Goal: Task Accomplishment & Management: Manage account settings

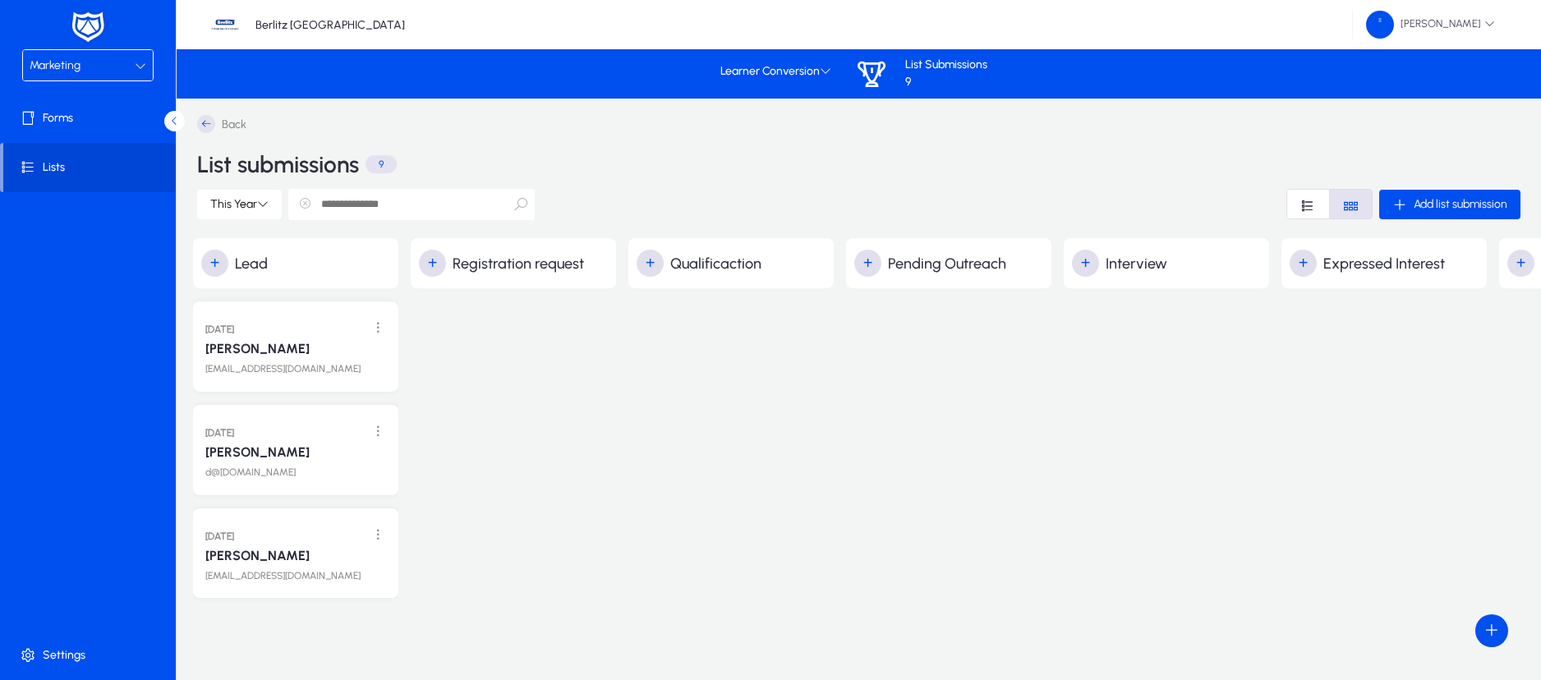
click at [135, 63] on icon at bounding box center [140, 65] width 11 height 11
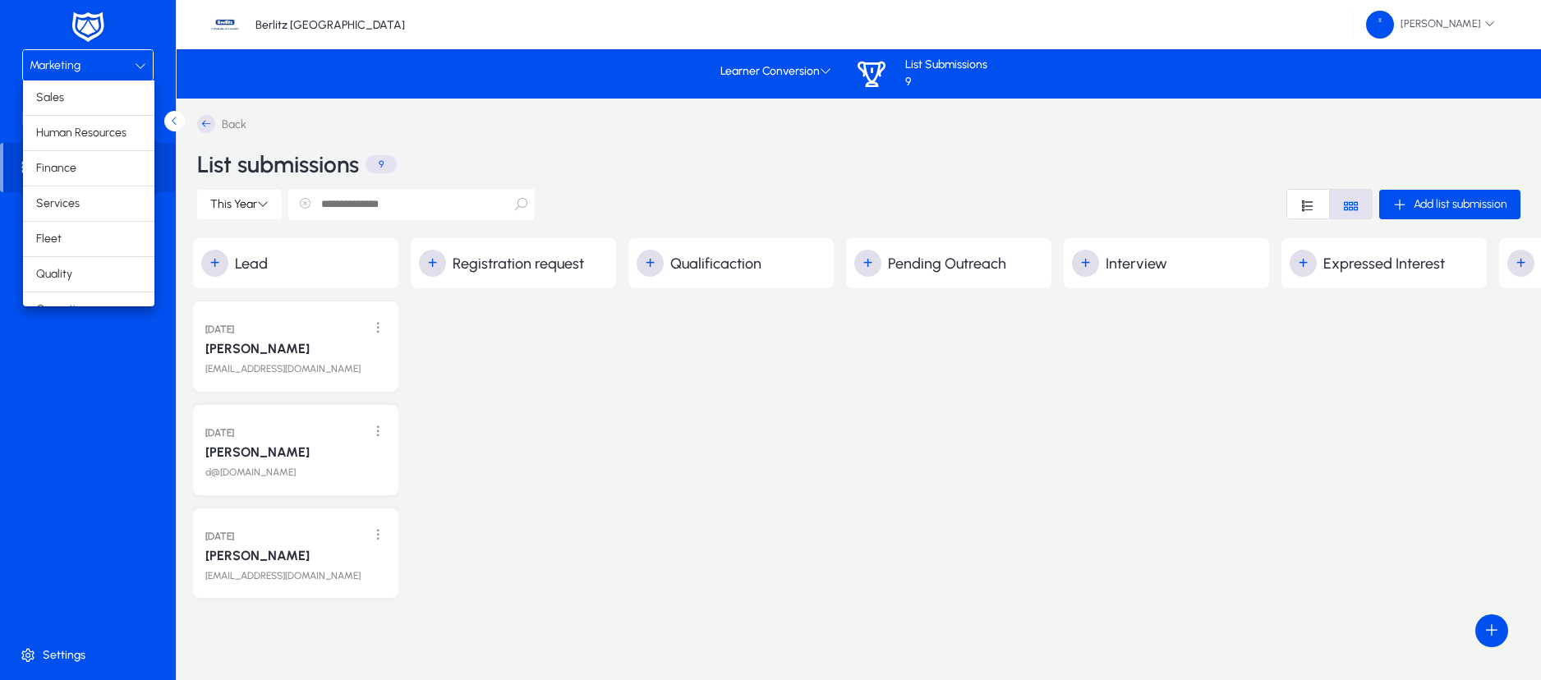
scroll to position [56, 0]
click at [97, 250] on mat-option "Operations" at bounding box center [88, 254] width 131 height 34
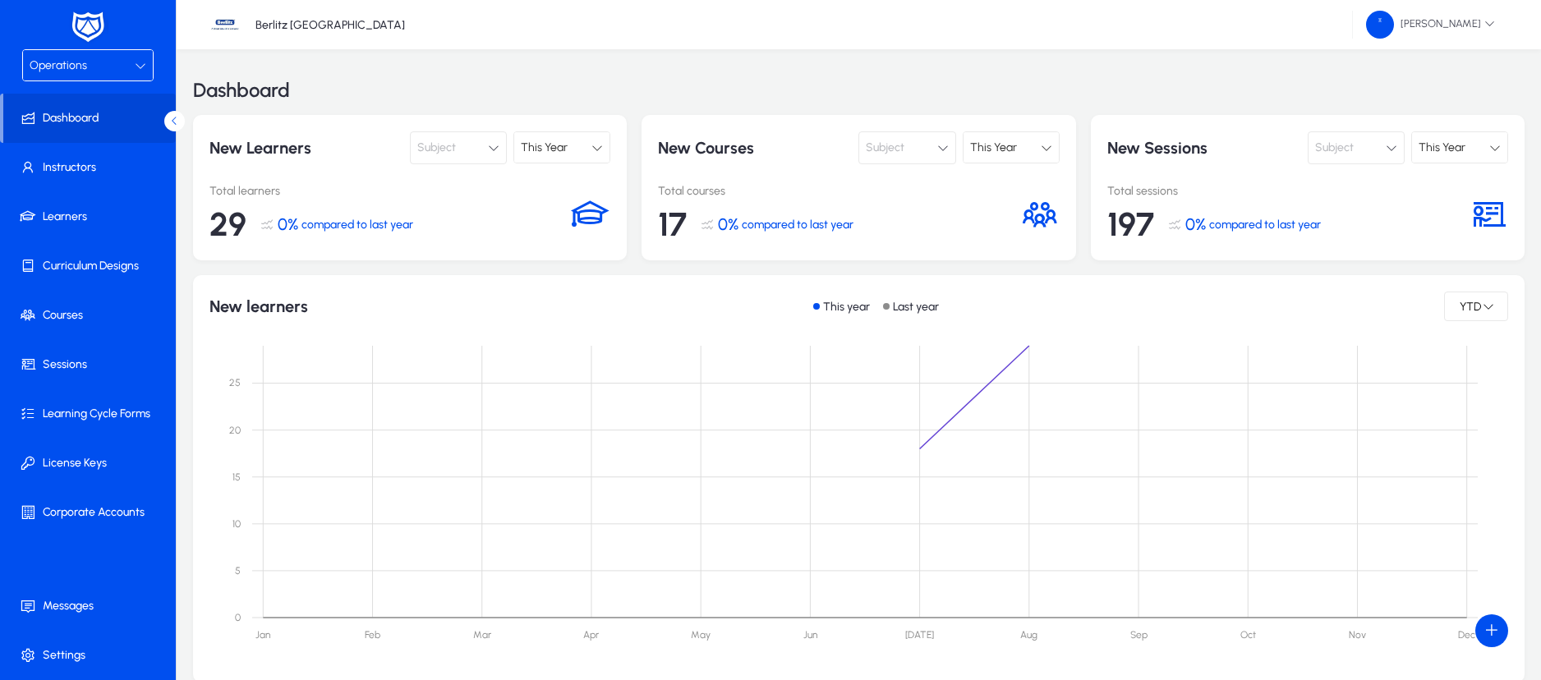
click at [131, 55] on div "Operations" at bounding box center [82, 65] width 105 height 21
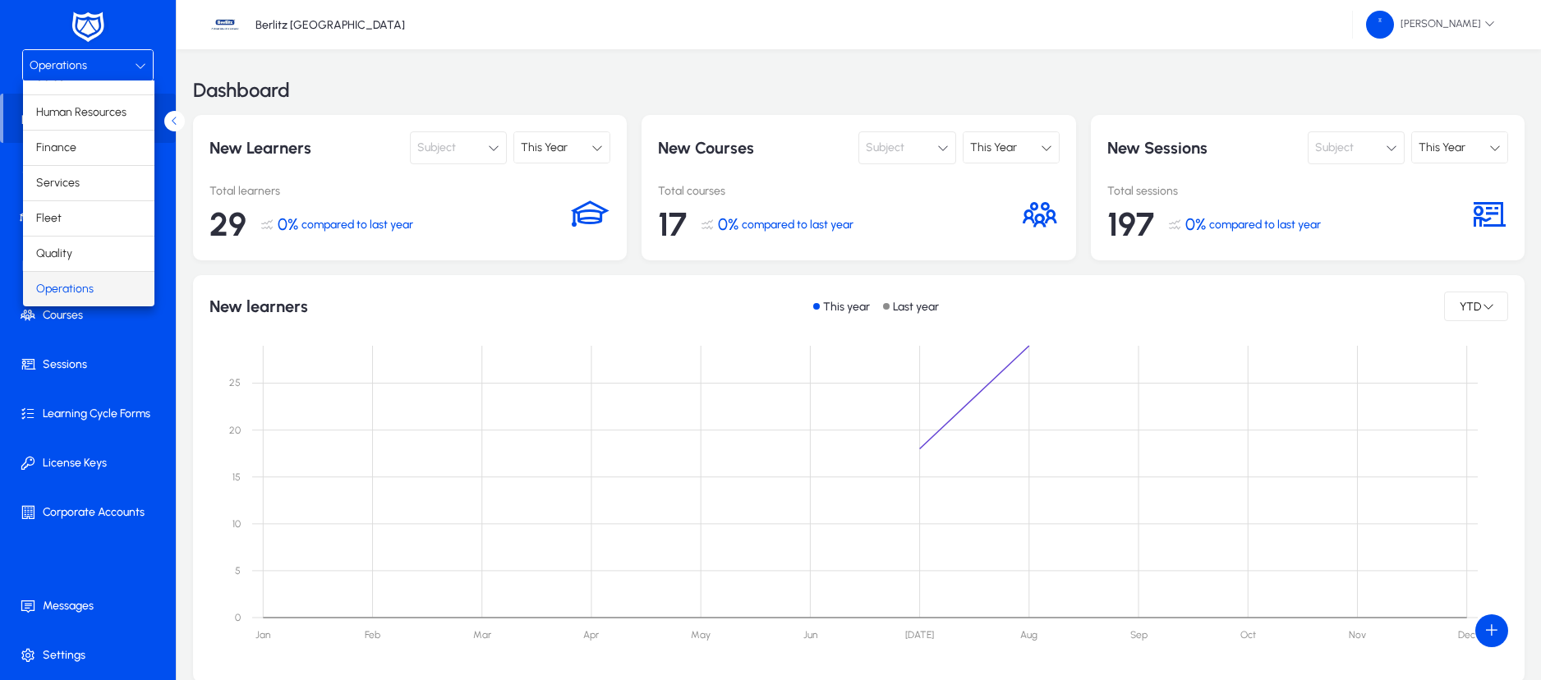
scroll to position [56, 0]
click at [85, 287] on span "Marketing" at bounding box center [61, 289] width 51 height 20
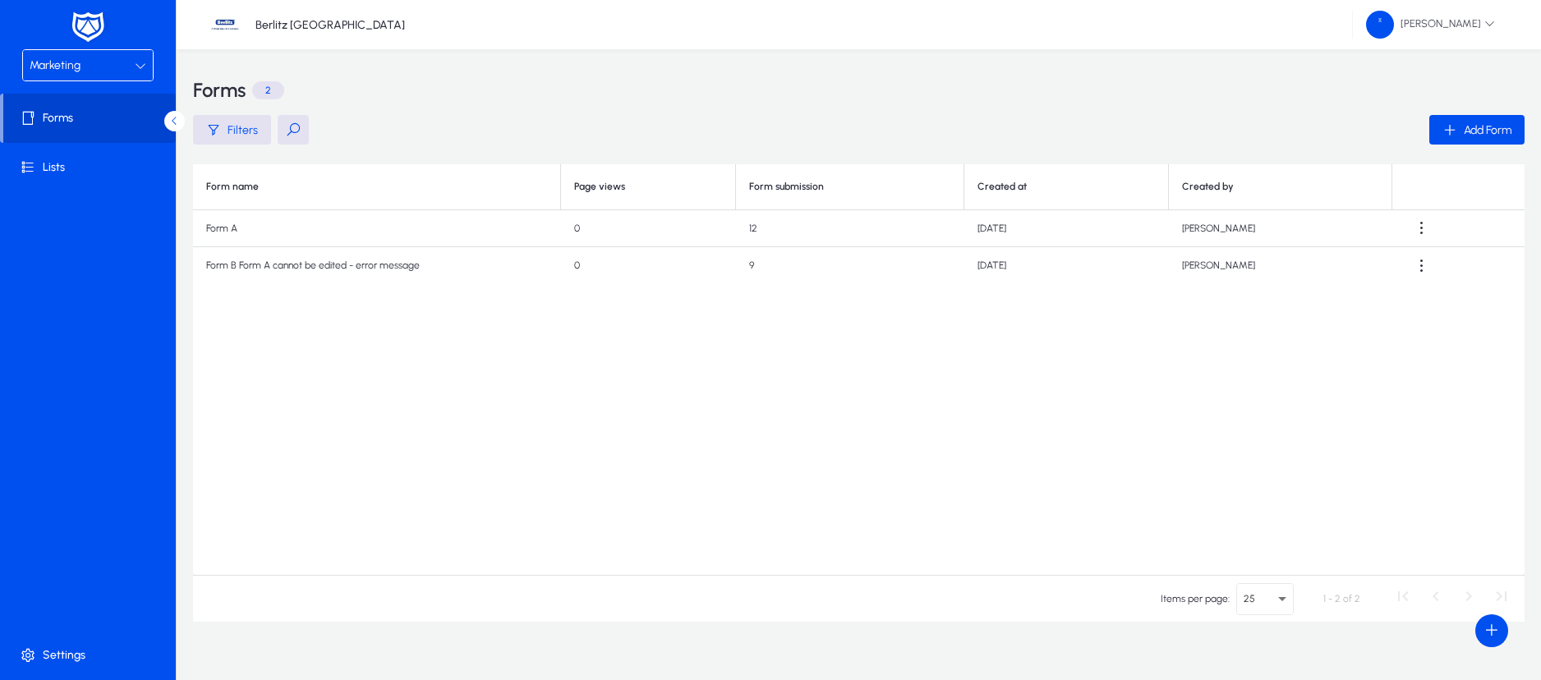
click at [63, 125] on span "Forms" at bounding box center [89, 118] width 172 height 16
click at [1495, 126] on span "Add Form" at bounding box center [1488, 130] width 48 height 14
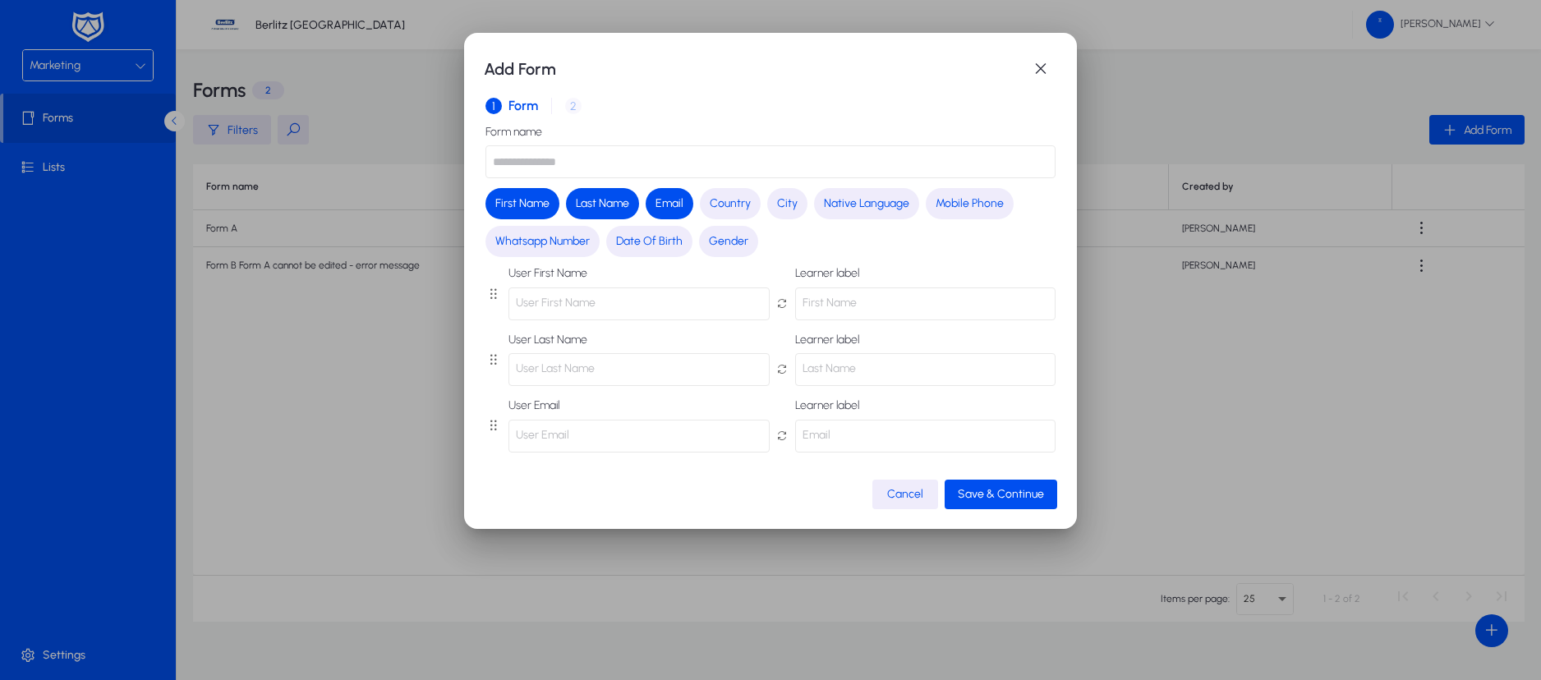
click at [572, 104] on div "1 Form 2 Embed your form" at bounding box center [770, 105] width 570 height 39
click at [784, 201] on span "City" at bounding box center [787, 203] width 21 height 16
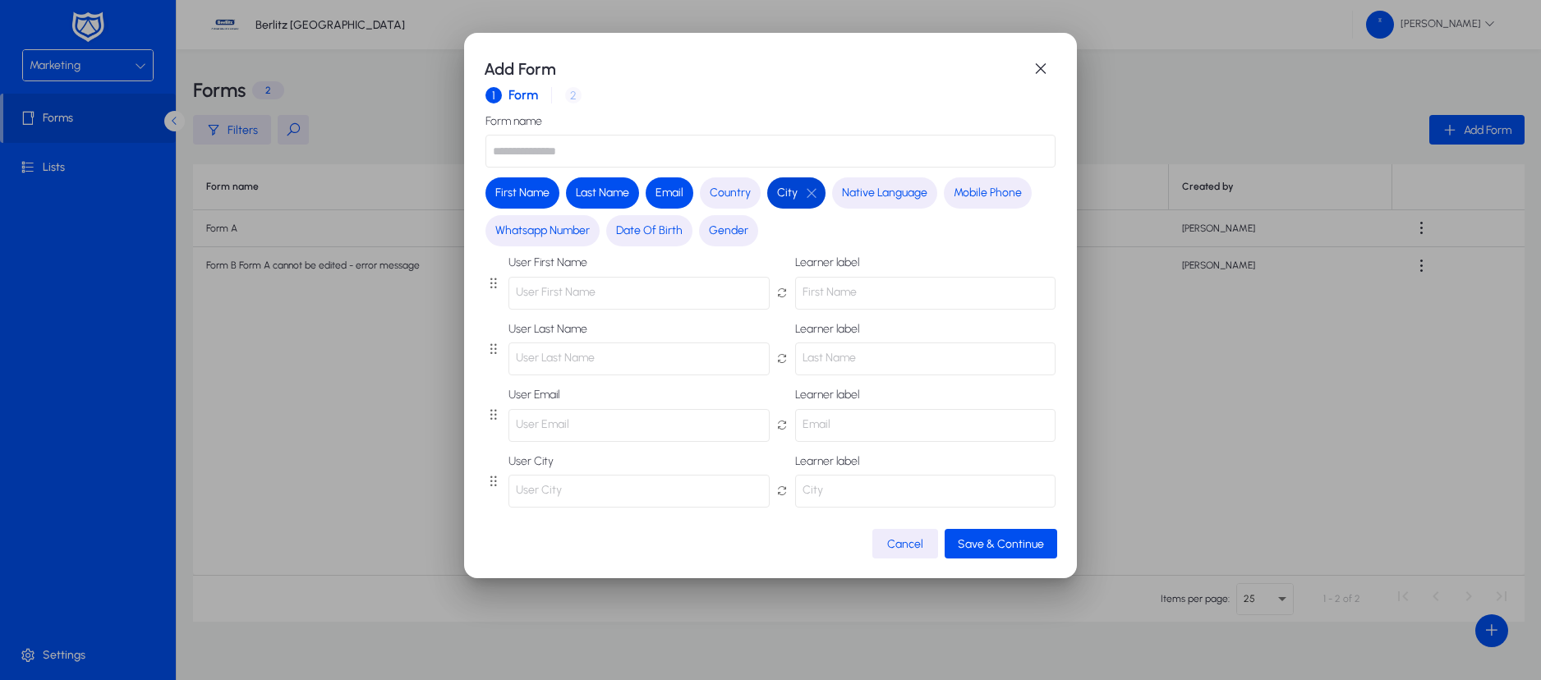
scroll to position [16, 0]
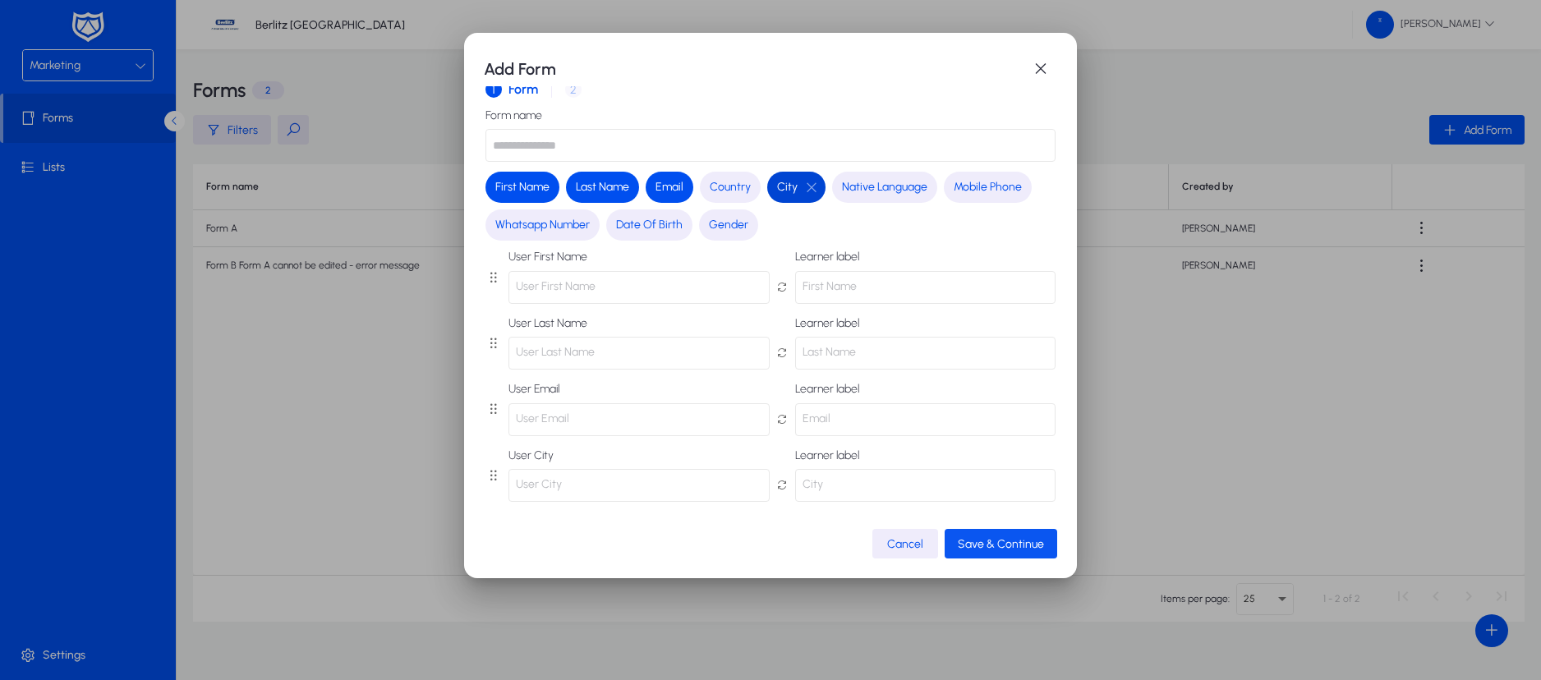
click at [984, 537] on span "Save & Continue" at bounding box center [1001, 544] width 86 height 14
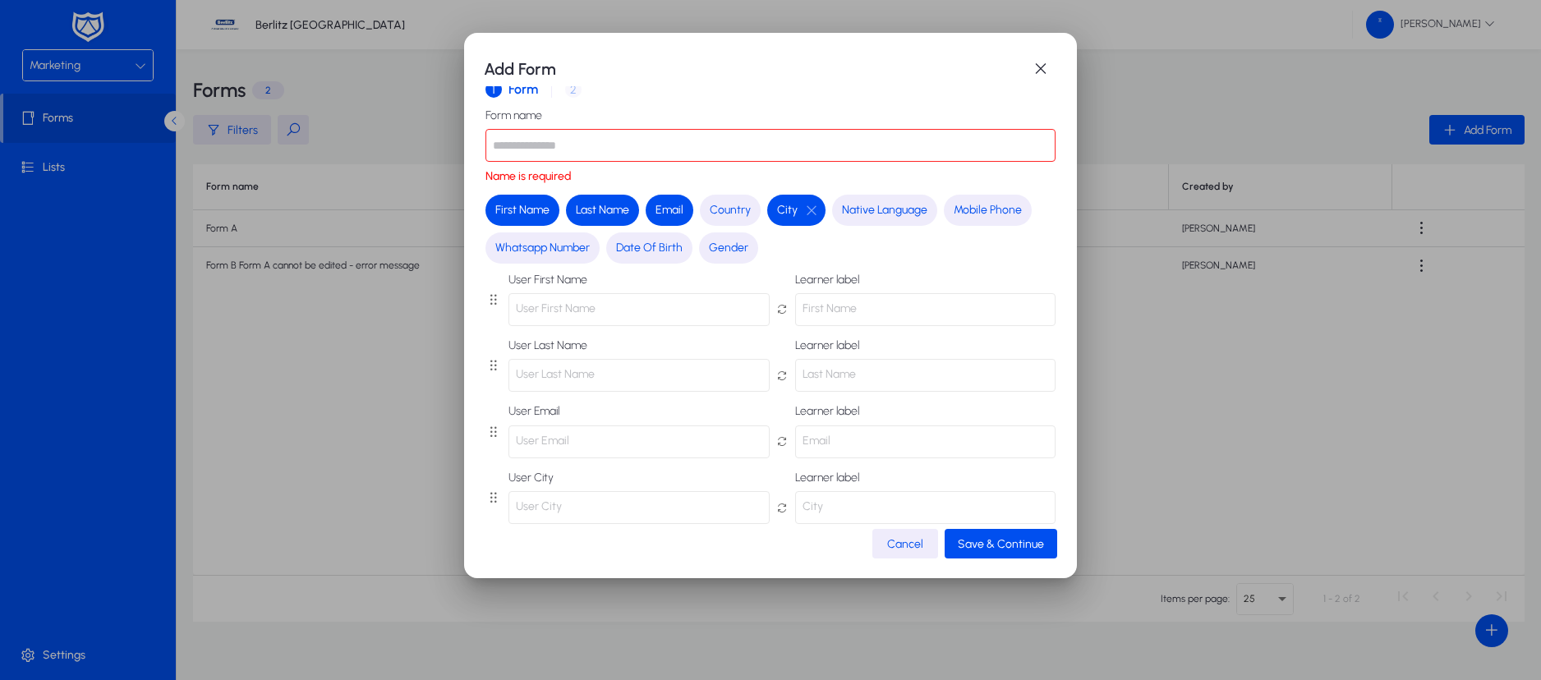
scroll to position [0, 0]
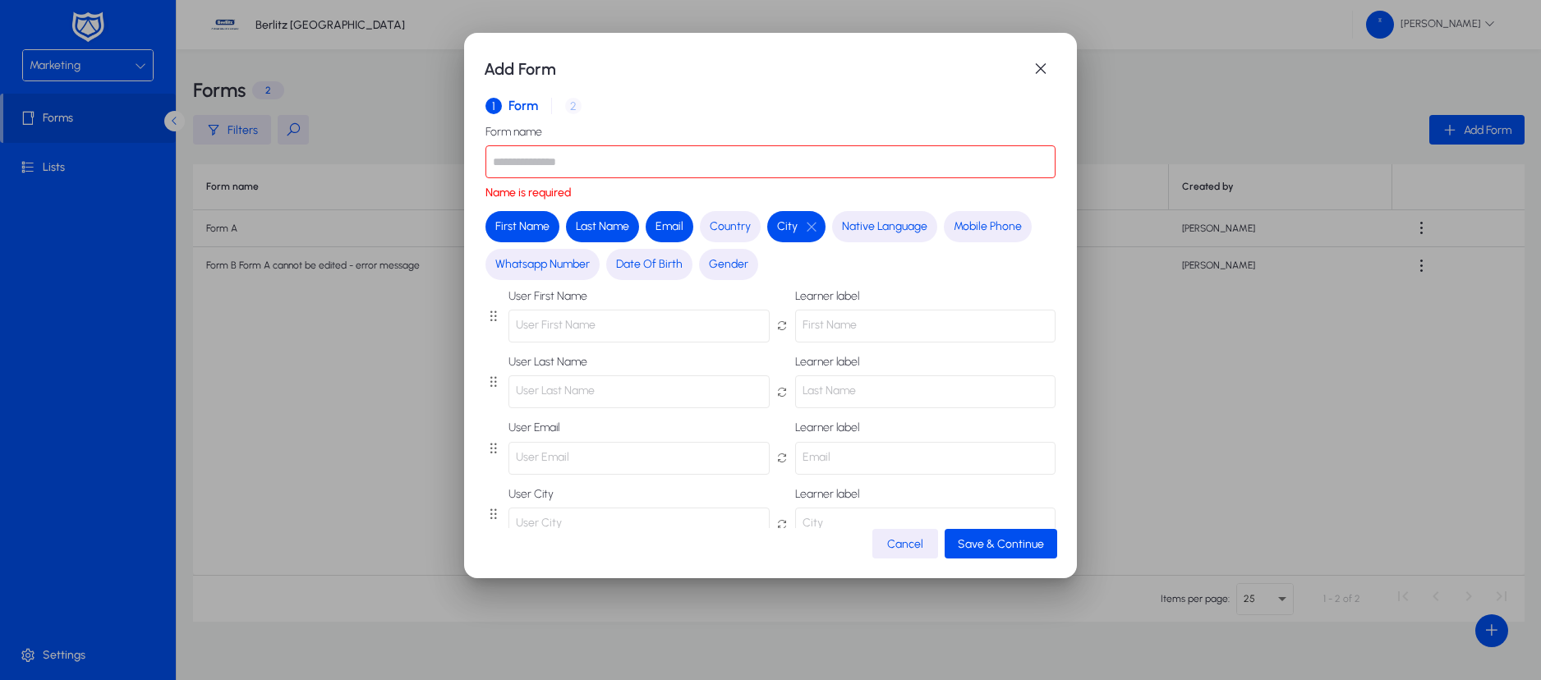
click at [580, 145] on input "text" at bounding box center [770, 161] width 570 height 33
click at [548, 161] on input "**********" at bounding box center [770, 161] width 570 height 33
click at [983, 225] on span "Mobile Phone" at bounding box center [988, 226] width 68 height 16
click at [985, 541] on span "Save & Continue" at bounding box center [1001, 544] width 86 height 14
click at [593, 159] on input "**********" at bounding box center [770, 161] width 570 height 33
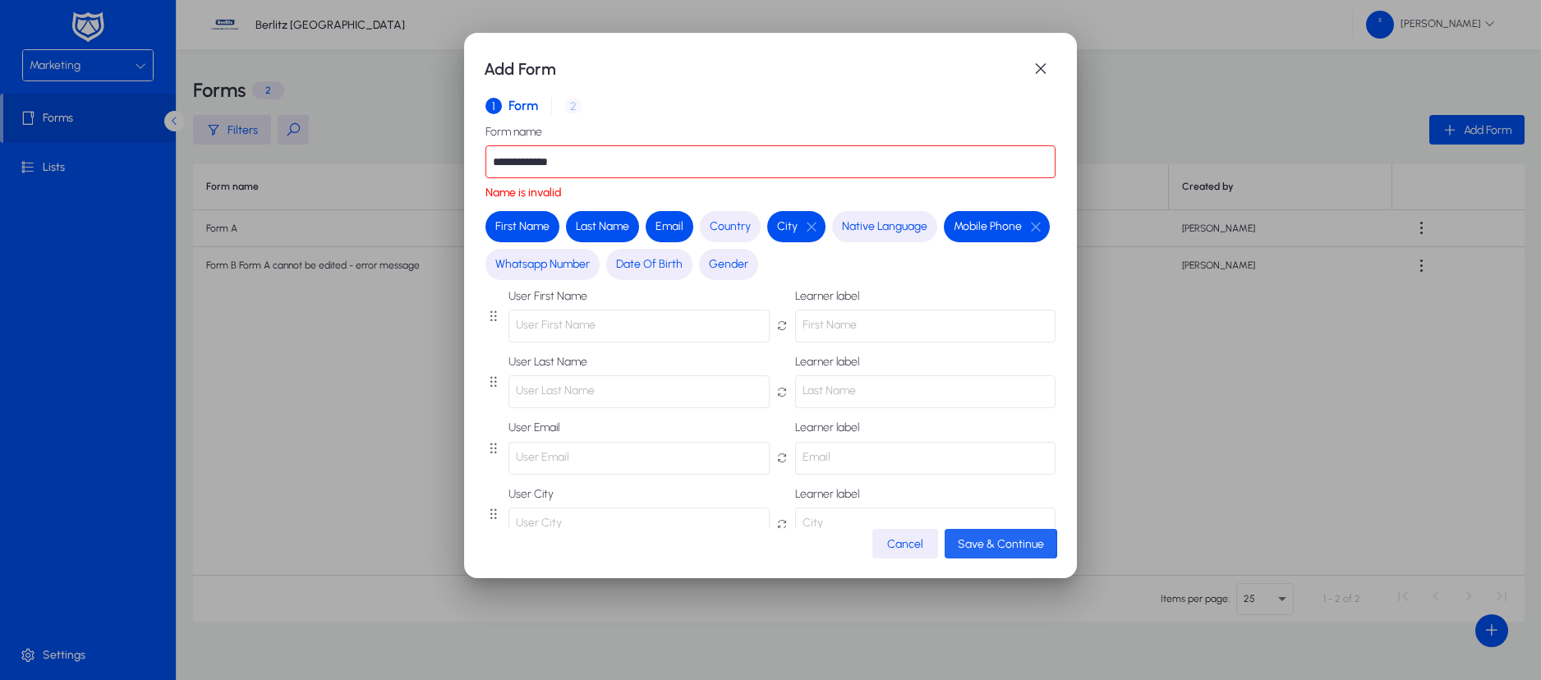
click at [970, 542] on span "Save & Continue" at bounding box center [1001, 544] width 86 height 14
click at [519, 162] on input "**********" at bounding box center [770, 161] width 570 height 33
drag, startPoint x: 518, startPoint y: 159, endPoint x: 683, endPoint y: 152, distance: 165.2
click at [683, 152] on input "**********" at bounding box center [770, 161] width 570 height 33
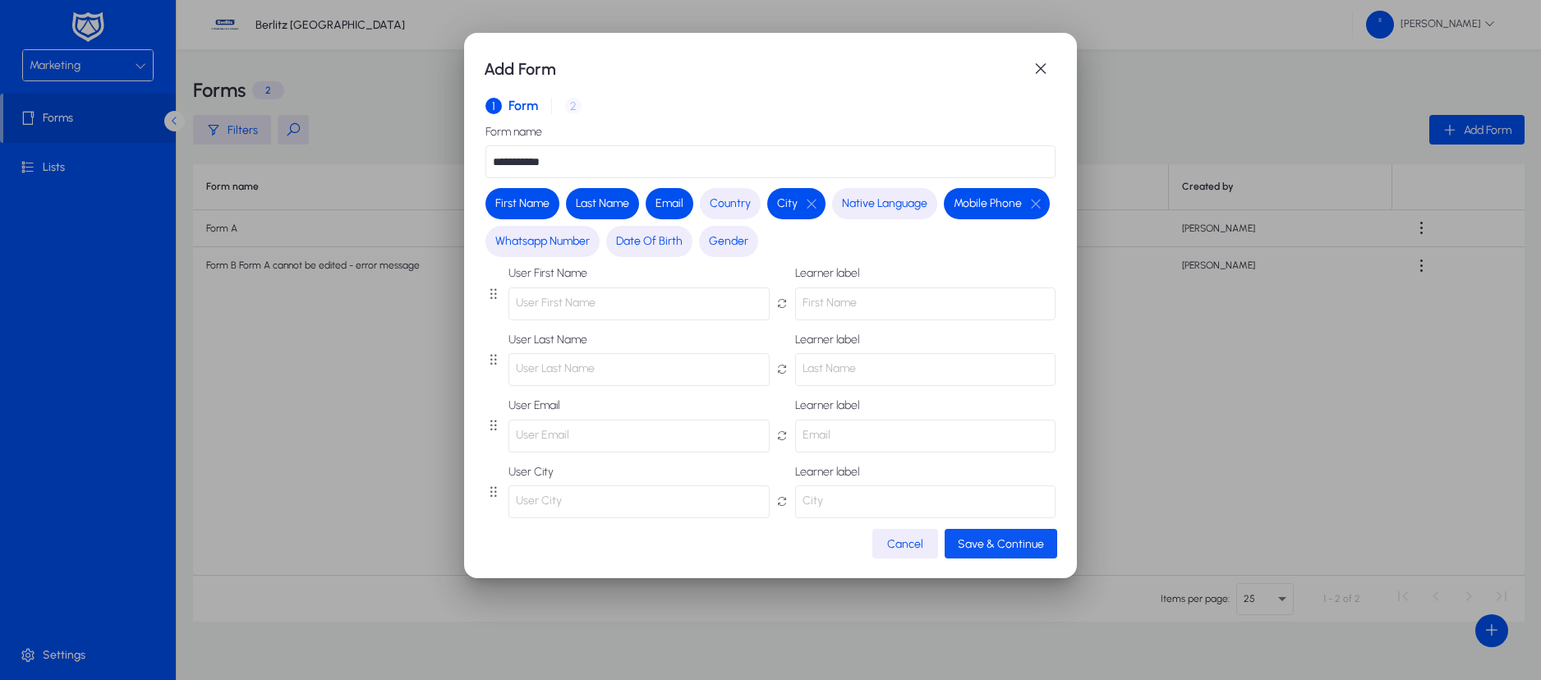
type input "**********"
click at [1023, 543] on span "Save & Continue" at bounding box center [1001, 544] width 86 height 14
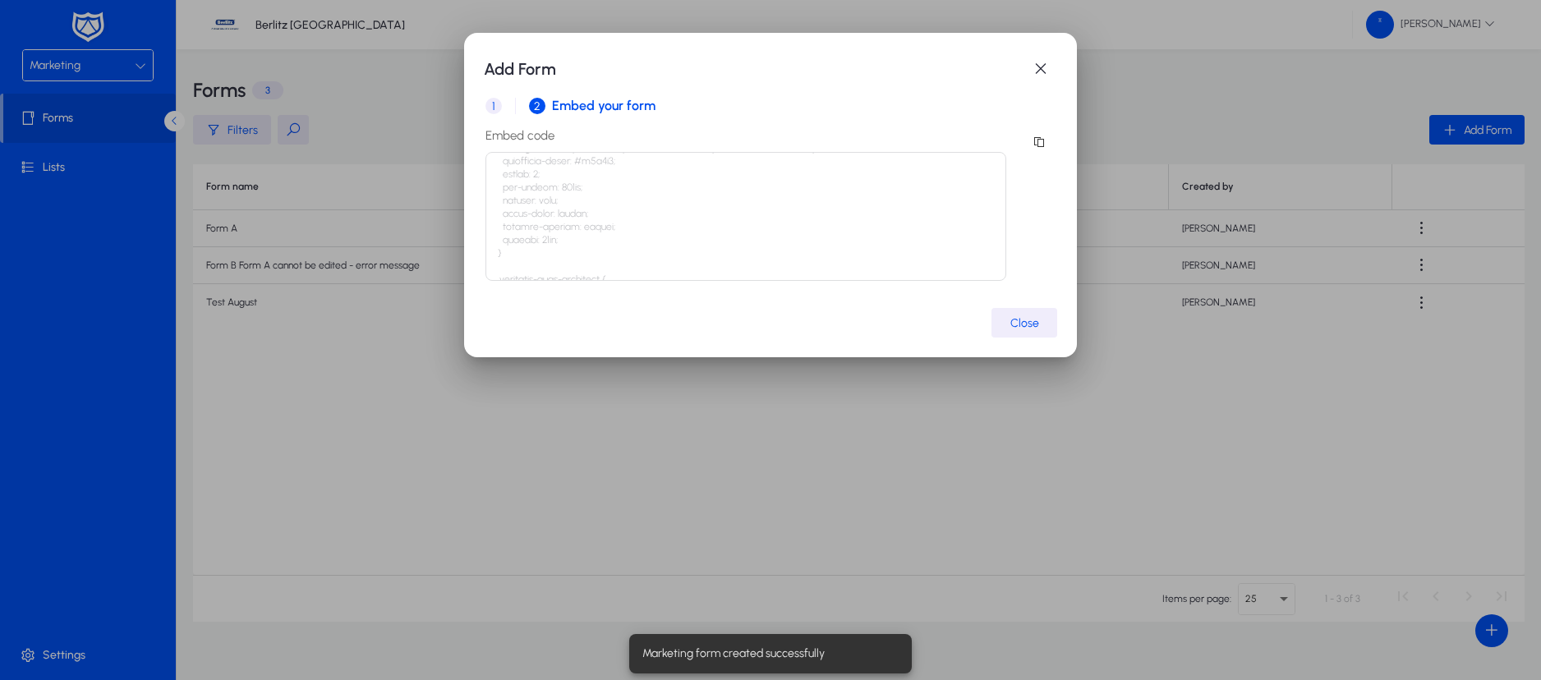
scroll to position [246, 0]
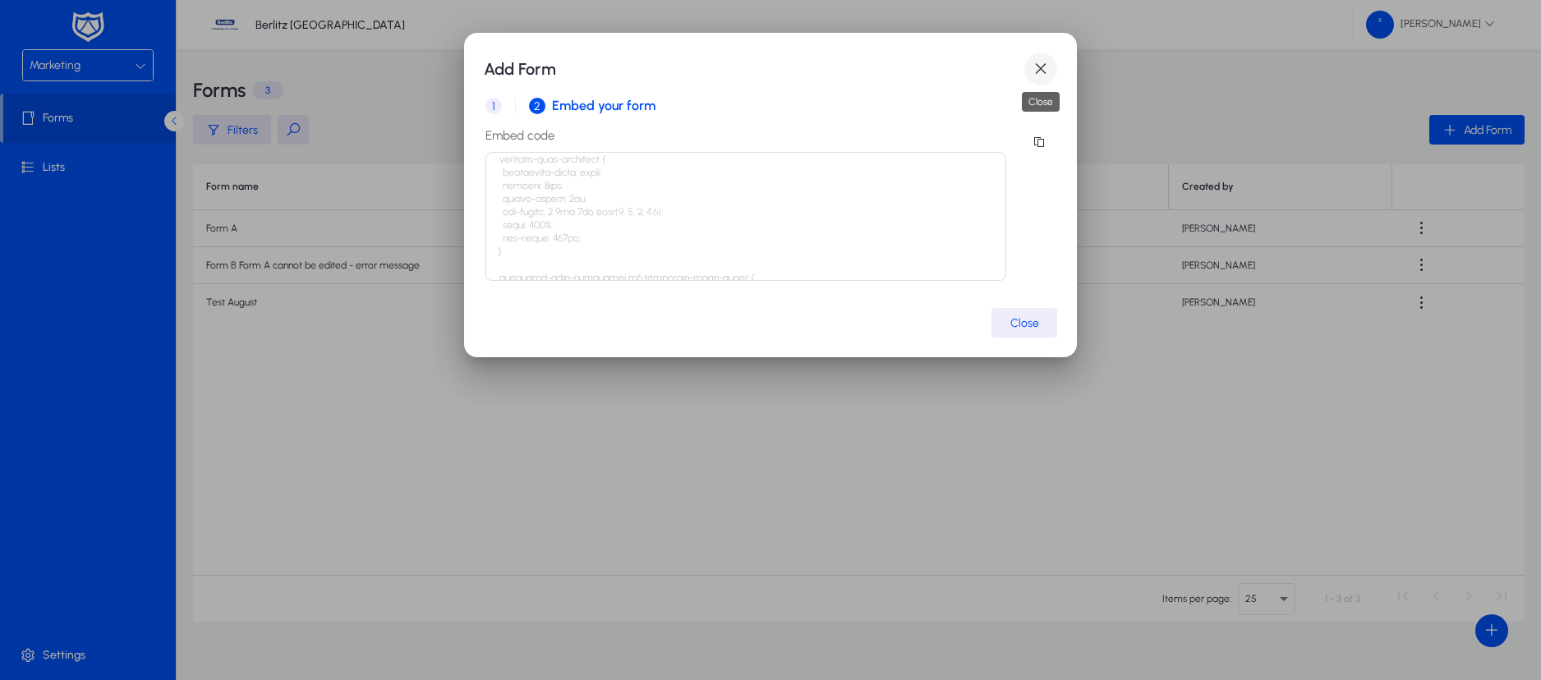
click at [1036, 70] on span "button" at bounding box center [1040, 69] width 33 height 33
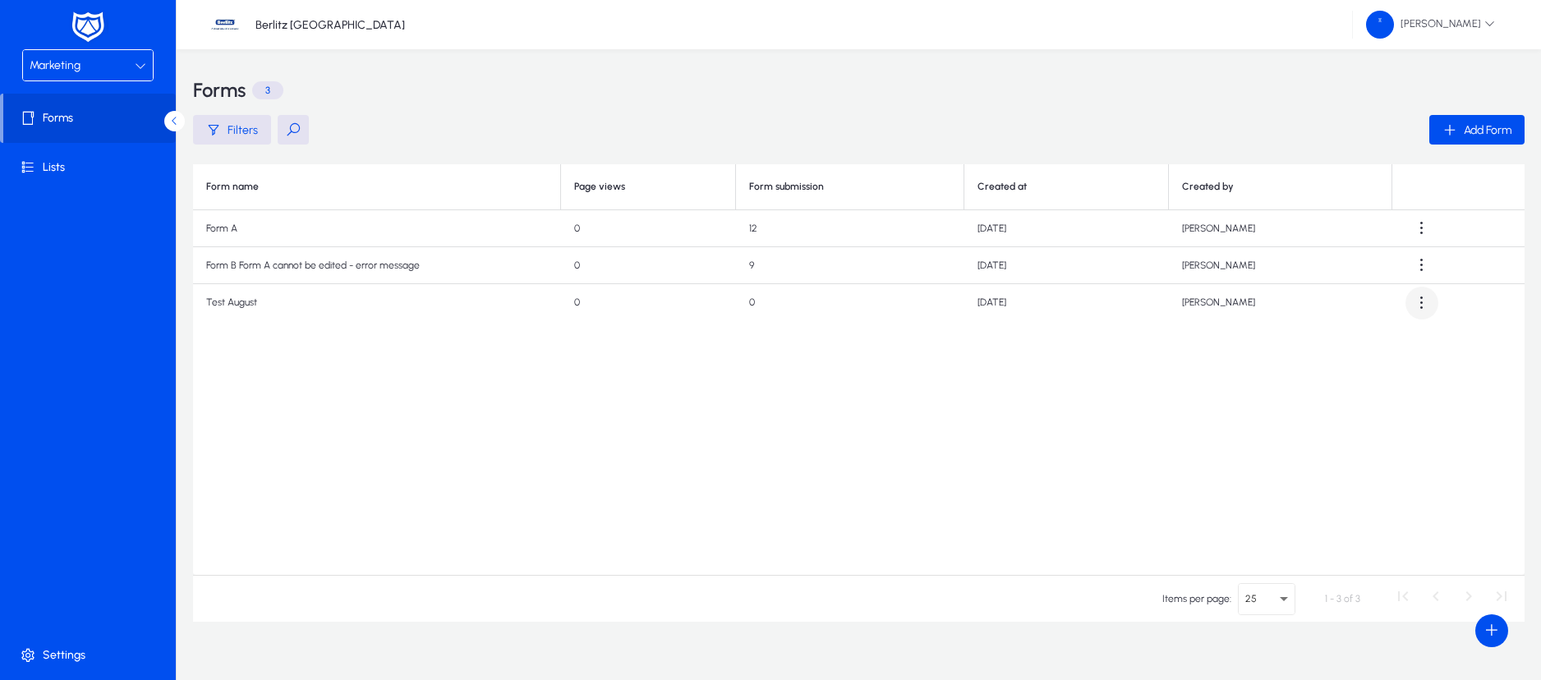
click at [1424, 301] on span at bounding box center [1421, 303] width 33 height 33
click at [673, 398] on div at bounding box center [770, 340] width 1541 height 680
click at [70, 650] on span "Settings" at bounding box center [91, 655] width 176 height 16
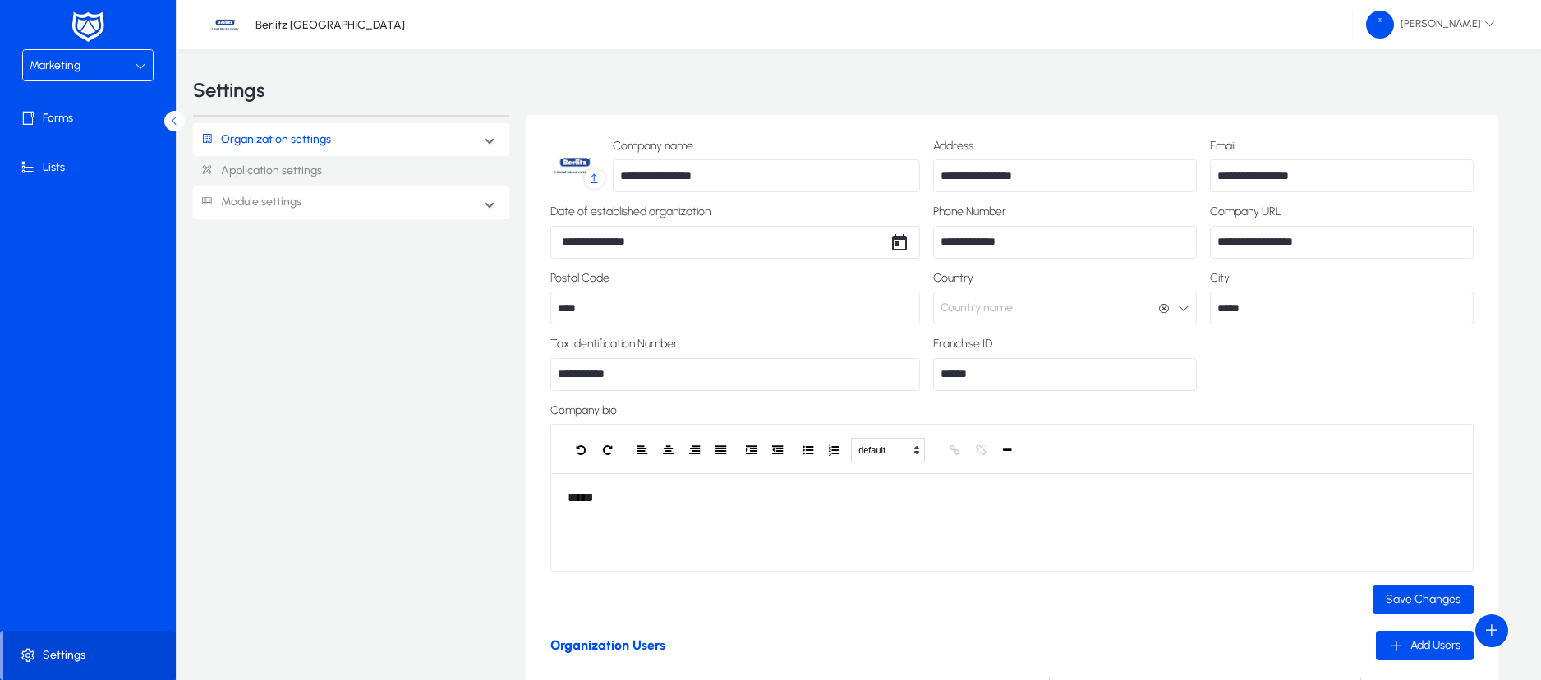
click at [271, 201] on link "Module settings" at bounding box center [247, 202] width 108 height 30
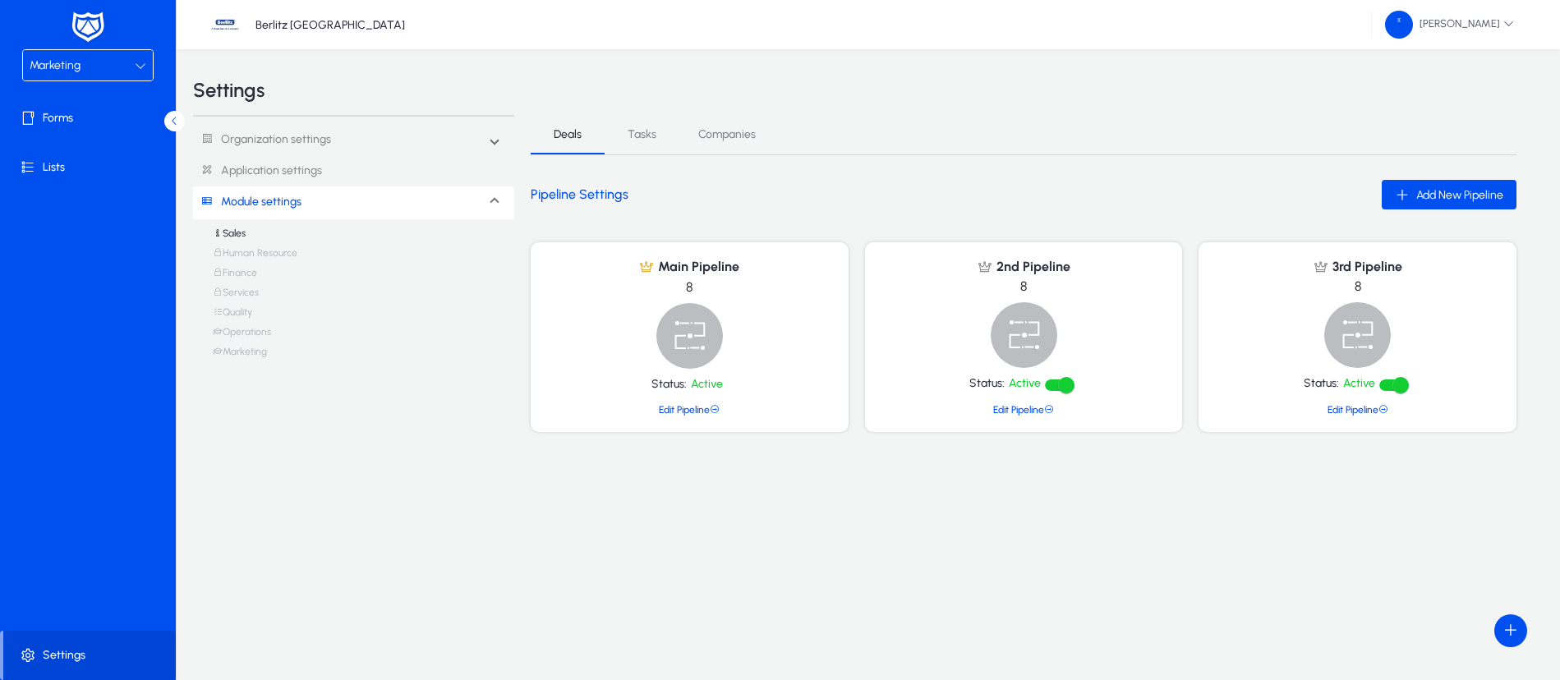
click at [255, 356] on link "Marketing" at bounding box center [240, 356] width 54 height 20
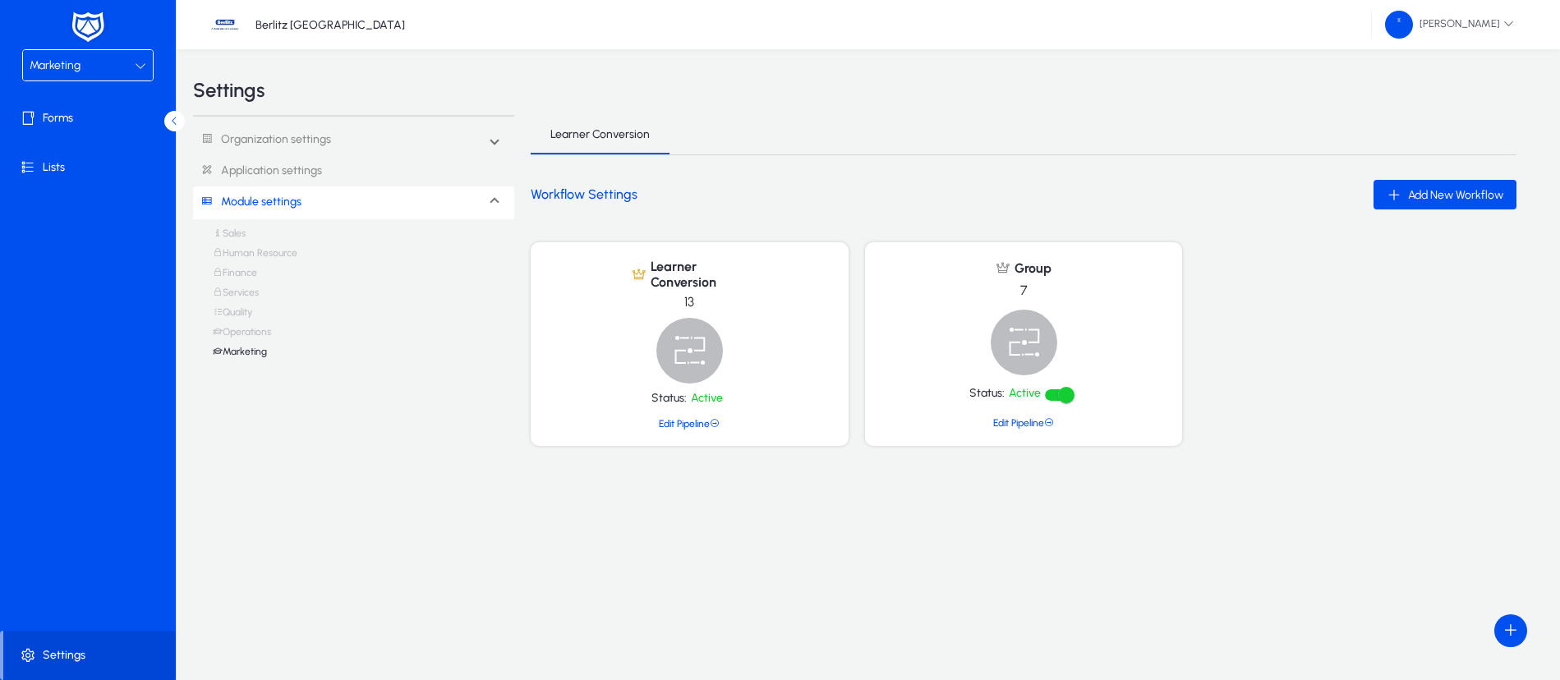
click at [1028, 350] on img at bounding box center [1024, 343] width 67 height 66
click at [1031, 421] on link "Edit Pipeline" at bounding box center [1023, 422] width 61 height 11
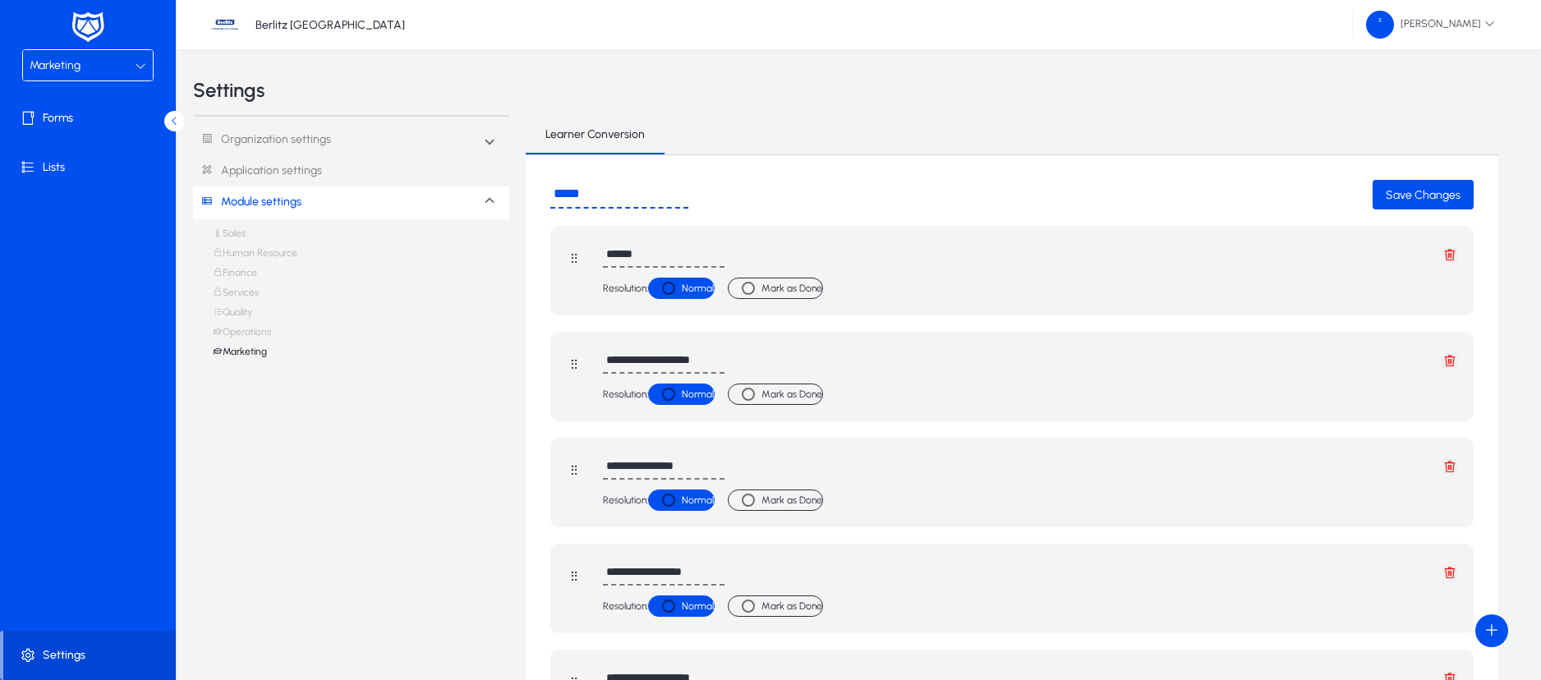
click at [252, 356] on link "Marketing" at bounding box center [240, 356] width 54 height 20
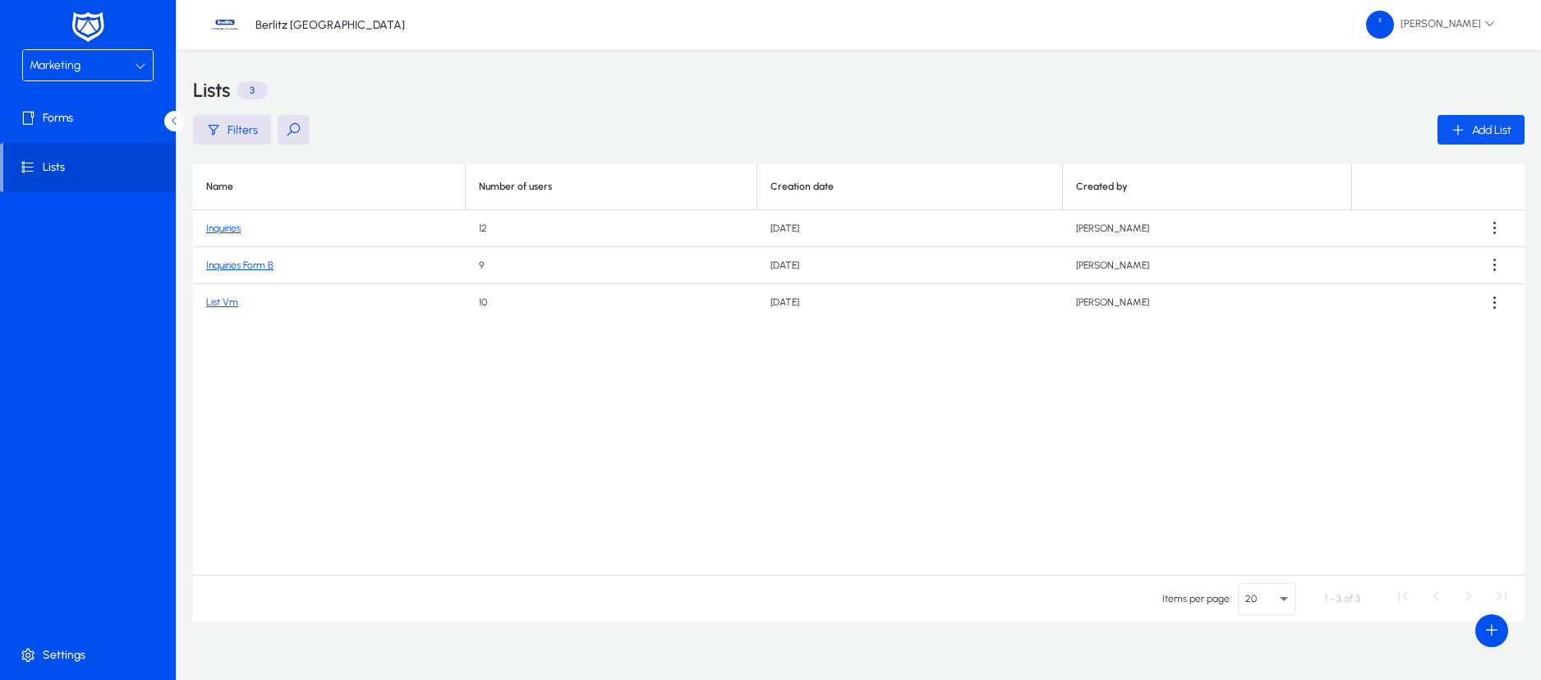
click at [1482, 126] on span "Add List" at bounding box center [1491, 130] width 39 height 14
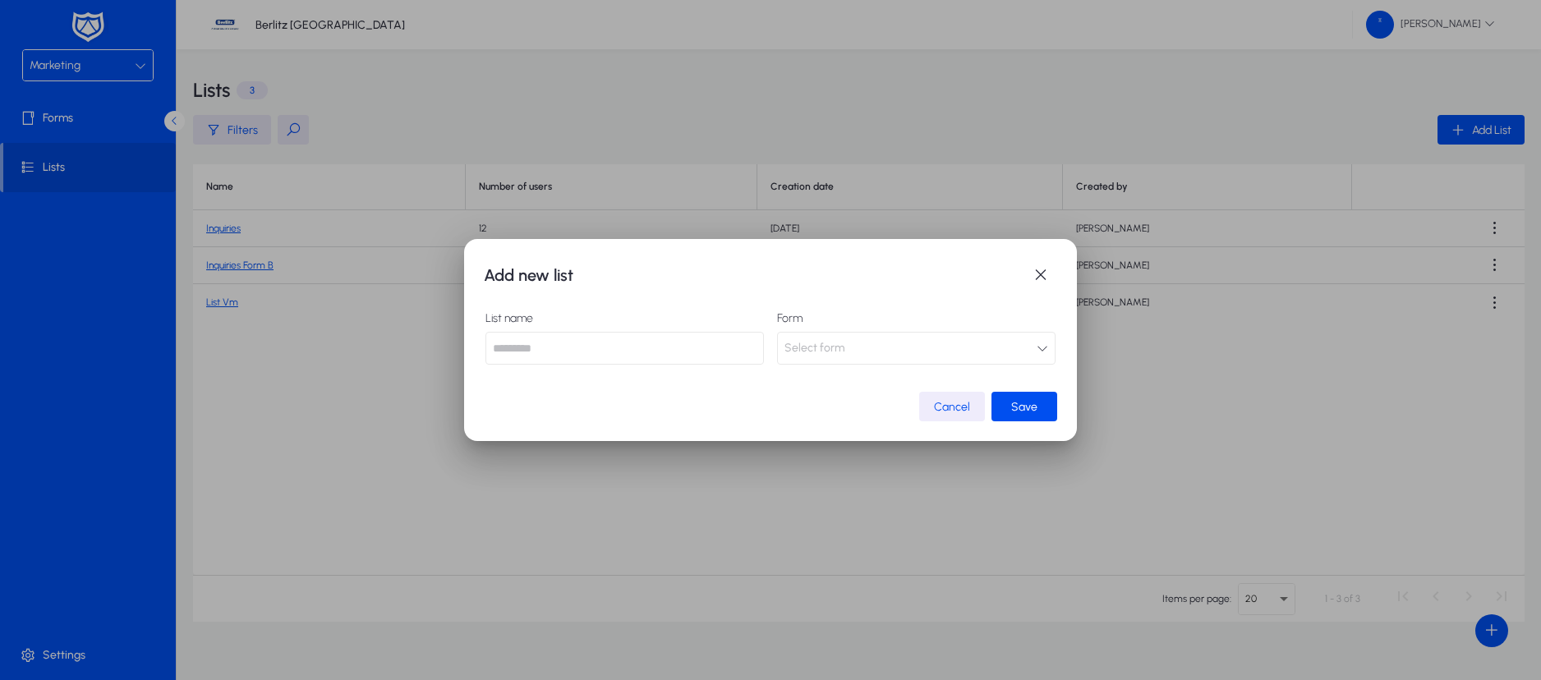
click at [607, 355] on input "text" at bounding box center [624, 348] width 278 height 33
type input "****"
click at [1023, 342] on button "Select form" at bounding box center [916, 348] width 278 height 33
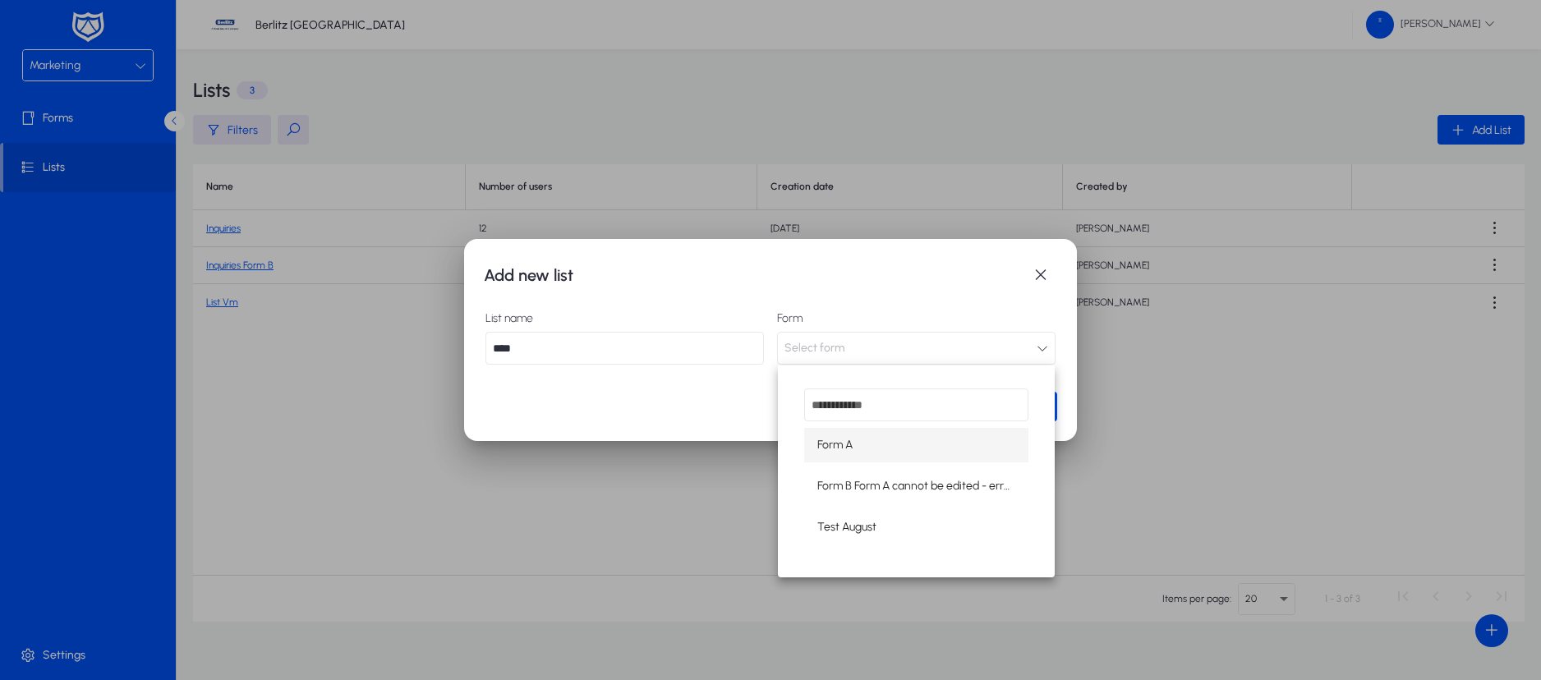
click at [634, 388] on div at bounding box center [770, 340] width 1541 height 680
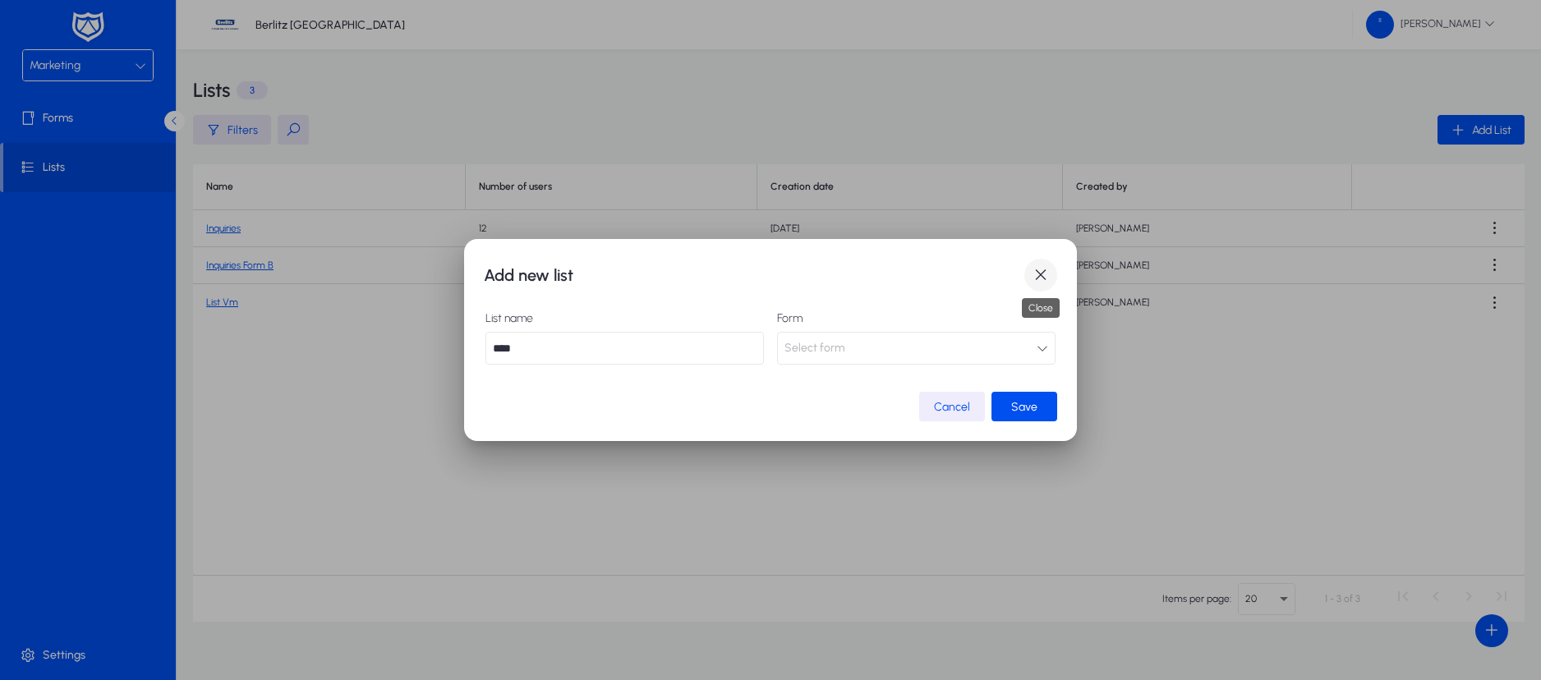
click at [1046, 270] on span "button" at bounding box center [1040, 275] width 33 height 33
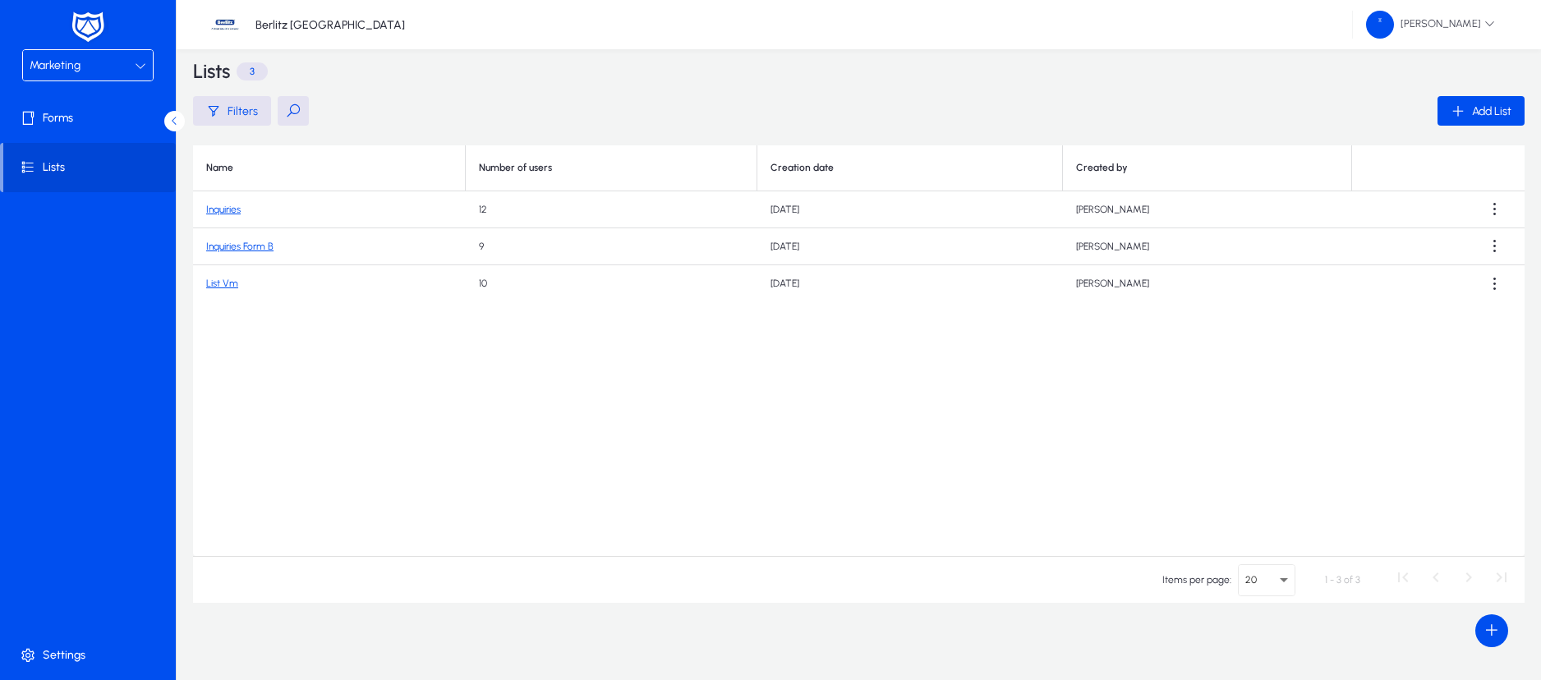
scroll to position [24, 0]
click at [1486, 628] on span at bounding box center [1491, 630] width 33 height 33
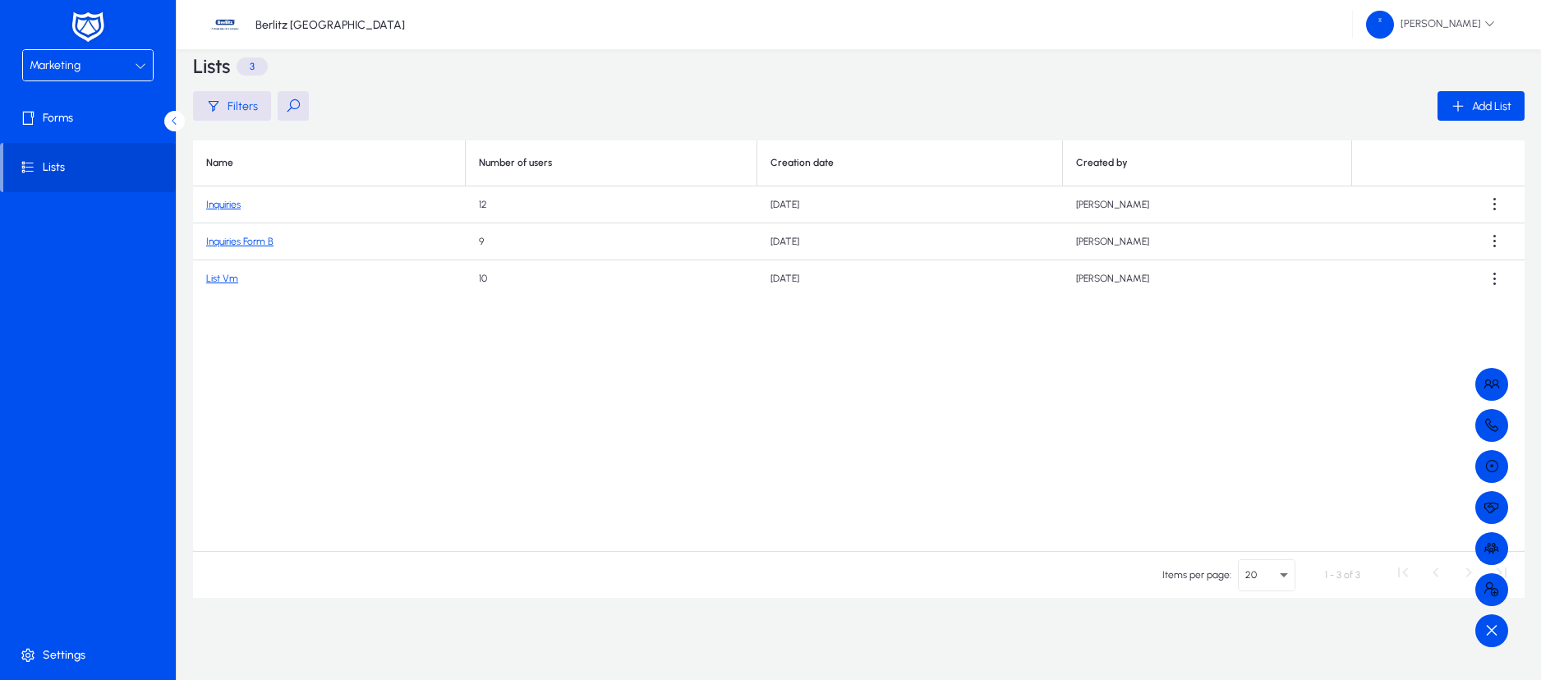
click at [218, 280] on div at bounding box center [770, 340] width 1541 height 680
click at [221, 276] on link "List Vm" at bounding box center [222, 278] width 32 height 11
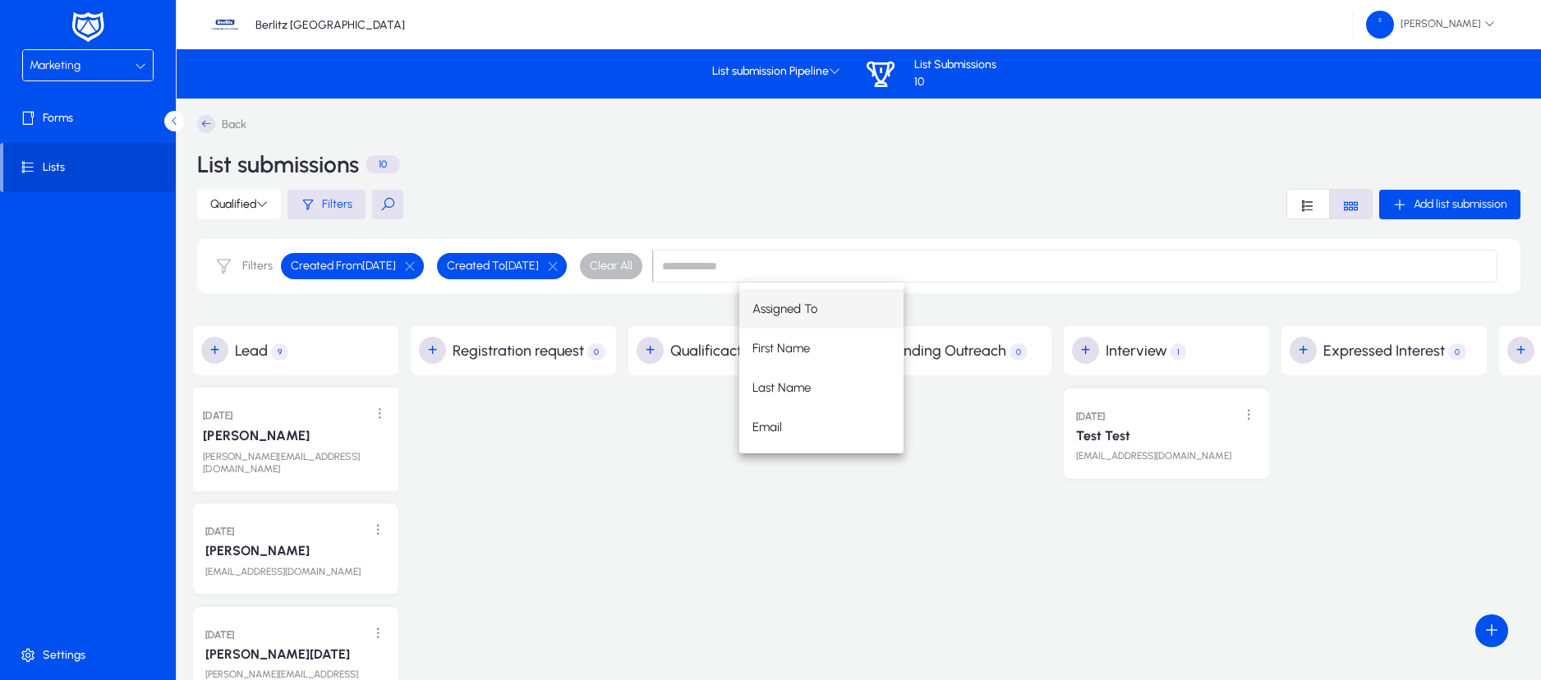
click at [301, 423] on div "30 Jul 2025" at bounding box center [296, 414] width 186 height 21
click at [424, 261] on button "button" at bounding box center [410, 266] width 28 height 15
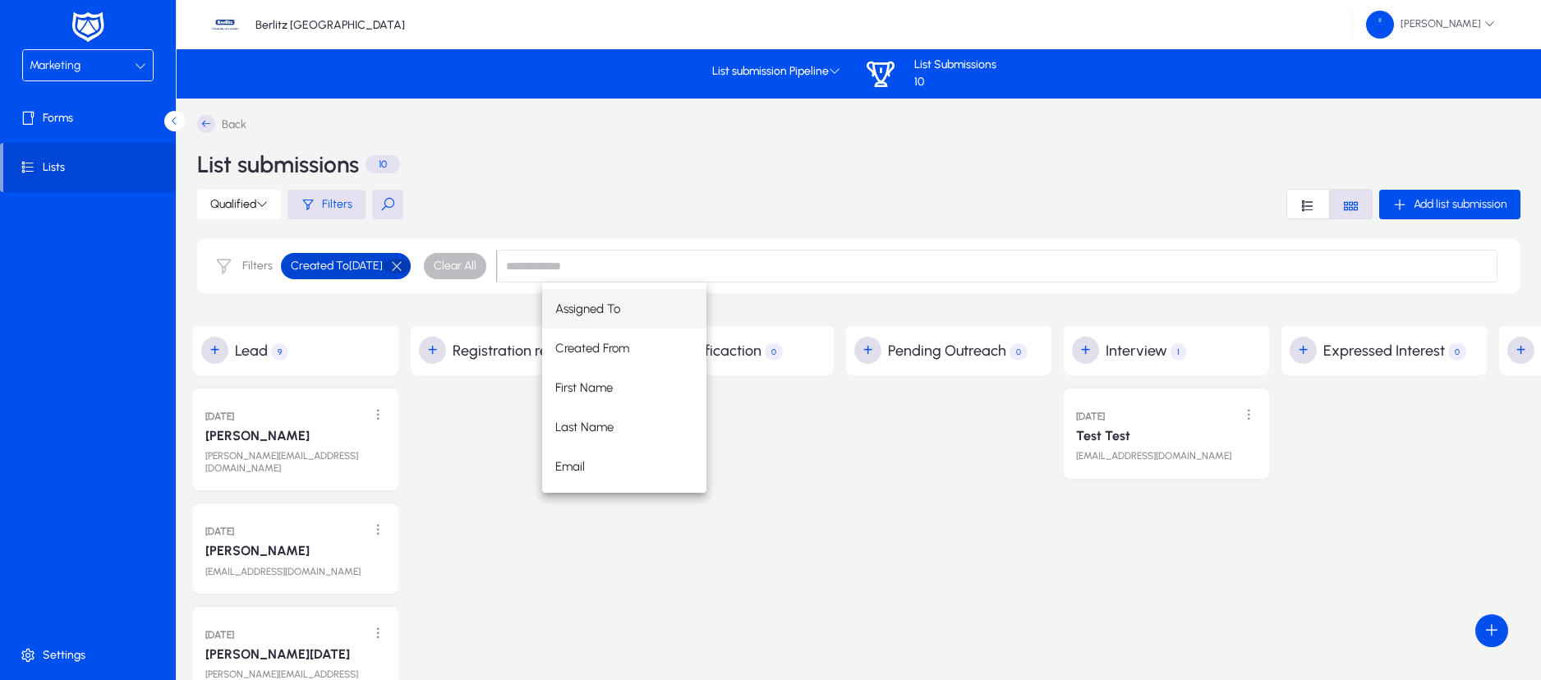
click at [411, 265] on button "button" at bounding box center [397, 266] width 28 height 15
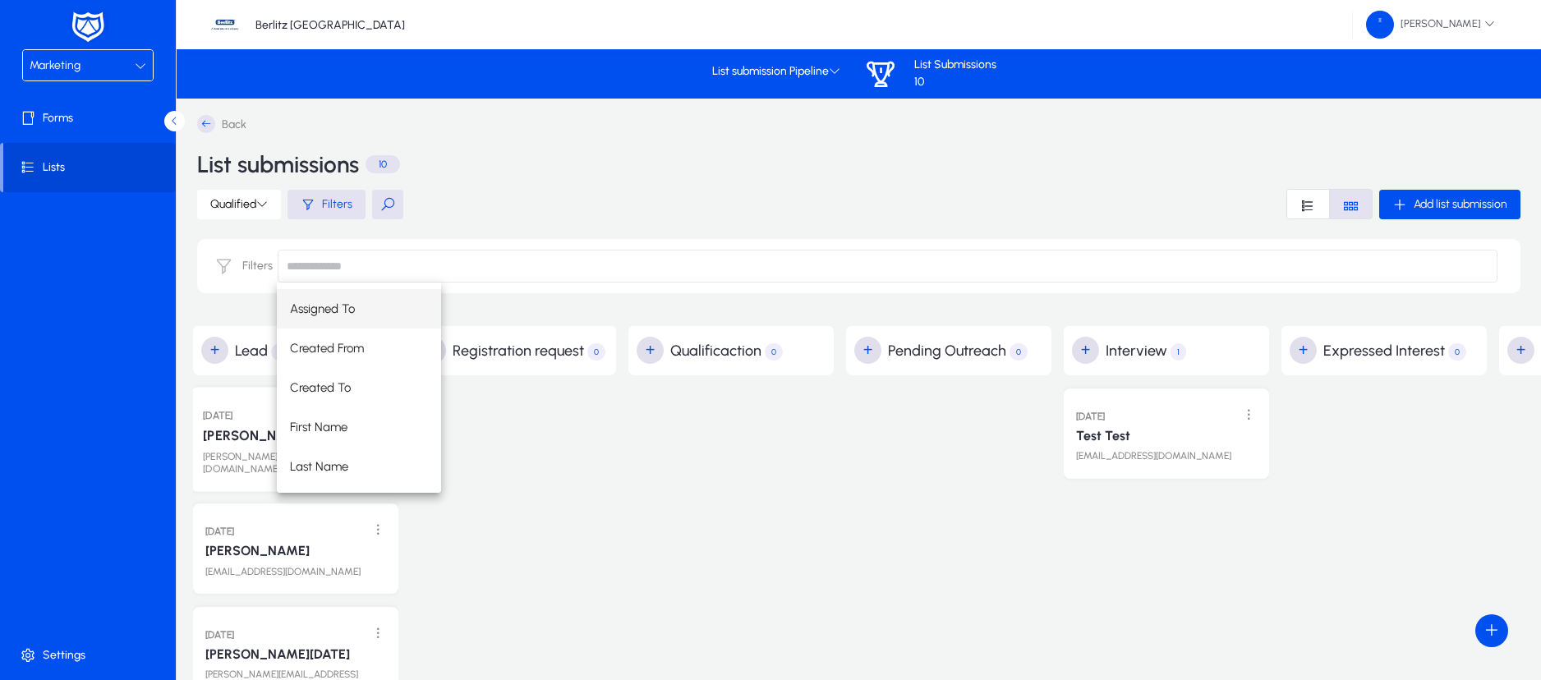
click at [223, 455] on p "roger@abv.bg" at bounding box center [296, 463] width 186 height 25
click at [285, 438] on link "Roger Federer" at bounding box center [256, 436] width 107 height 16
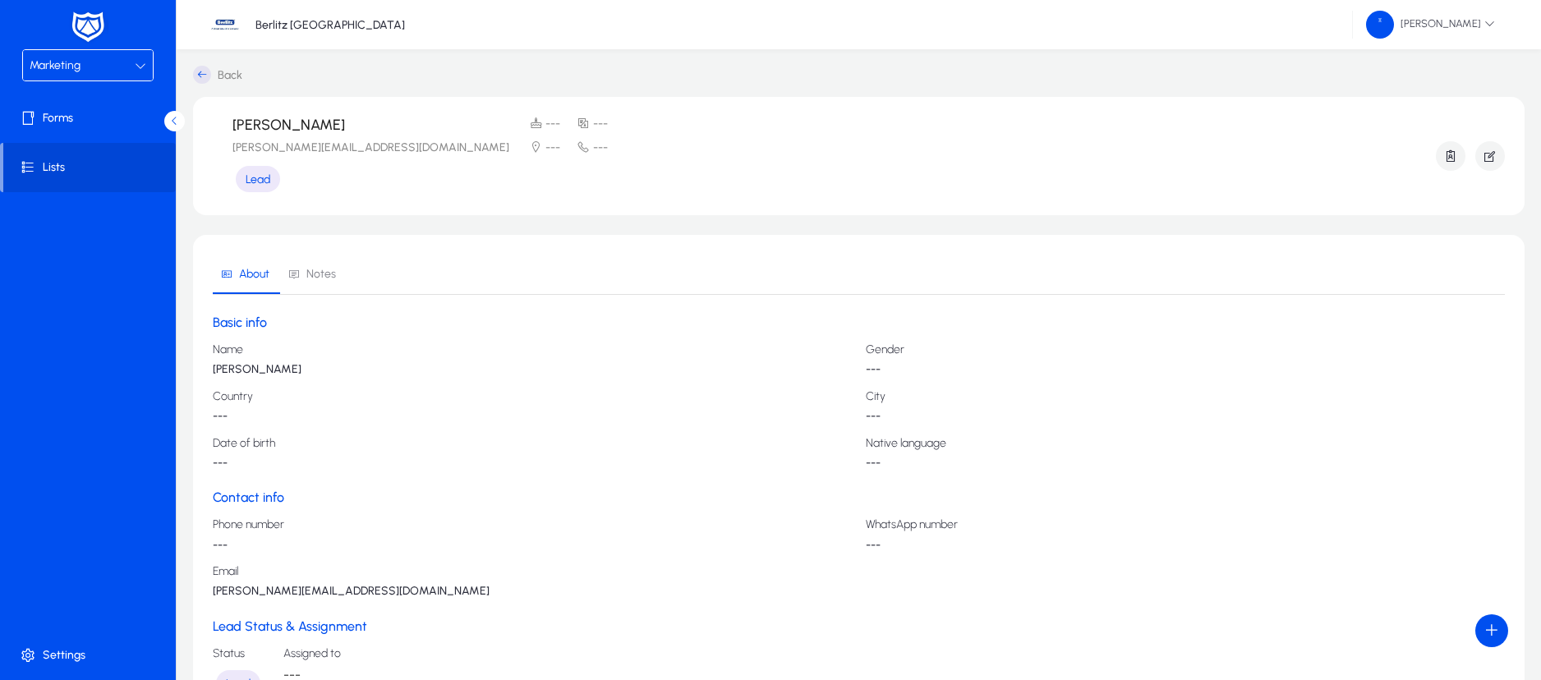
click at [370, 386] on div "Name Roger Federer Gender --- Country --- City --- Date of birth --- Native lan…" at bounding box center [859, 406] width 1292 height 126
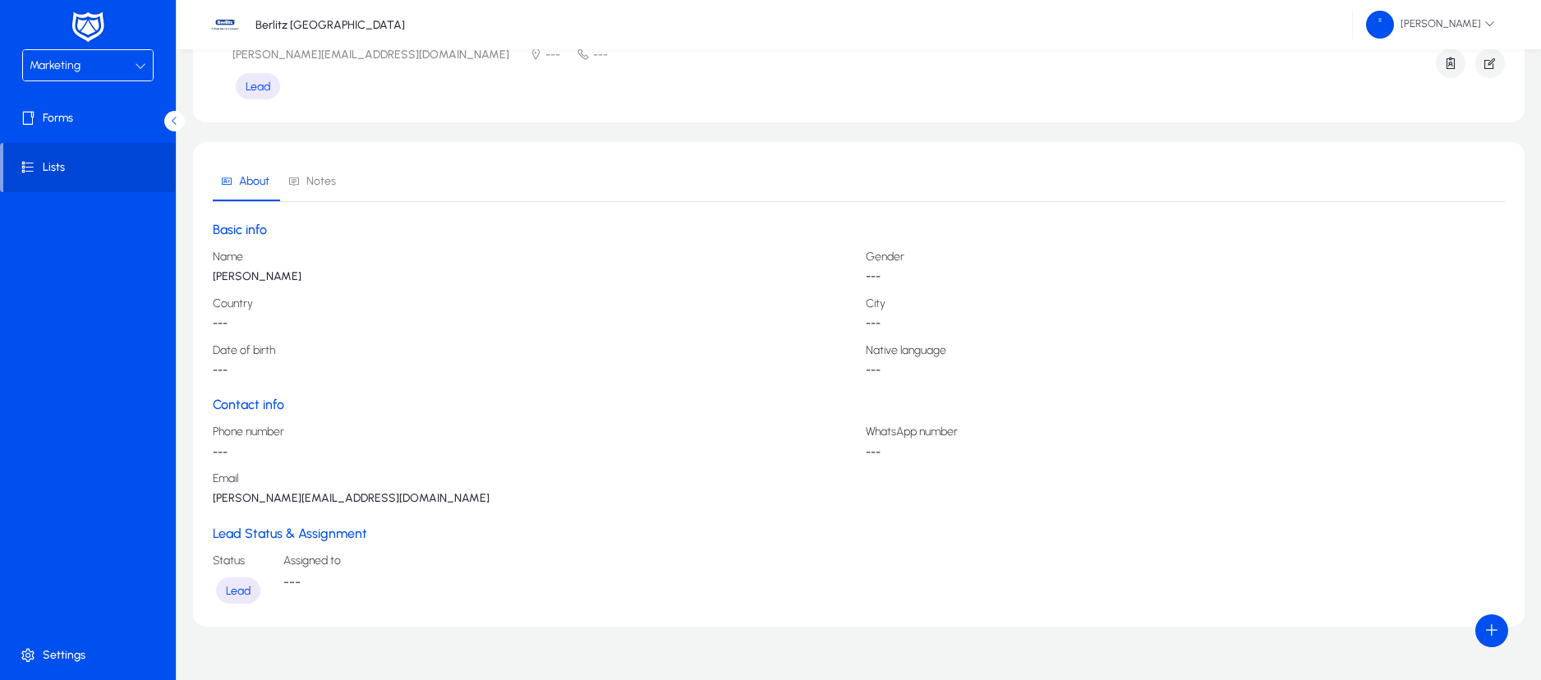
scroll to position [122, 0]
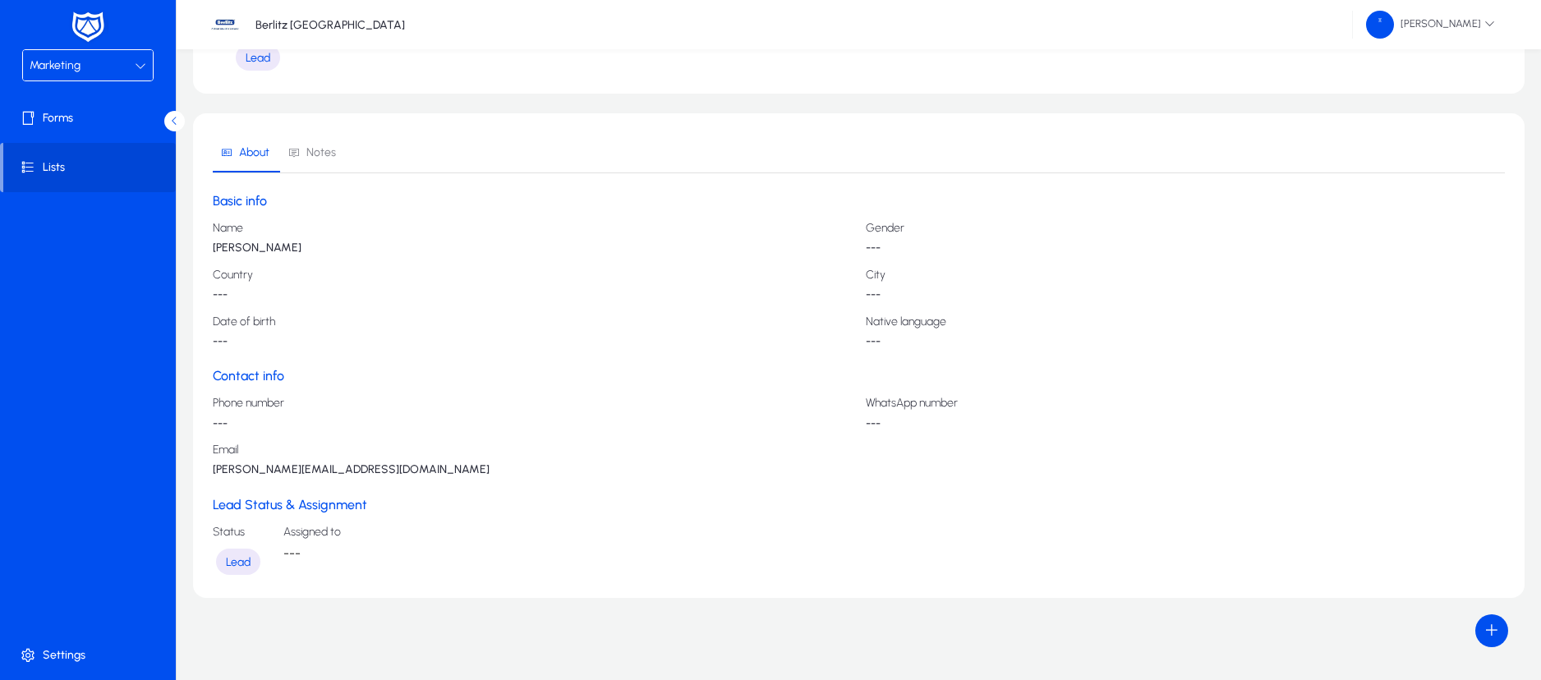
click at [325, 153] on span "Notes" at bounding box center [321, 152] width 30 height 11
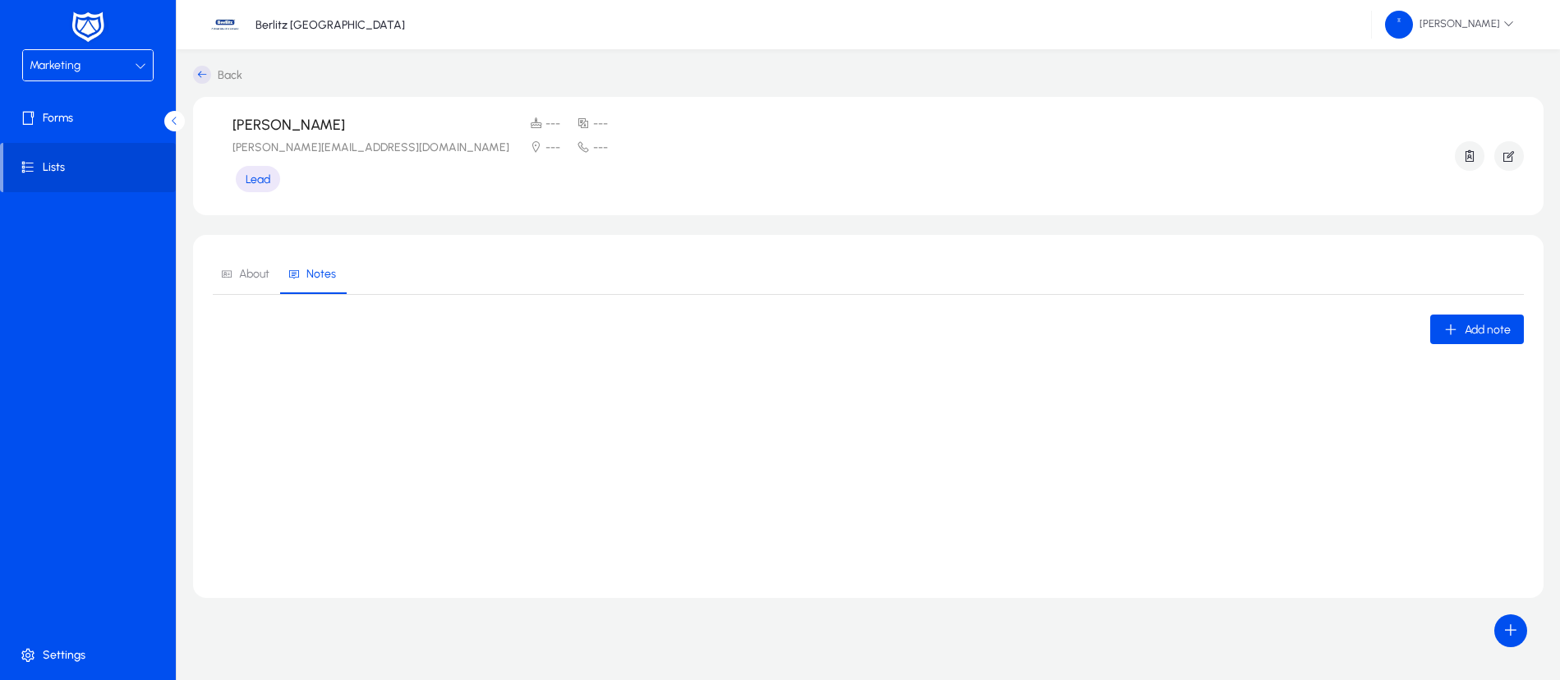
click at [249, 269] on span "About" at bounding box center [254, 274] width 30 height 11
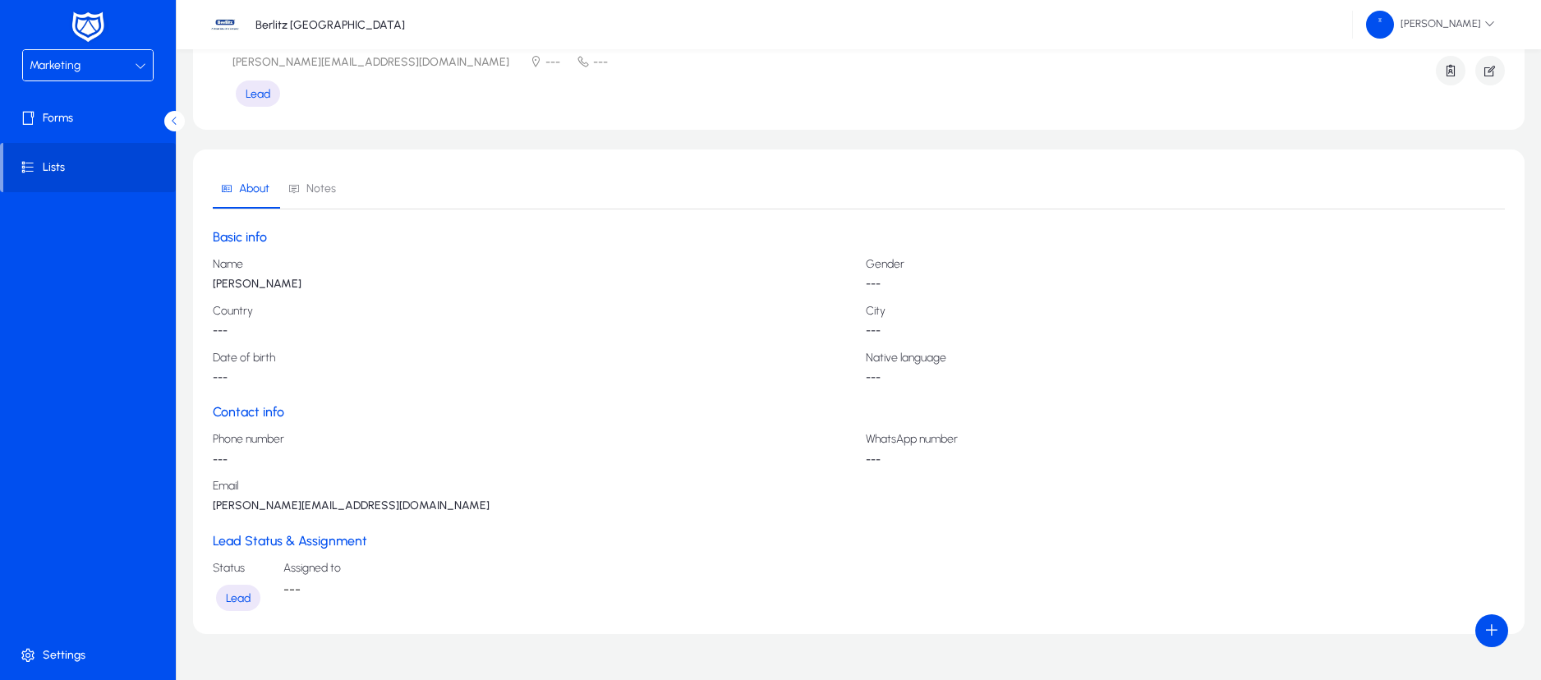
scroll to position [122, 0]
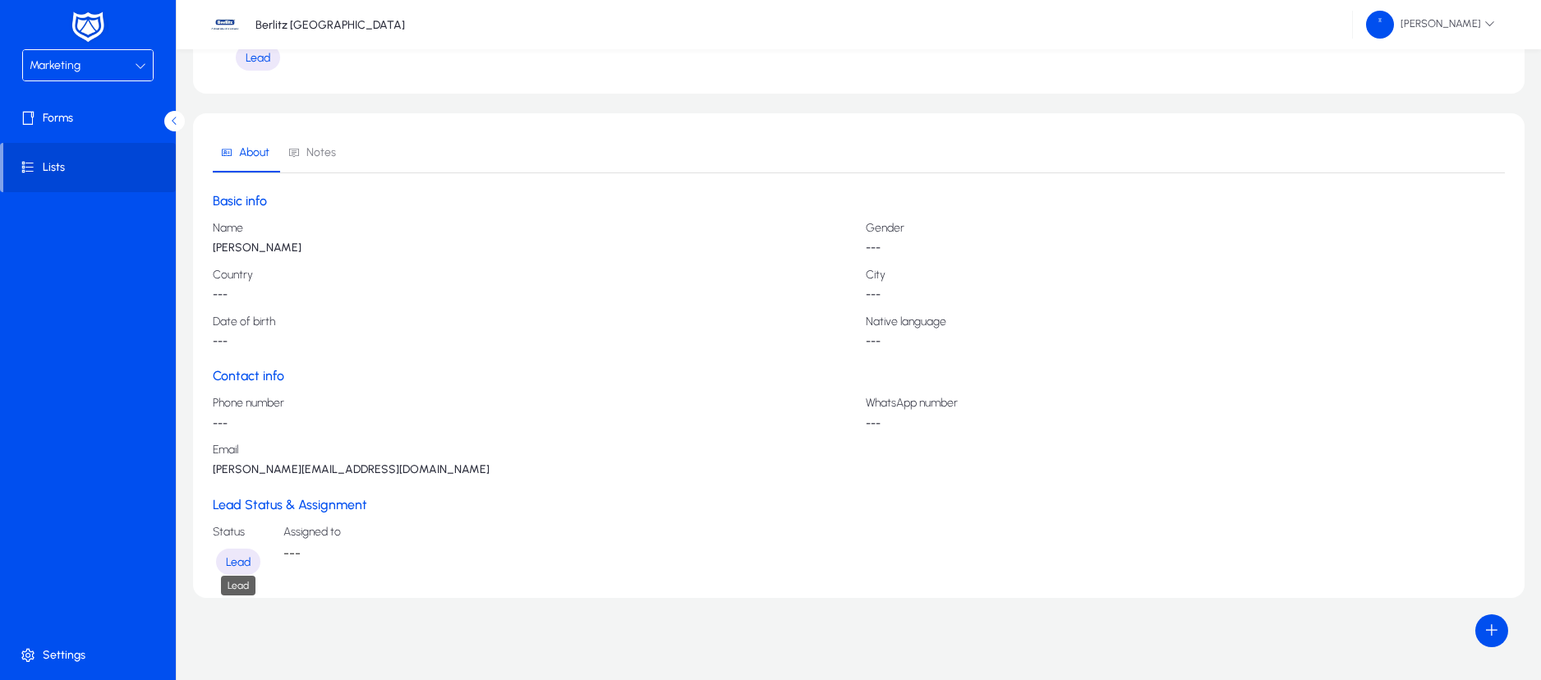
click at [232, 562] on span "Lead" at bounding box center [238, 562] width 25 height 14
click at [281, 550] on div "Status Lead Assigned to ---" at bounding box center [859, 552] width 1292 height 53
click at [311, 147] on span "Notes" at bounding box center [321, 152] width 30 height 11
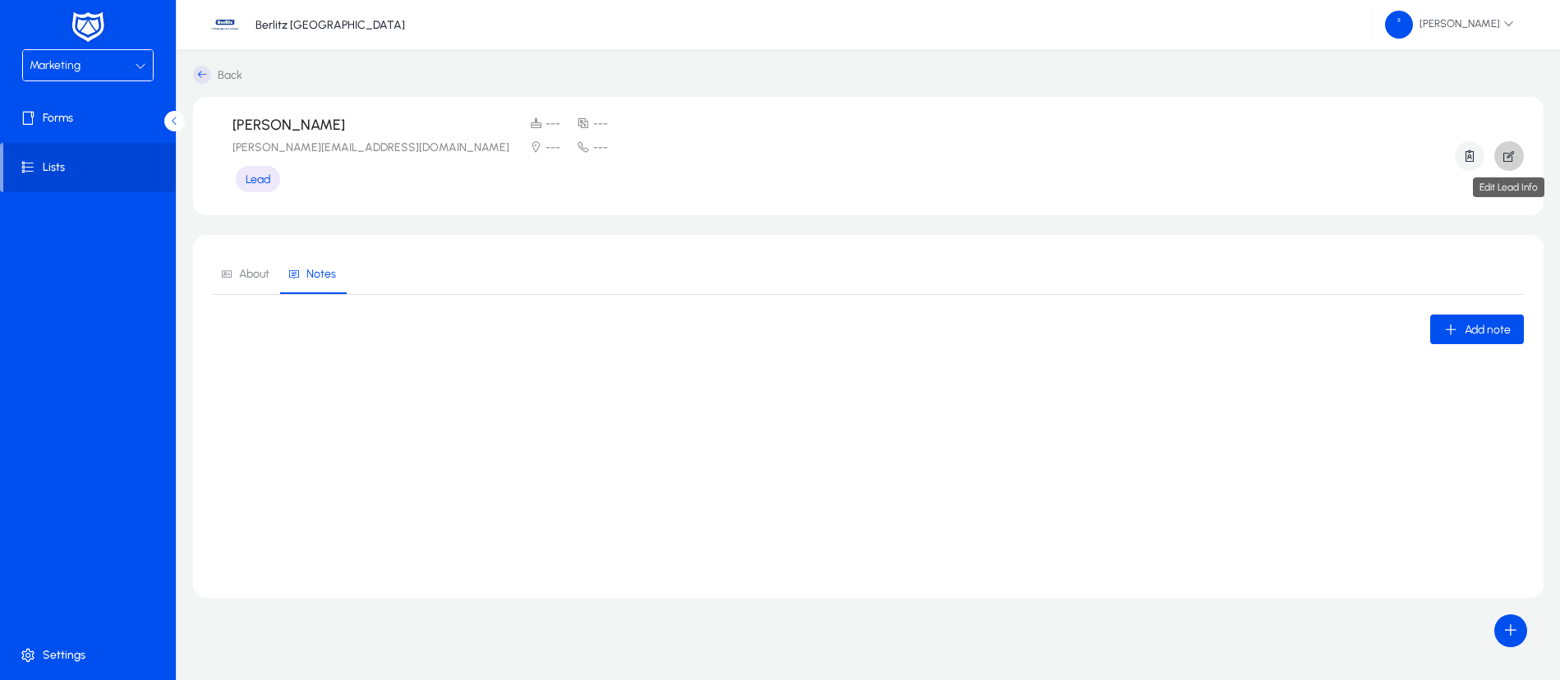
click at [1513, 159] on icon "button" at bounding box center [1508, 156] width 15 height 15
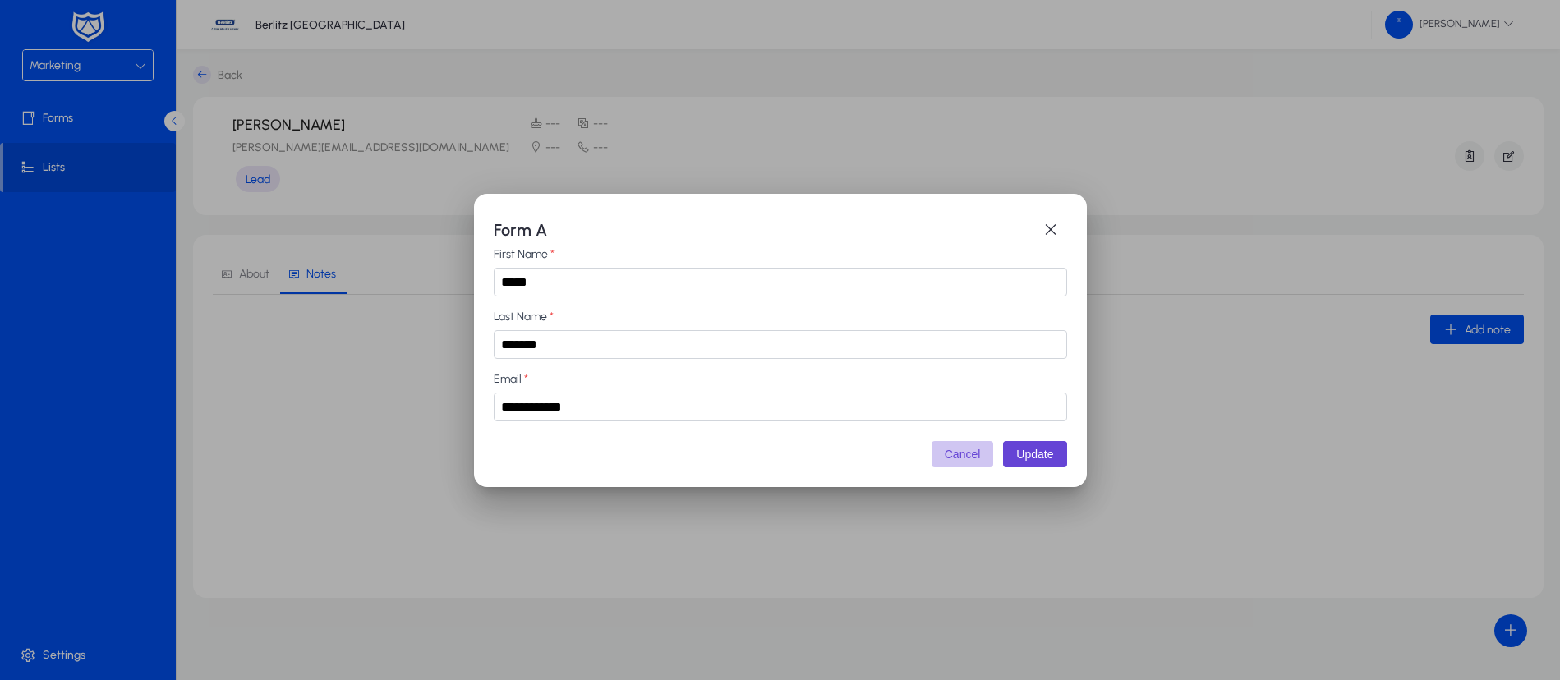
click at [974, 460] on button "Cancel" at bounding box center [962, 454] width 62 height 26
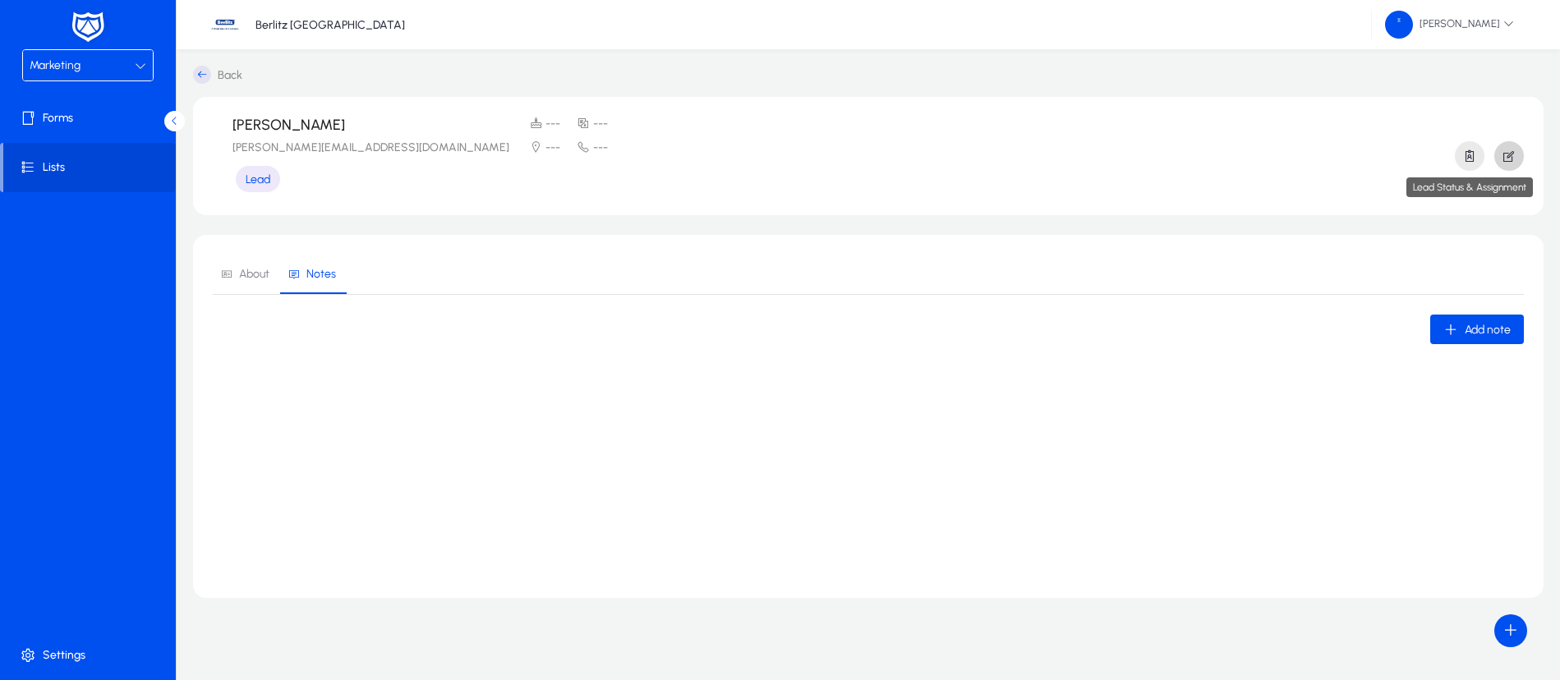
click at [1471, 152] on icon "button" at bounding box center [1469, 156] width 15 height 15
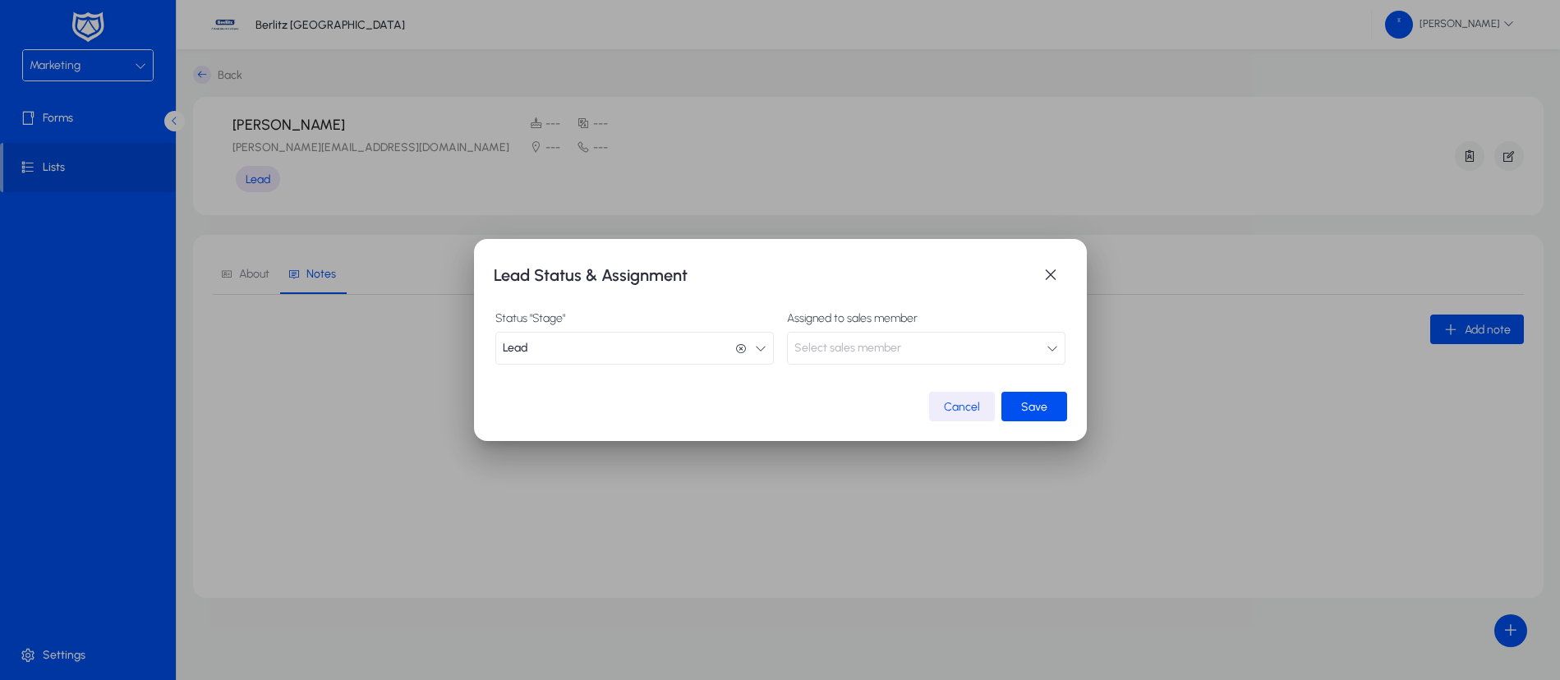
click at [769, 347] on button "Lead Lead" at bounding box center [634, 348] width 278 height 33
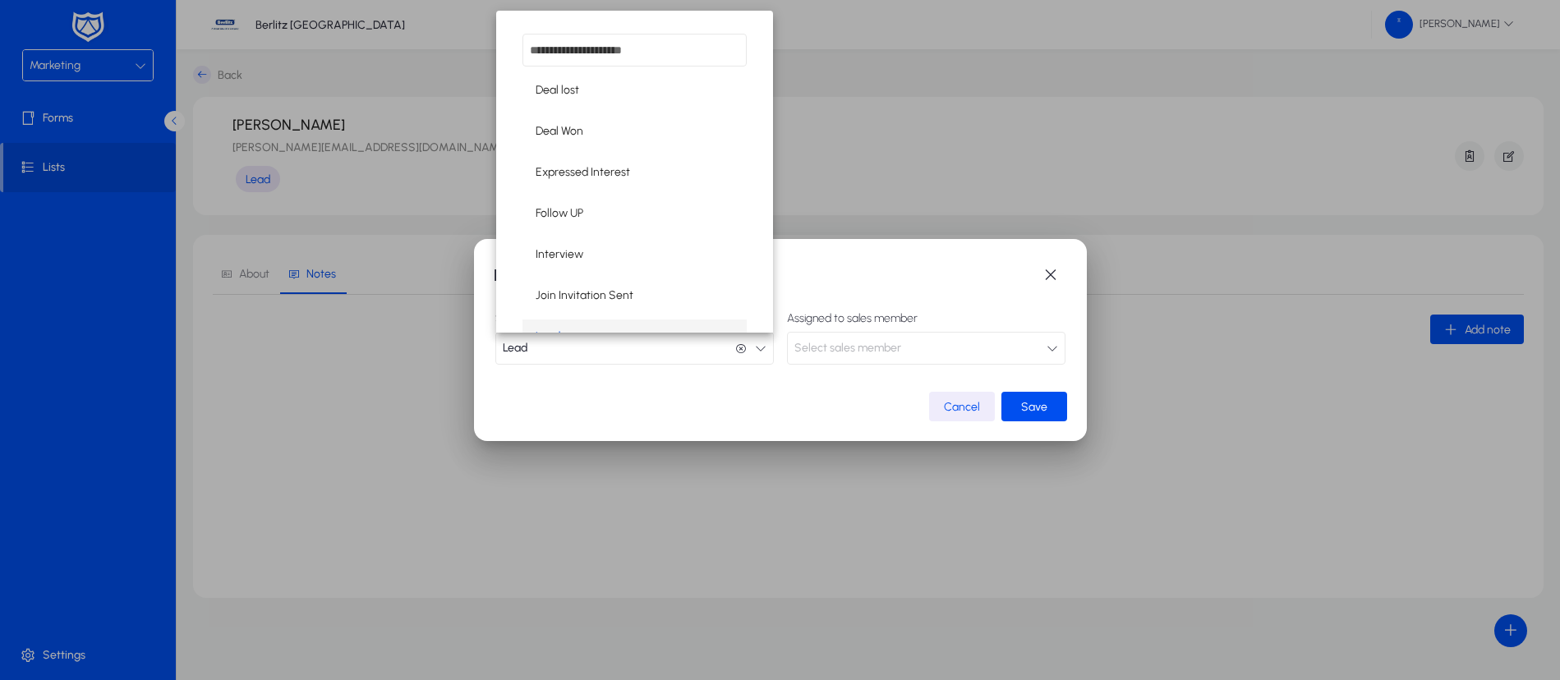
scroll to position [21, 0]
click at [769, 347] on div at bounding box center [780, 340] width 1560 height 680
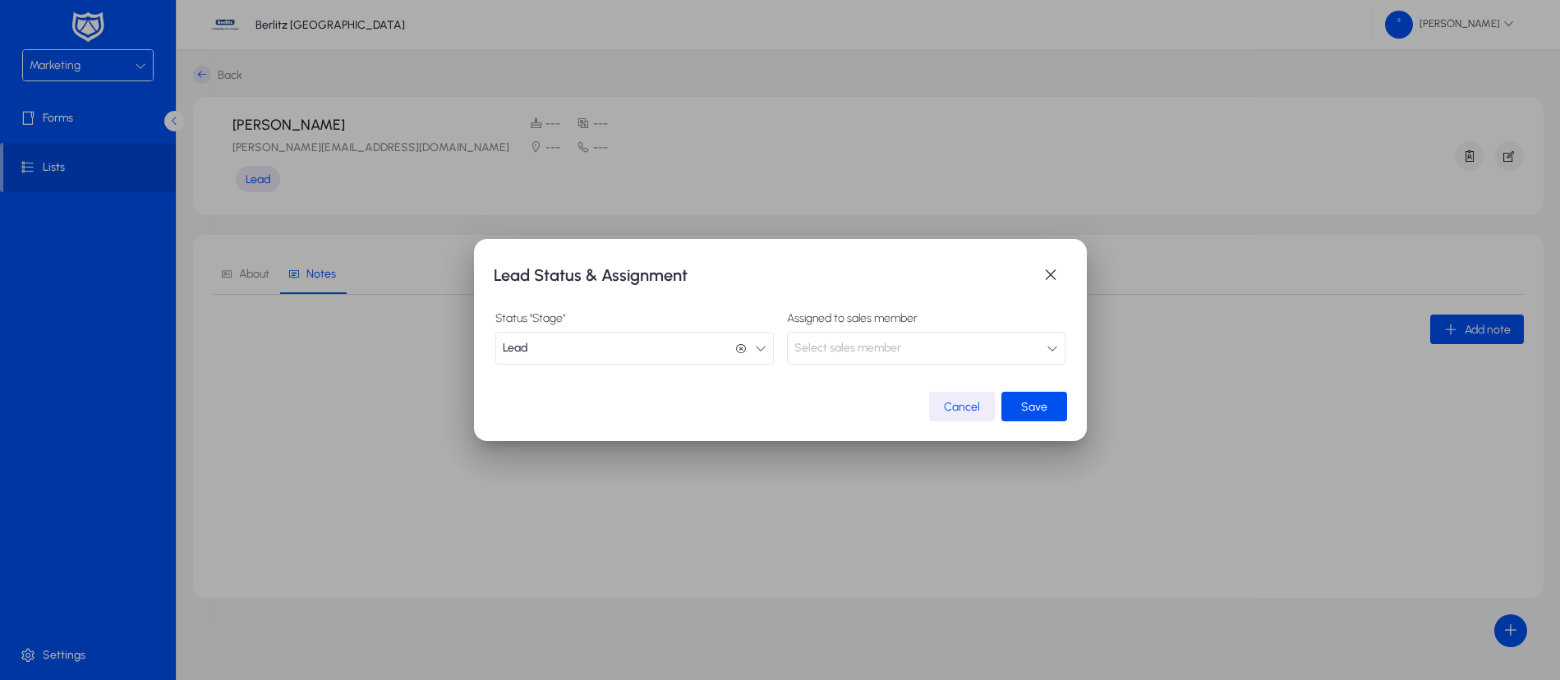
click at [827, 350] on span "Select sales member" at bounding box center [847, 348] width 107 height 33
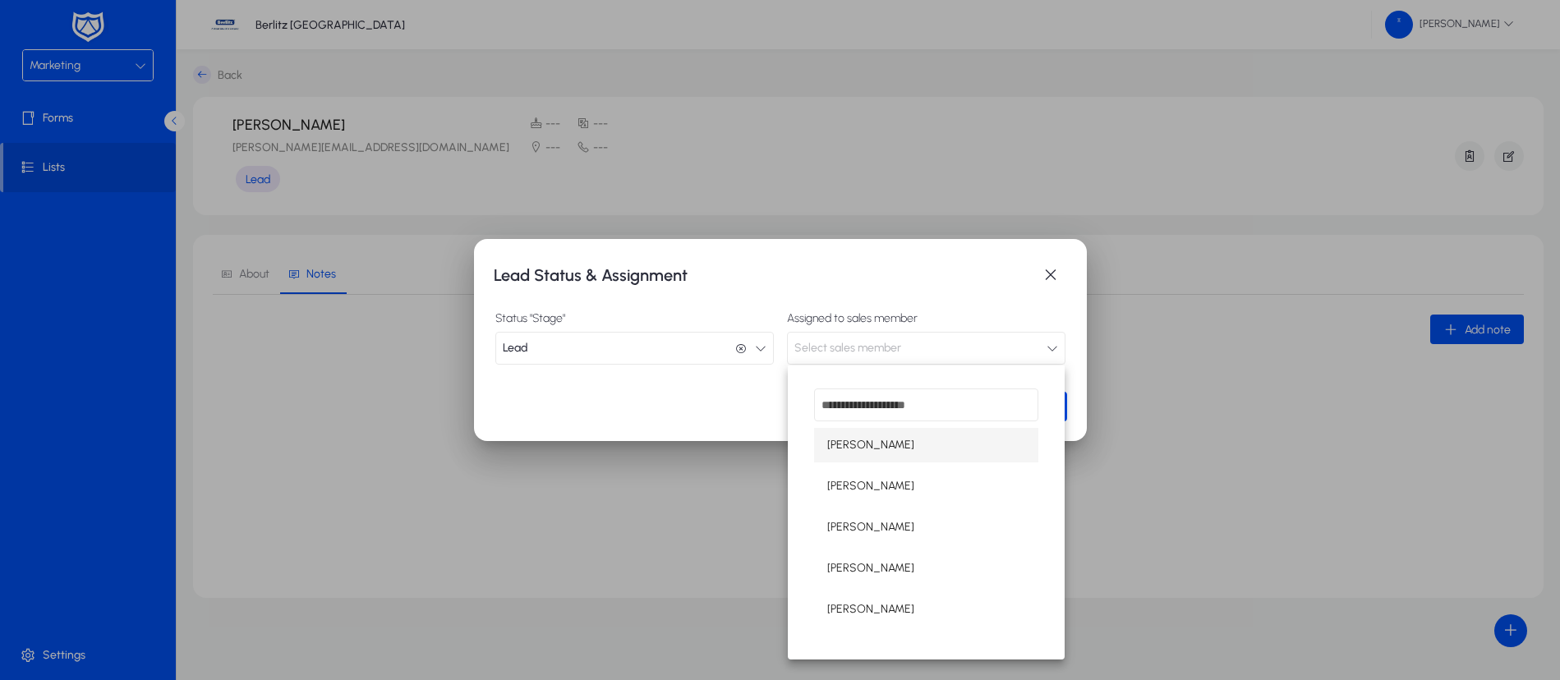
click at [880, 571] on span "[PERSON_NAME]" at bounding box center [870, 568] width 87 height 20
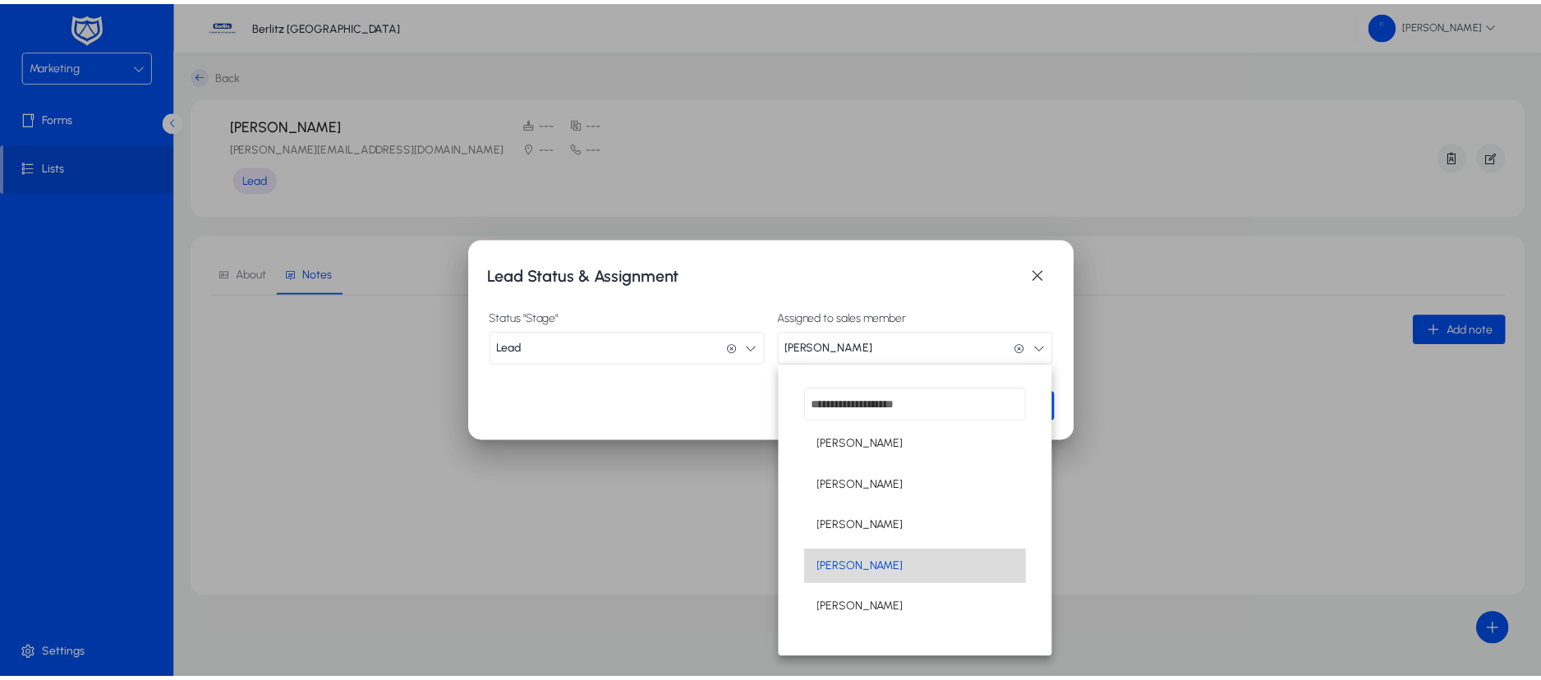
scroll to position [1, 0]
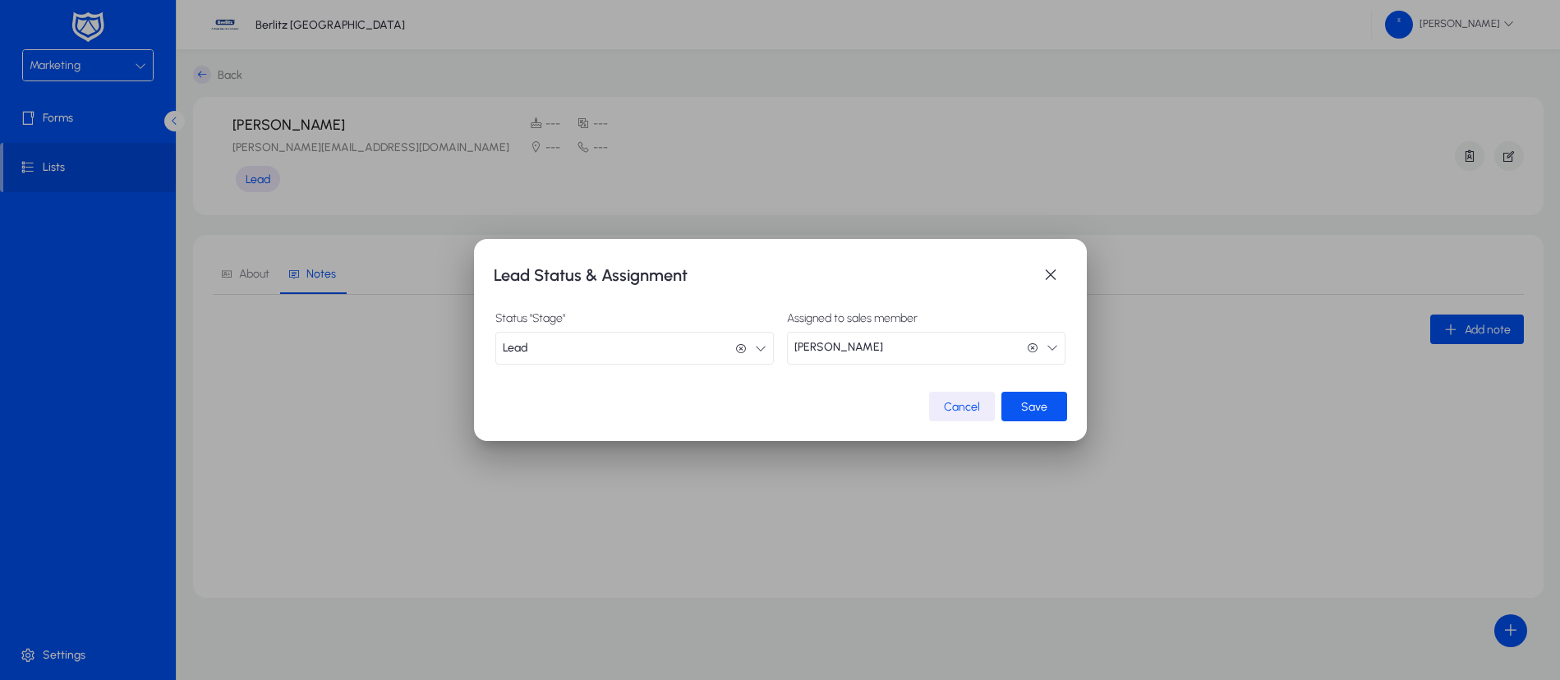
click at [1046, 405] on span "Save" at bounding box center [1034, 407] width 26 height 14
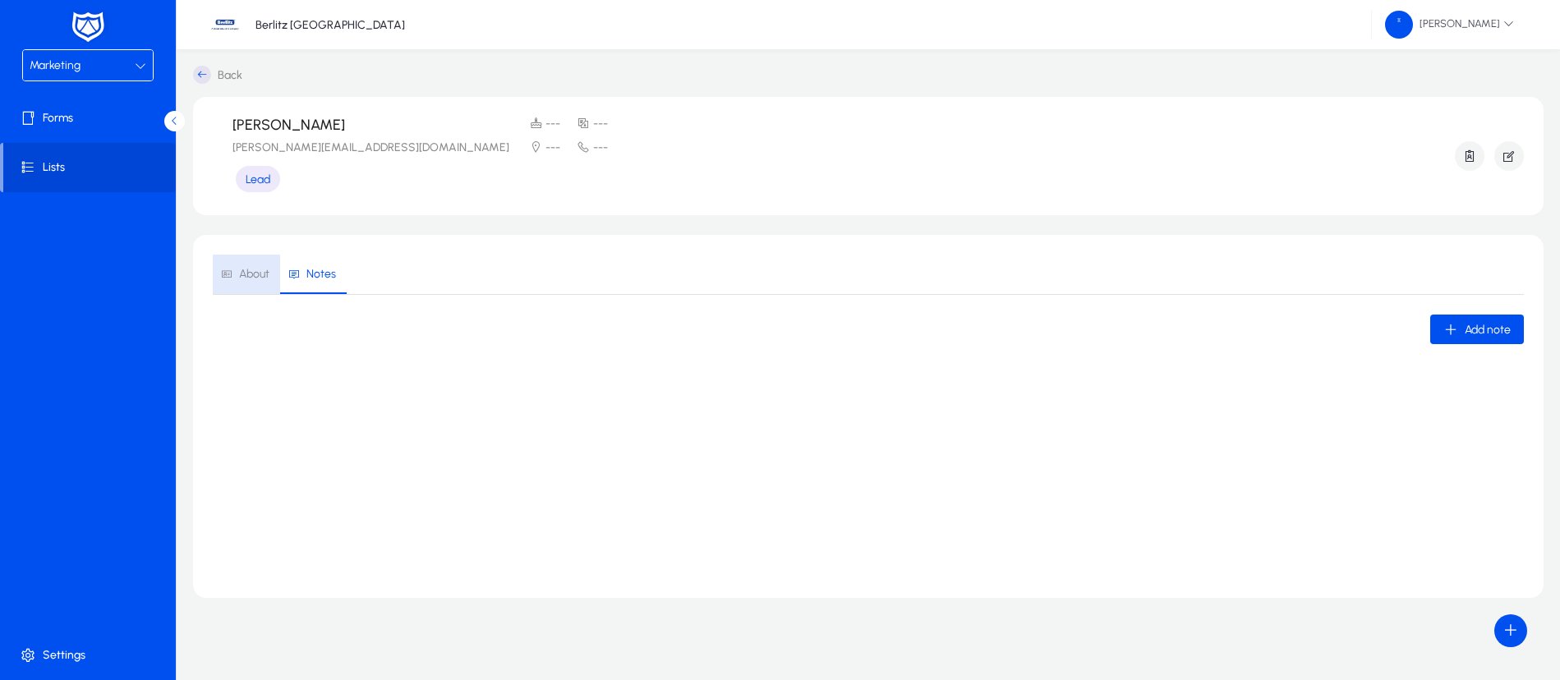
click at [253, 269] on span "About" at bounding box center [254, 274] width 30 height 11
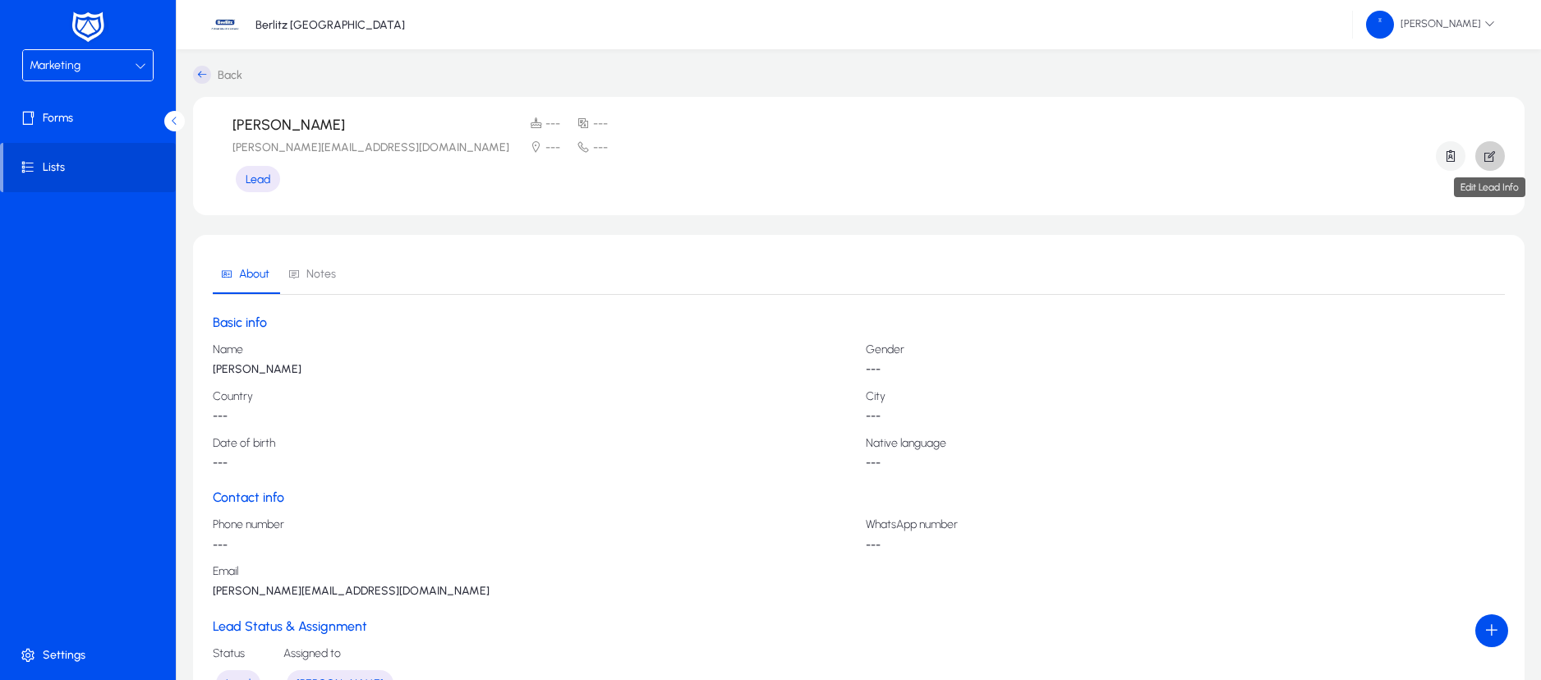
click at [1490, 153] on icon "button" at bounding box center [1489, 156] width 15 height 15
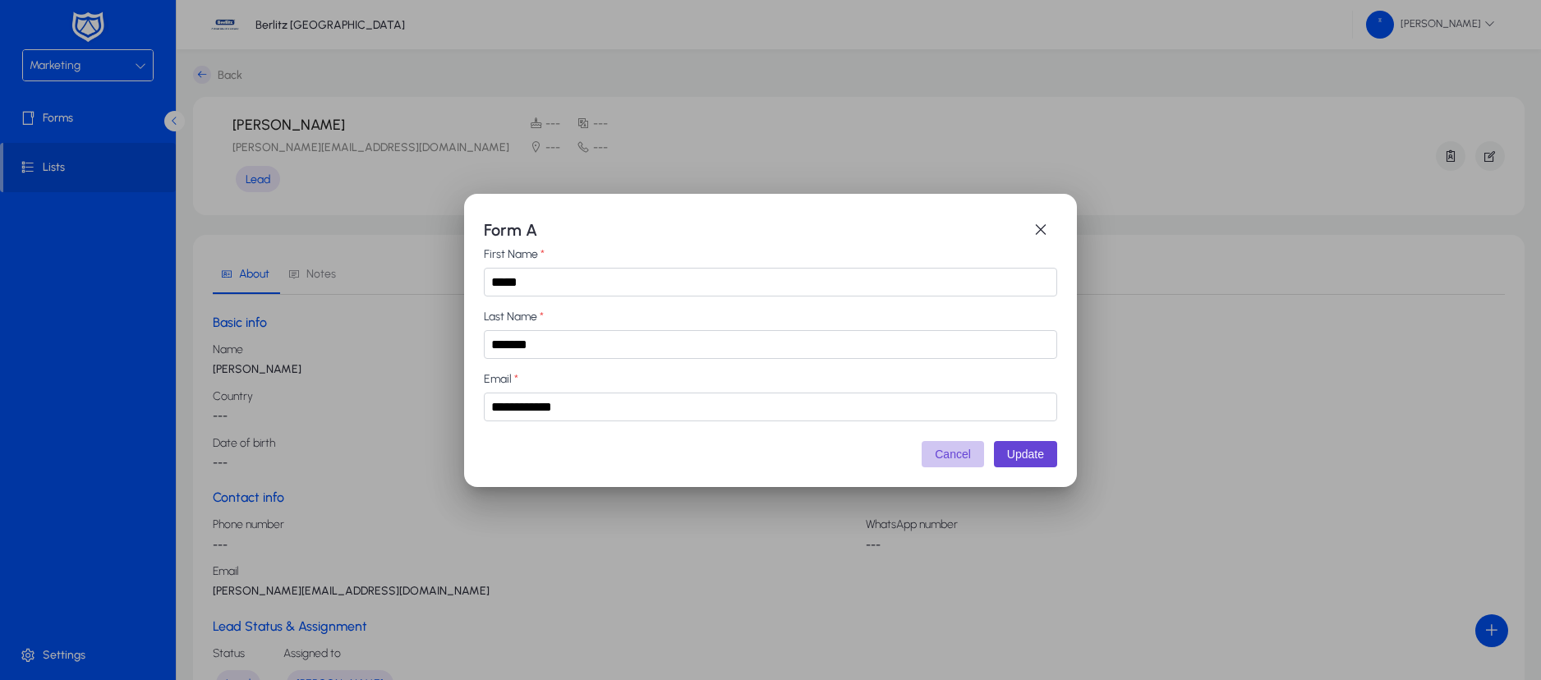
click at [958, 460] on button "Cancel" at bounding box center [953, 454] width 62 height 26
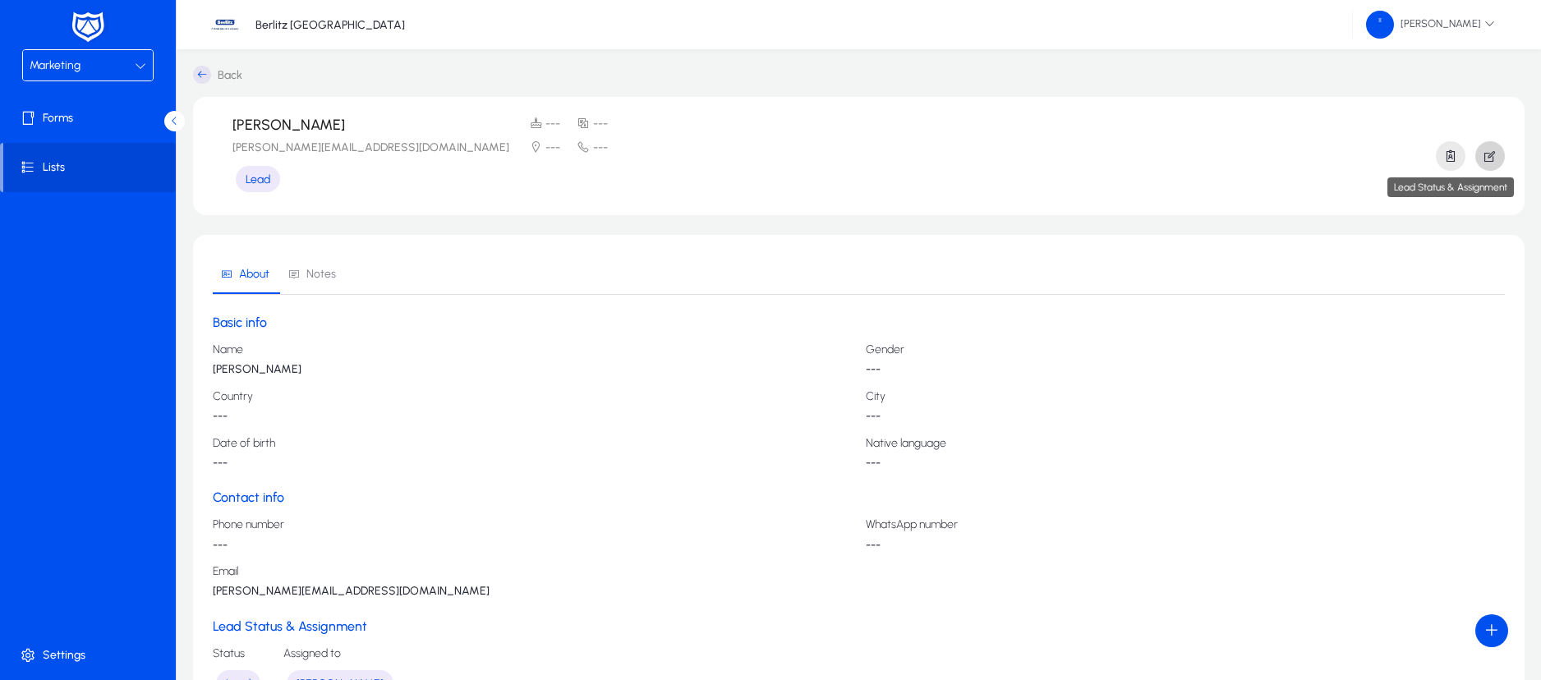
click at [1442, 160] on span "button" at bounding box center [1451, 155] width 30 height 39
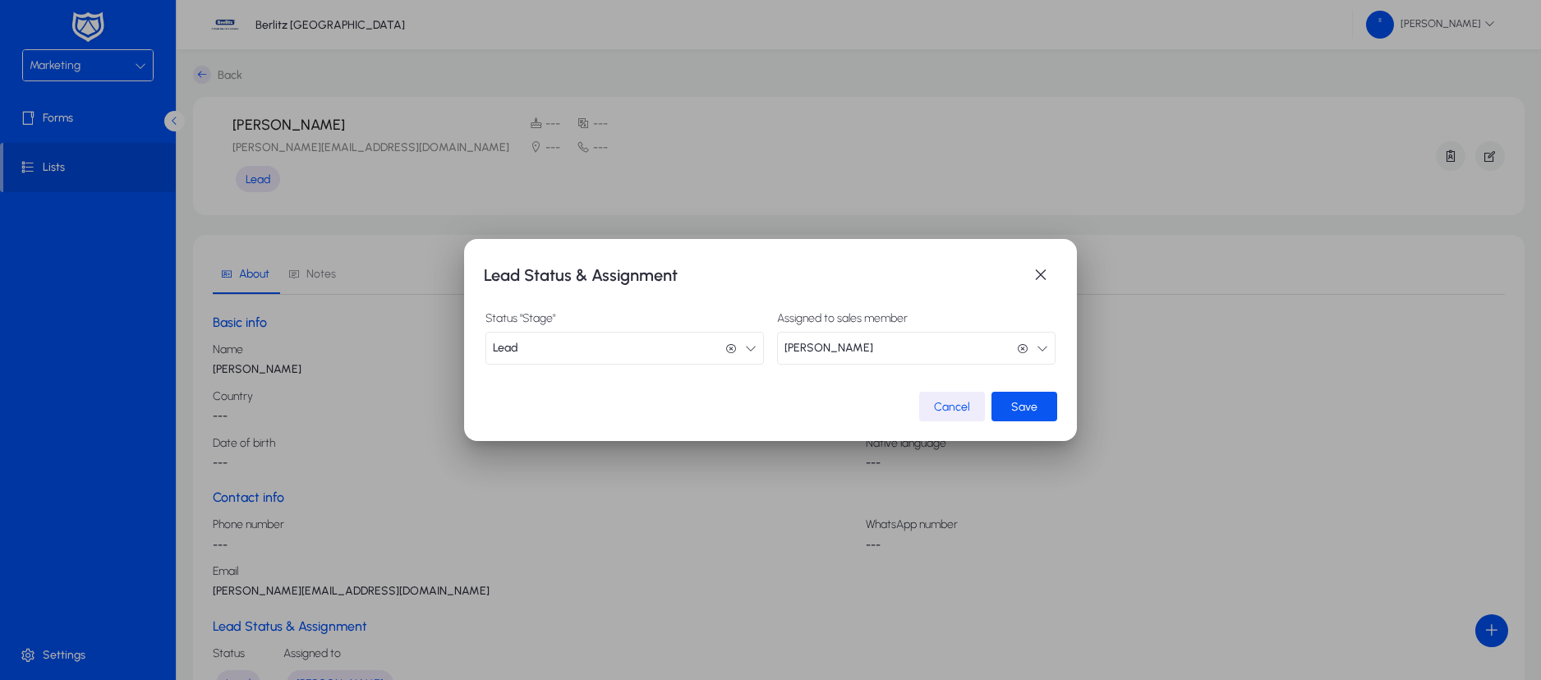
click at [1019, 409] on span "Save" at bounding box center [1024, 407] width 26 height 14
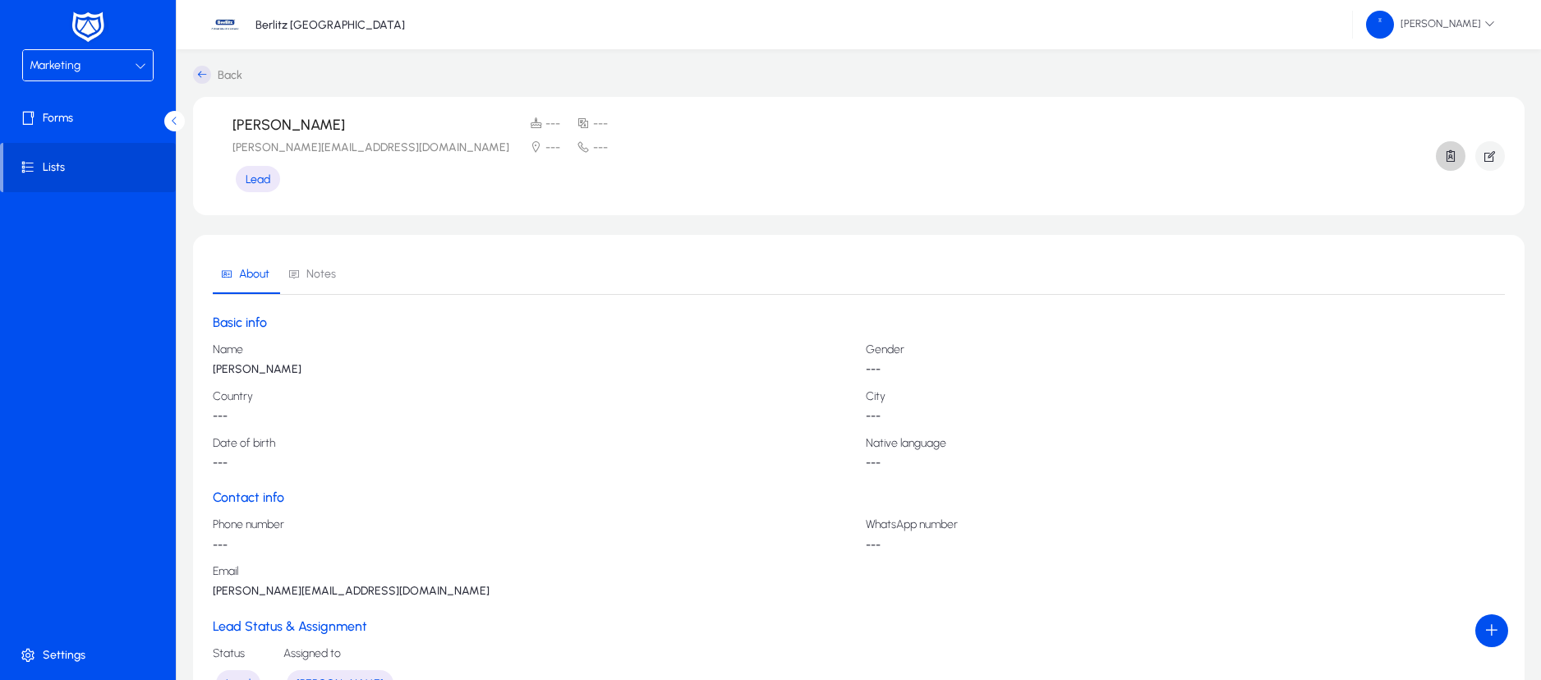
click at [313, 265] on span "Notes" at bounding box center [312, 274] width 48 height 39
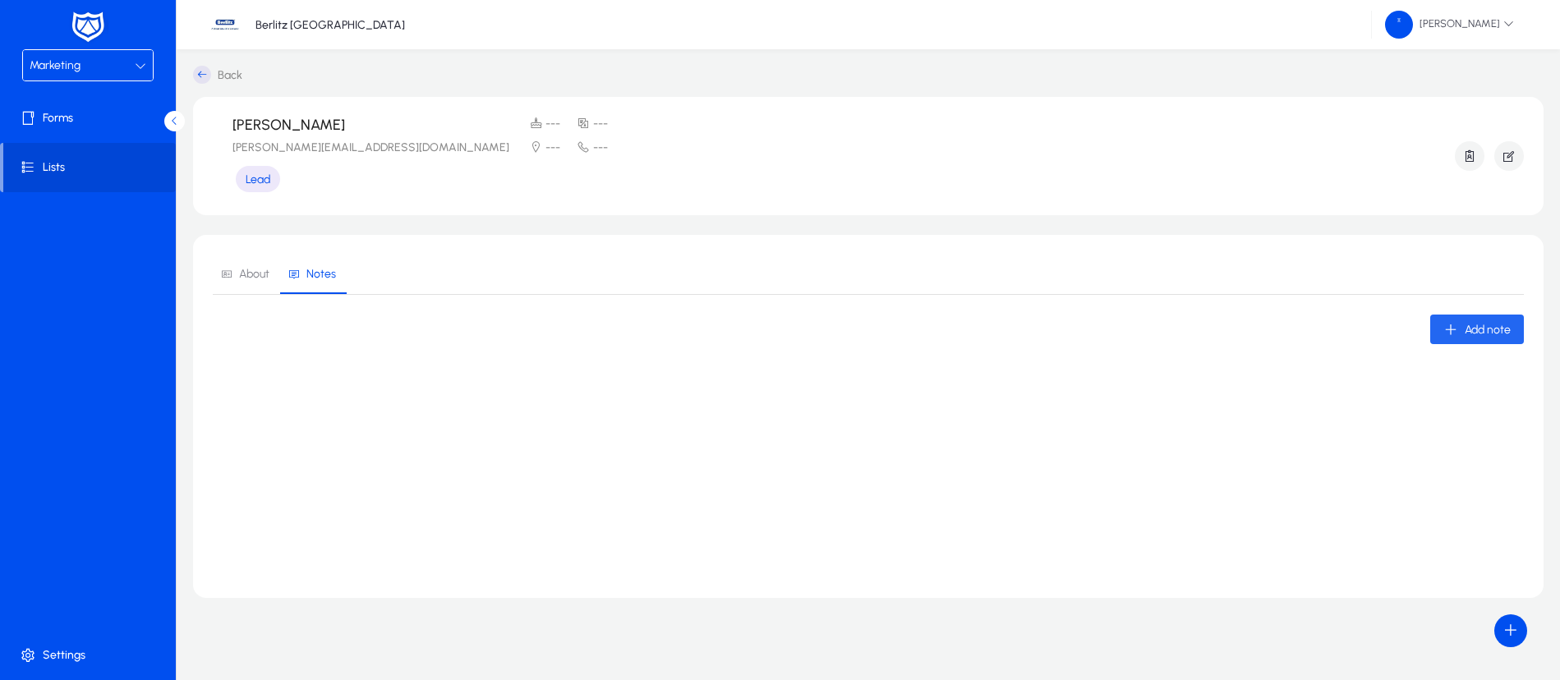
click at [1497, 329] on span "Add note" at bounding box center [1487, 330] width 46 height 14
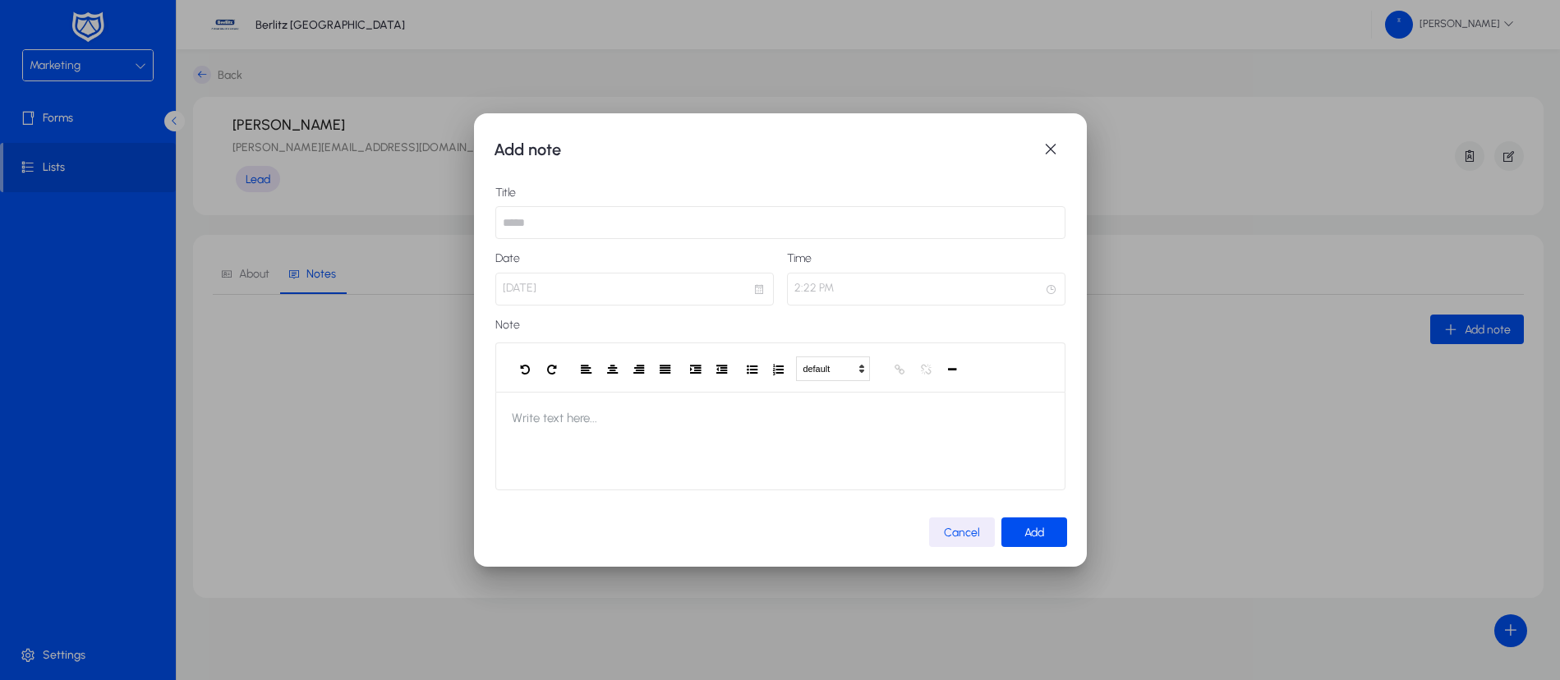
click at [555, 212] on input "text" at bounding box center [780, 222] width 570 height 33
type input "**********"
drag, startPoint x: 555, startPoint y: 296, endPoint x: 553, endPoint y: 287, distance: 8.6
click at [554, 295] on p "Aug 25, 2025" at bounding box center [634, 289] width 278 height 33
click at [553, 287] on p "Aug 25, 2025" at bounding box center [634, 289] width 278 height 33
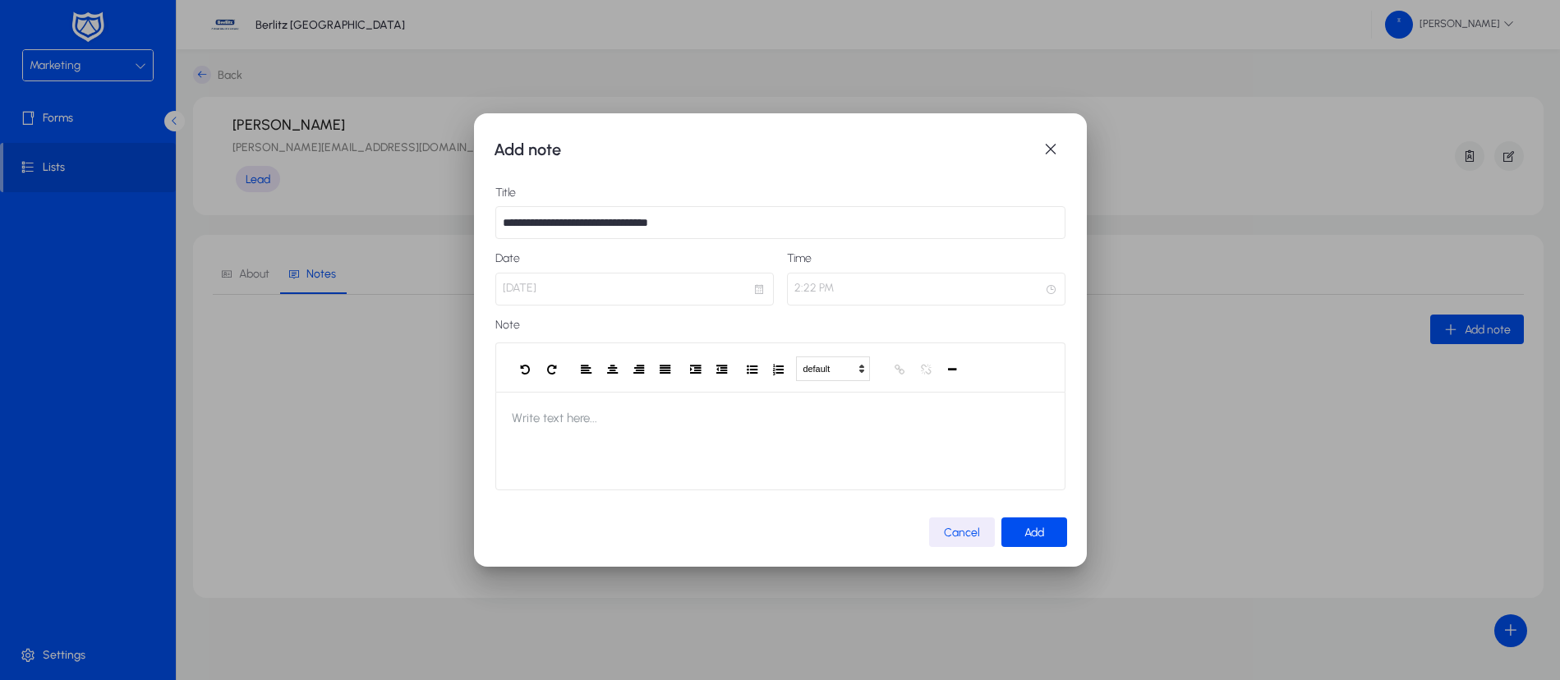
click at [553, 287] on p "Aug 25, 2025" at bounding box center [634, 289] width 278 height 33
click at [583, 292] on p "Aug 25, 2025" at bounding box center [634, 289] width 278 height 33
click at [867, 288] on p "2:22 PM" at bounding box center [926, 289] width 278 height 33
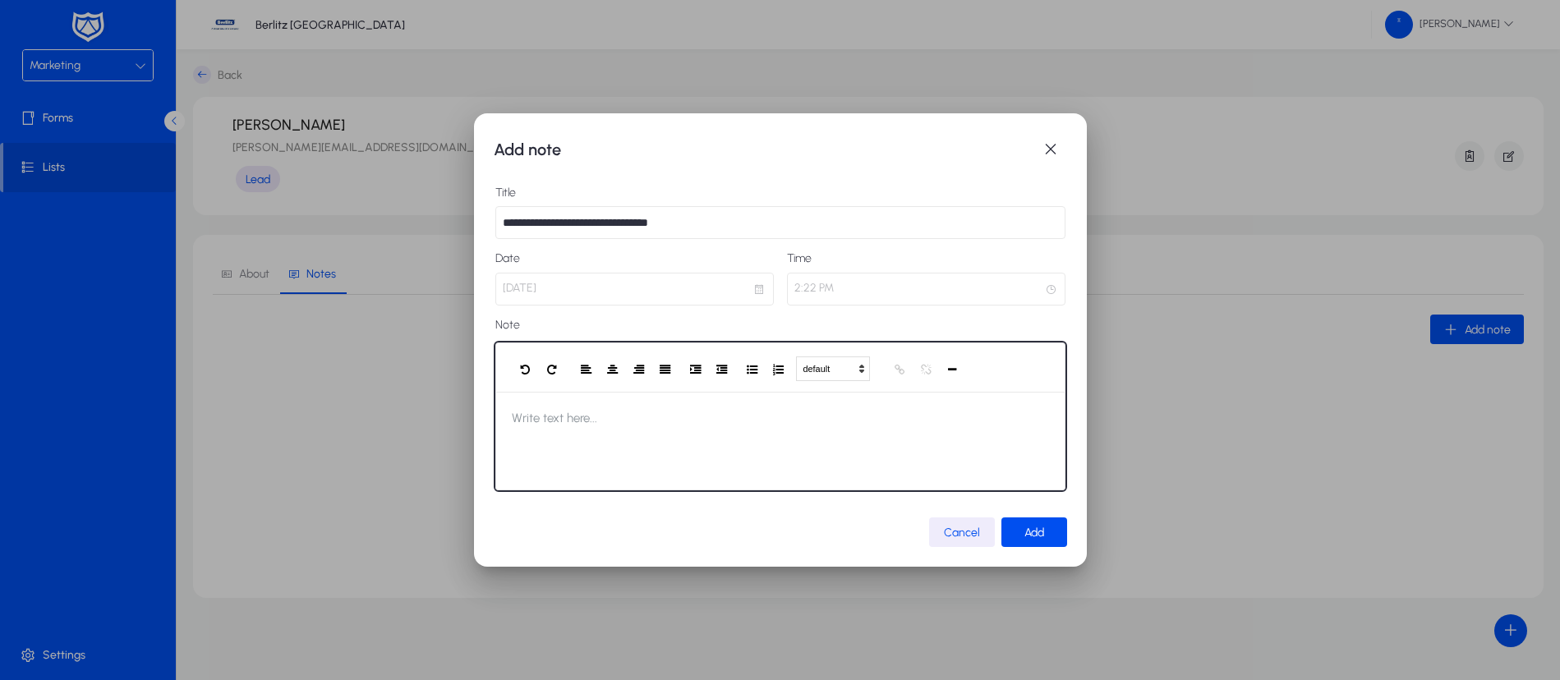
click at [589, 428] on span "Write text here..." at bounding box center [554, 418] width 118 height 53
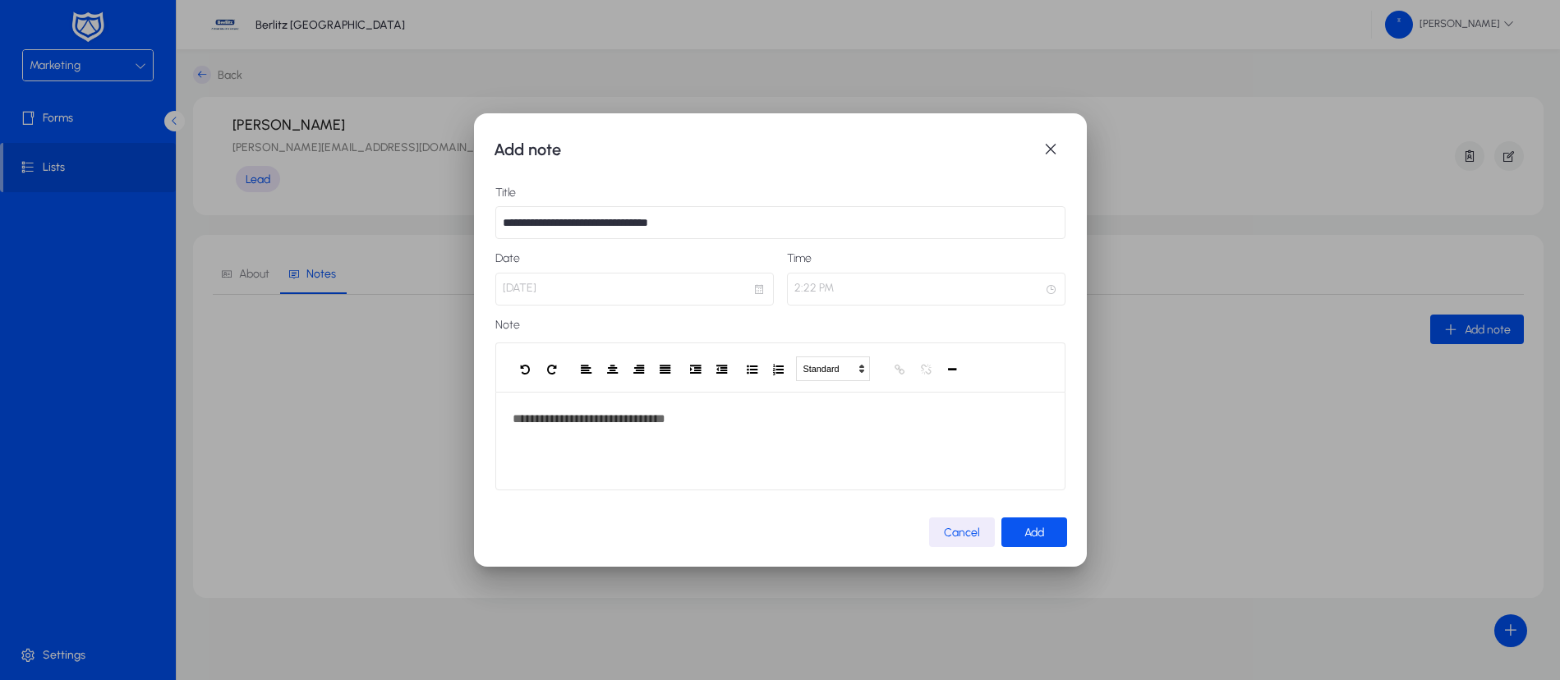
click at [1034, 530] on span "Add" at bounding box center [1034, 533] width 20 height 14
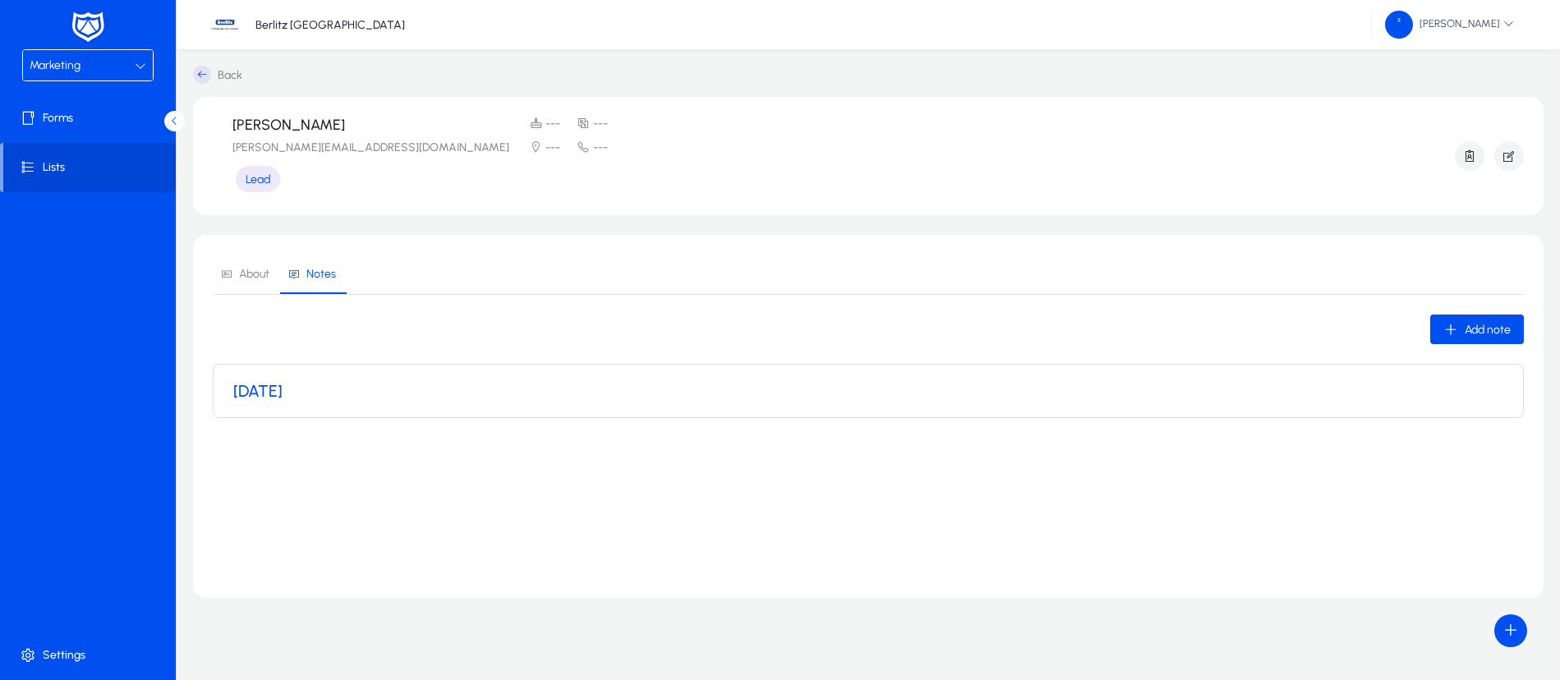
click at [283, 392] on h3 "Aug 25, 2025" at bounding box center [257, 391] width 49 height 20
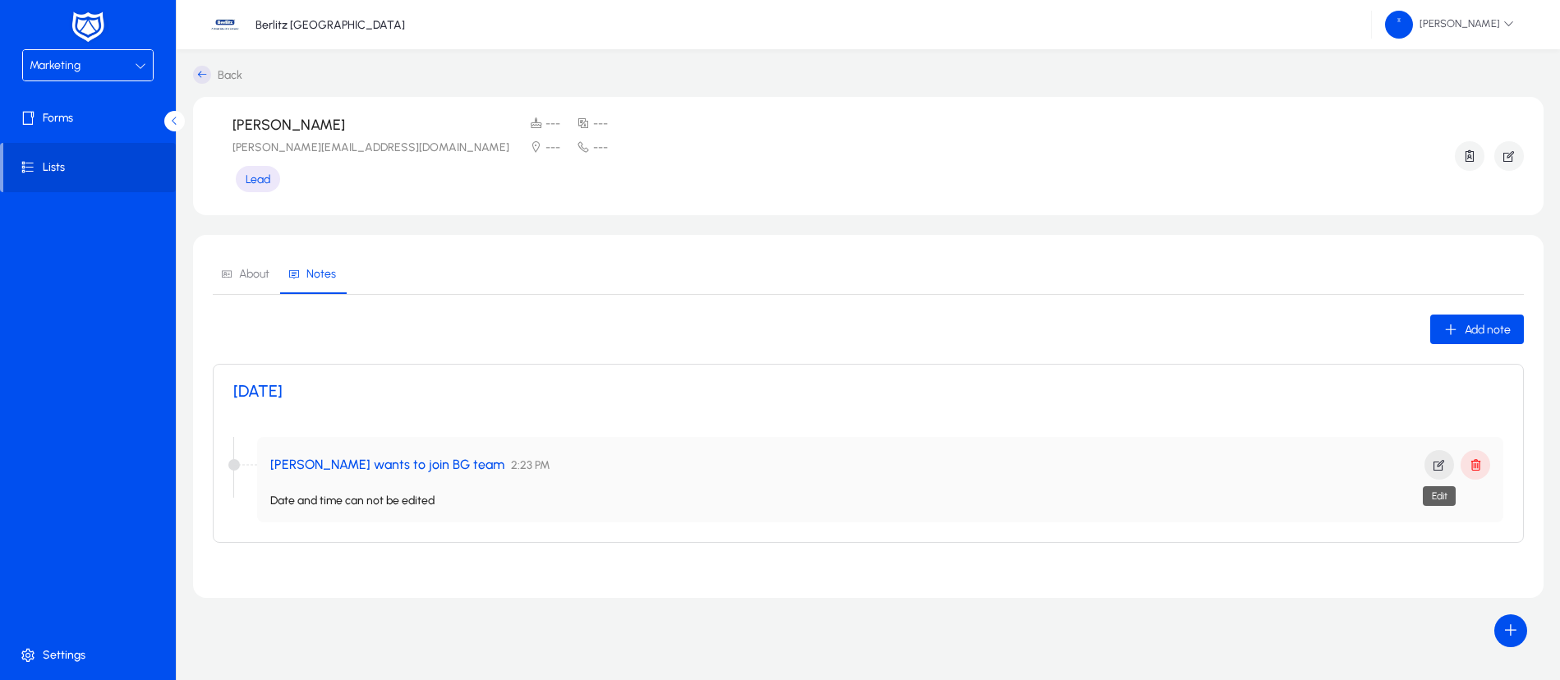
click at [1440, 460] on icon "button" at bounding box center [1439, 464] width 15 height 15
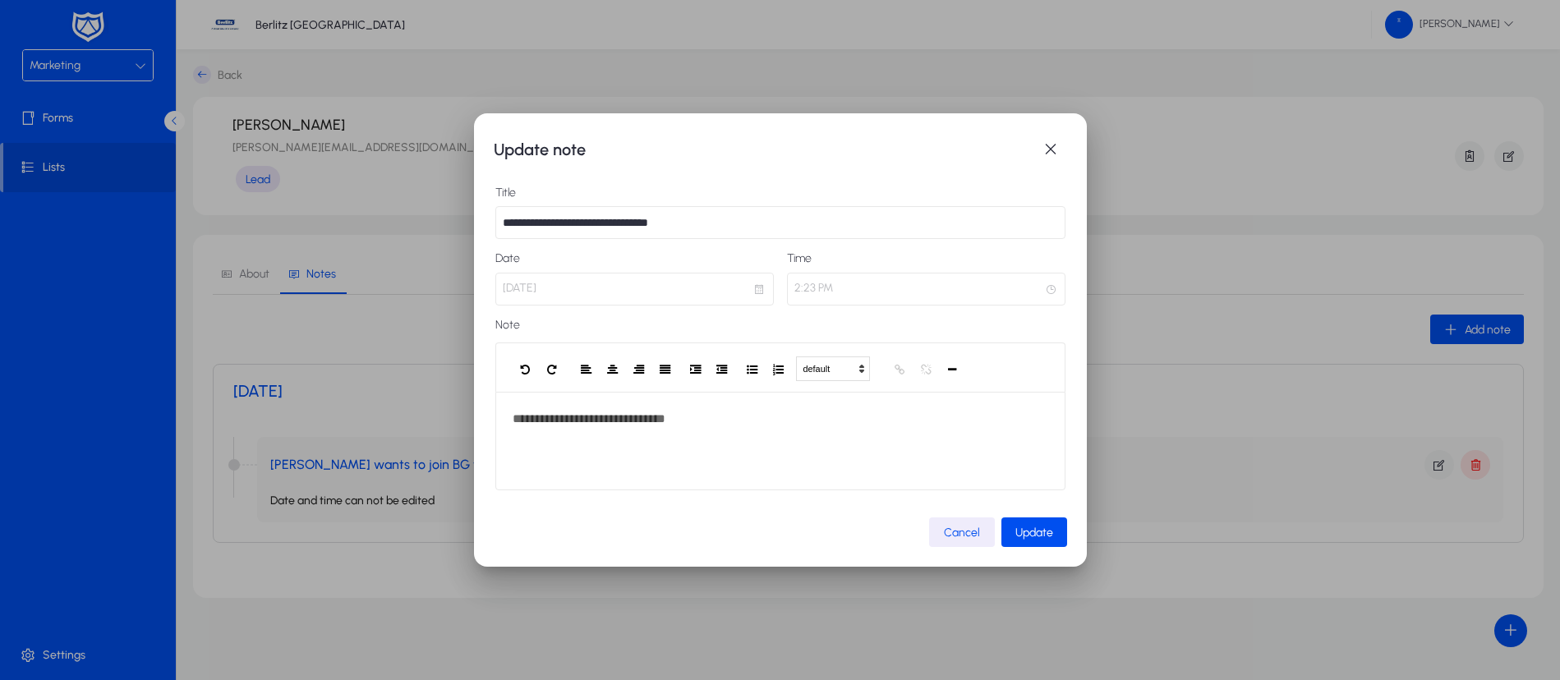
click at [603, 280] on p "Aug 25, 2025" at bounding box center [634, 289] width 278 height 33
click at [969, 531] on span "Cancel" at bounding box center [962, 533] width 36 height 14
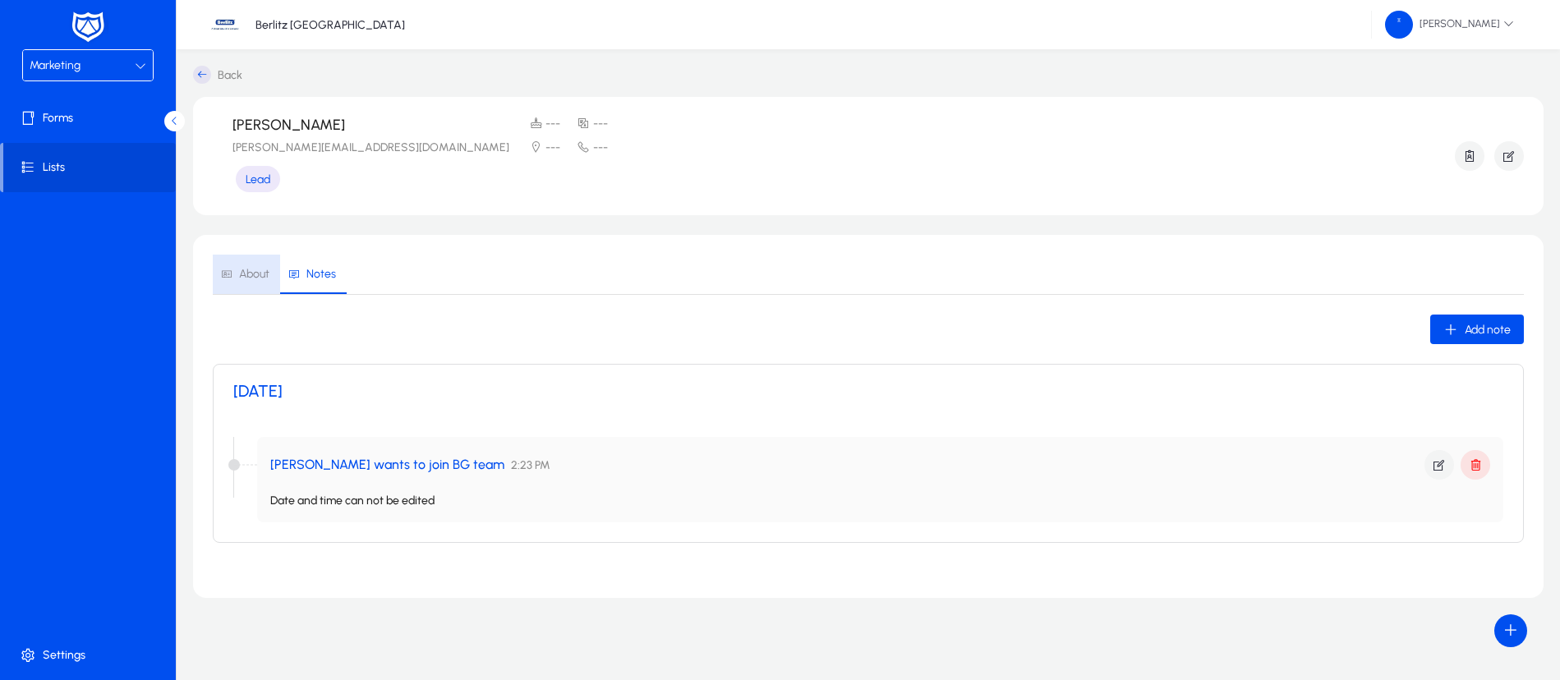
click at [257, 269] on span "About" at bounding box center [254, 274] width 30 height 11
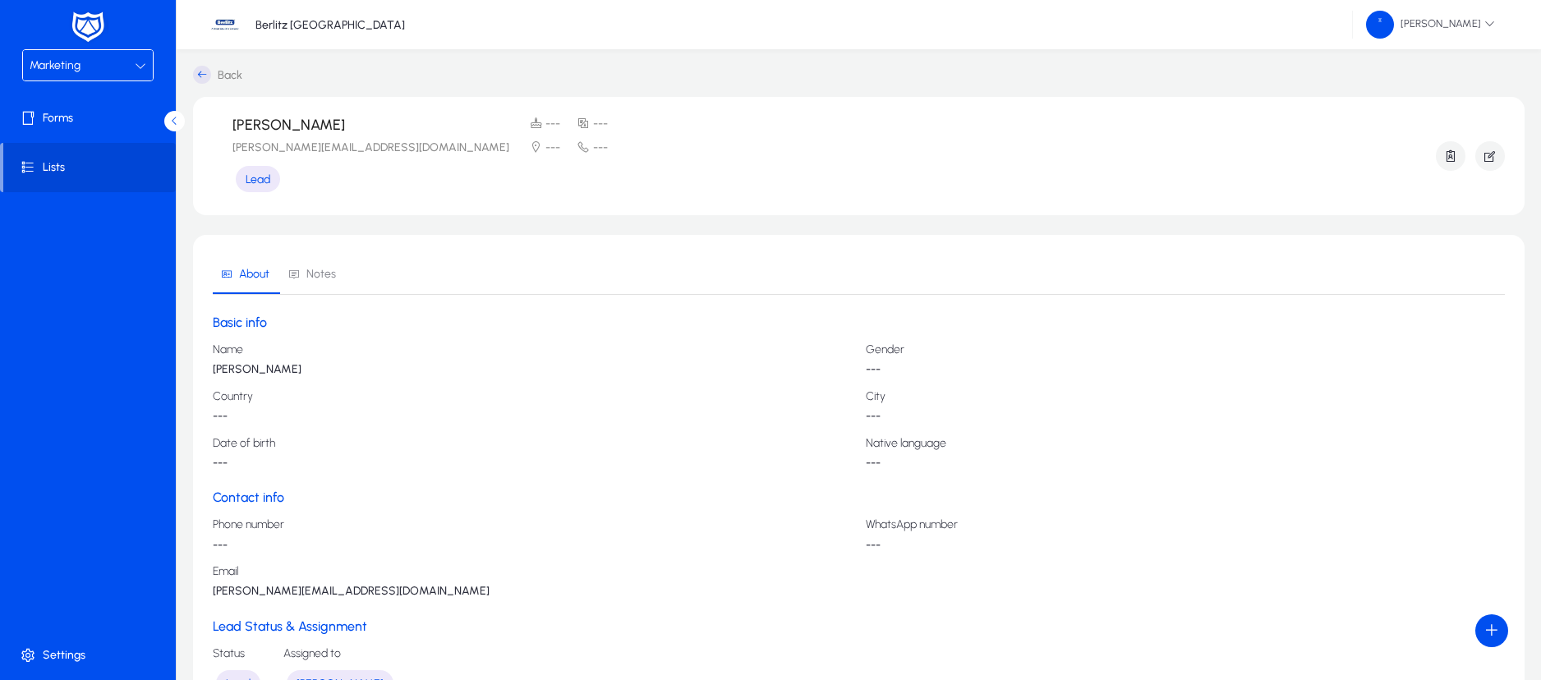
click at [220, 416] on p "---" at bounding box center [533, 416] width 640 height 13
click at [202, 71] on icon at bounding box center [202, 75] width 18 height 18
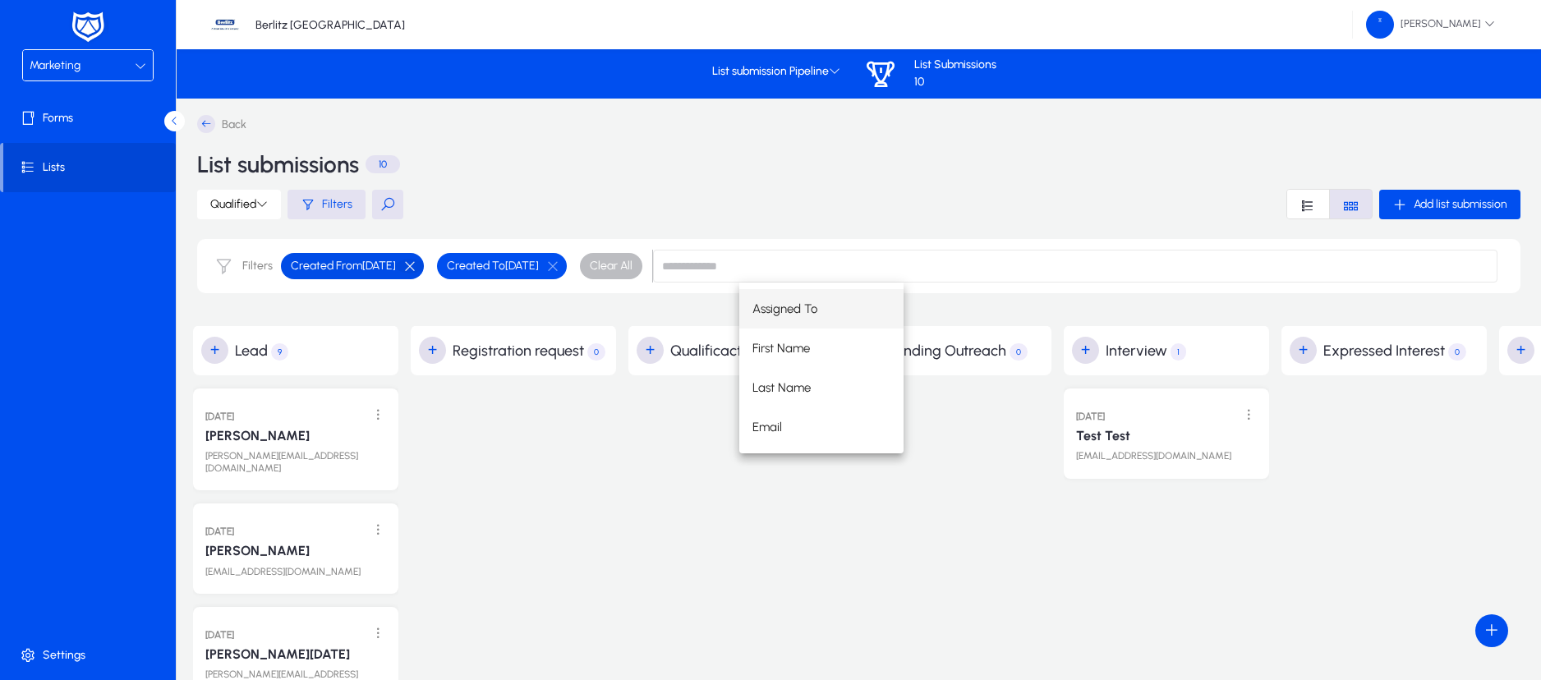
click at [424, 260] on button "button" at bounding box center [410, 266] width 28 height 15
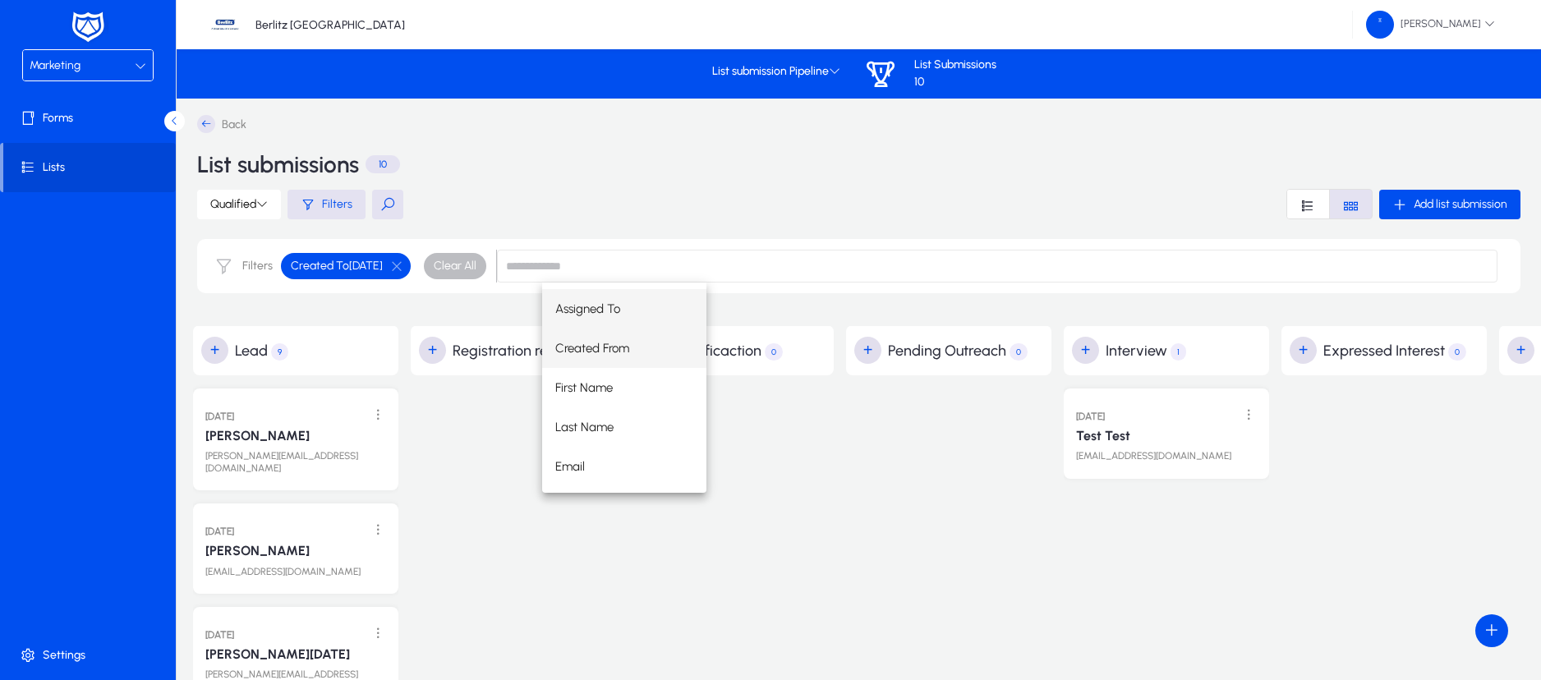
click at [623, 352] on span "Created From" at bounding box center [592, 348] width 74 height 20
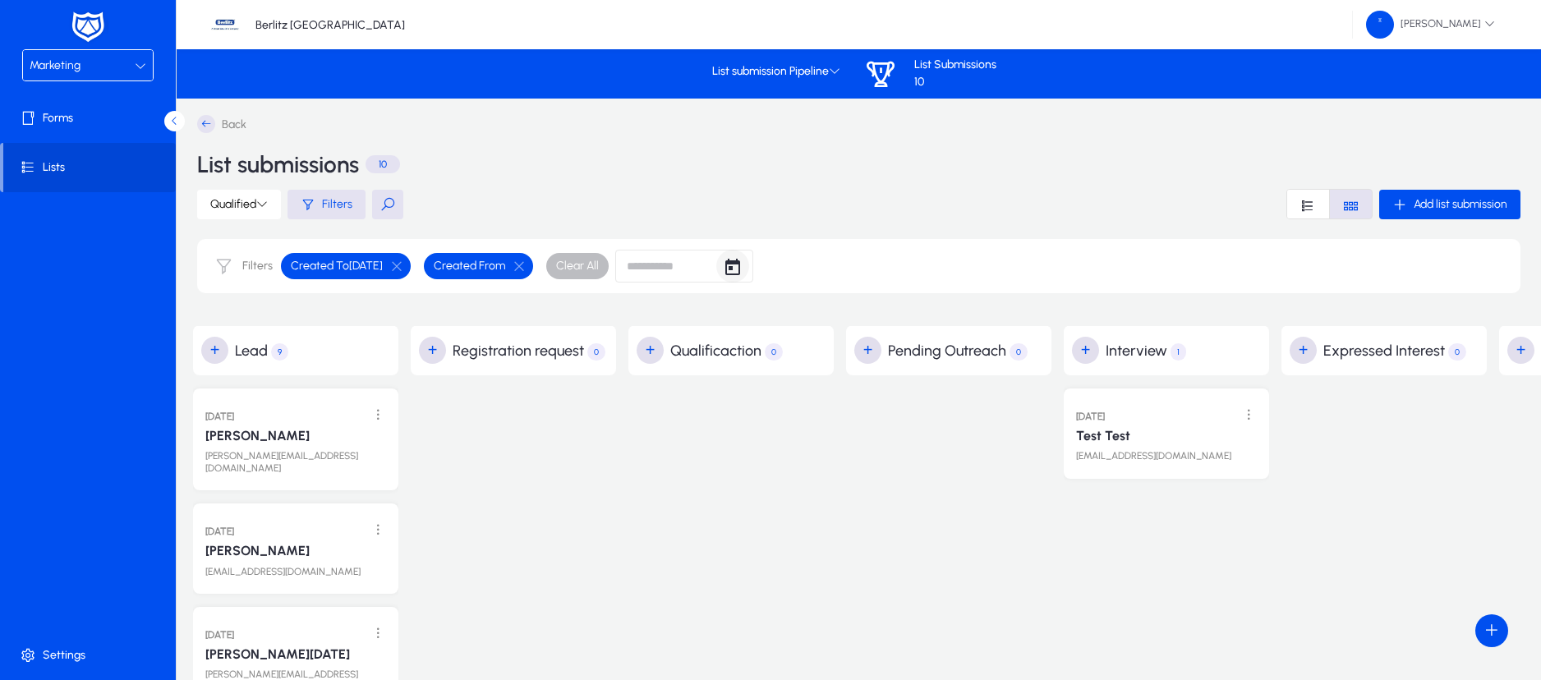
click at [749, 264] on span "Open calendar" at bounding box center [732, 266] width 33 height 33
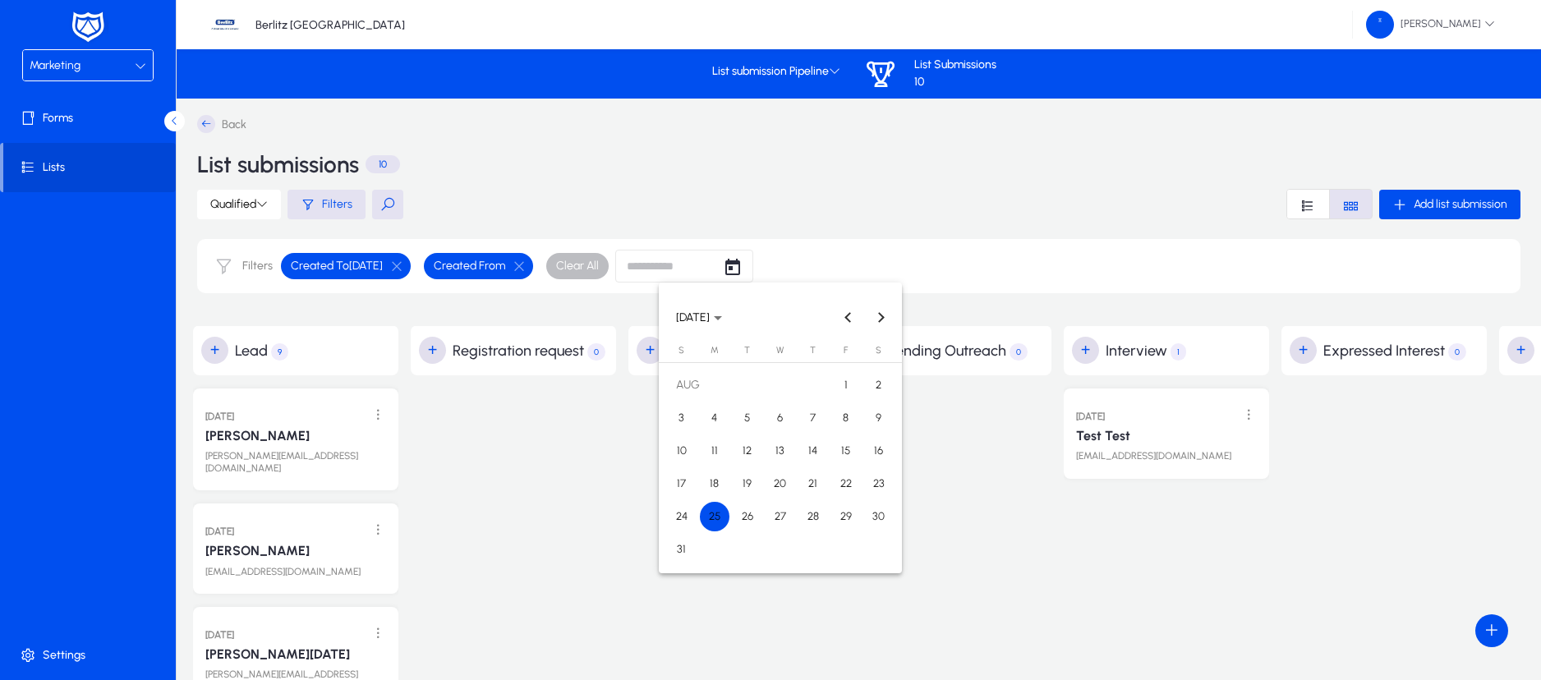
click at [839, 384] on span "1" at bounding box center [846, 385] width 30 height 30
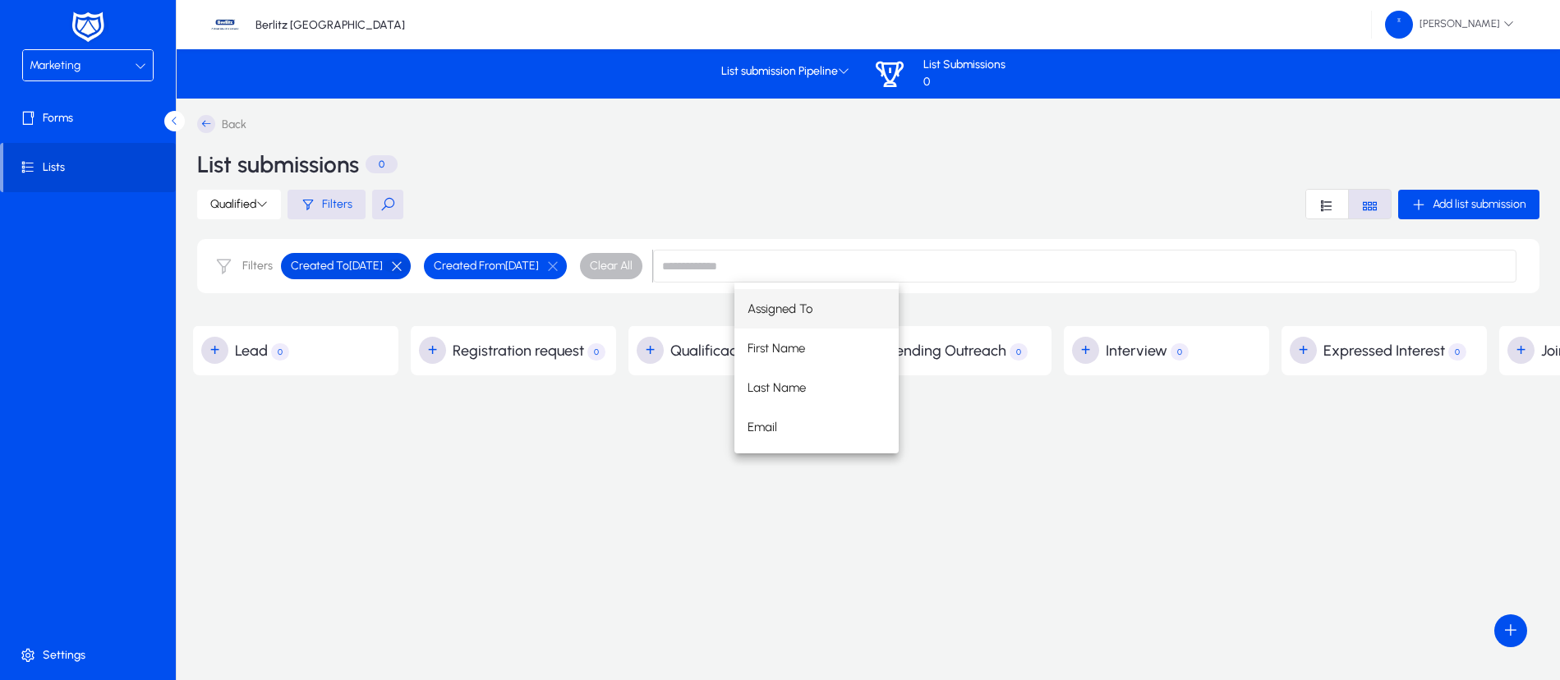
click at [411, 267] on button "button" at bounding box center [397, 266] width 28 height 15
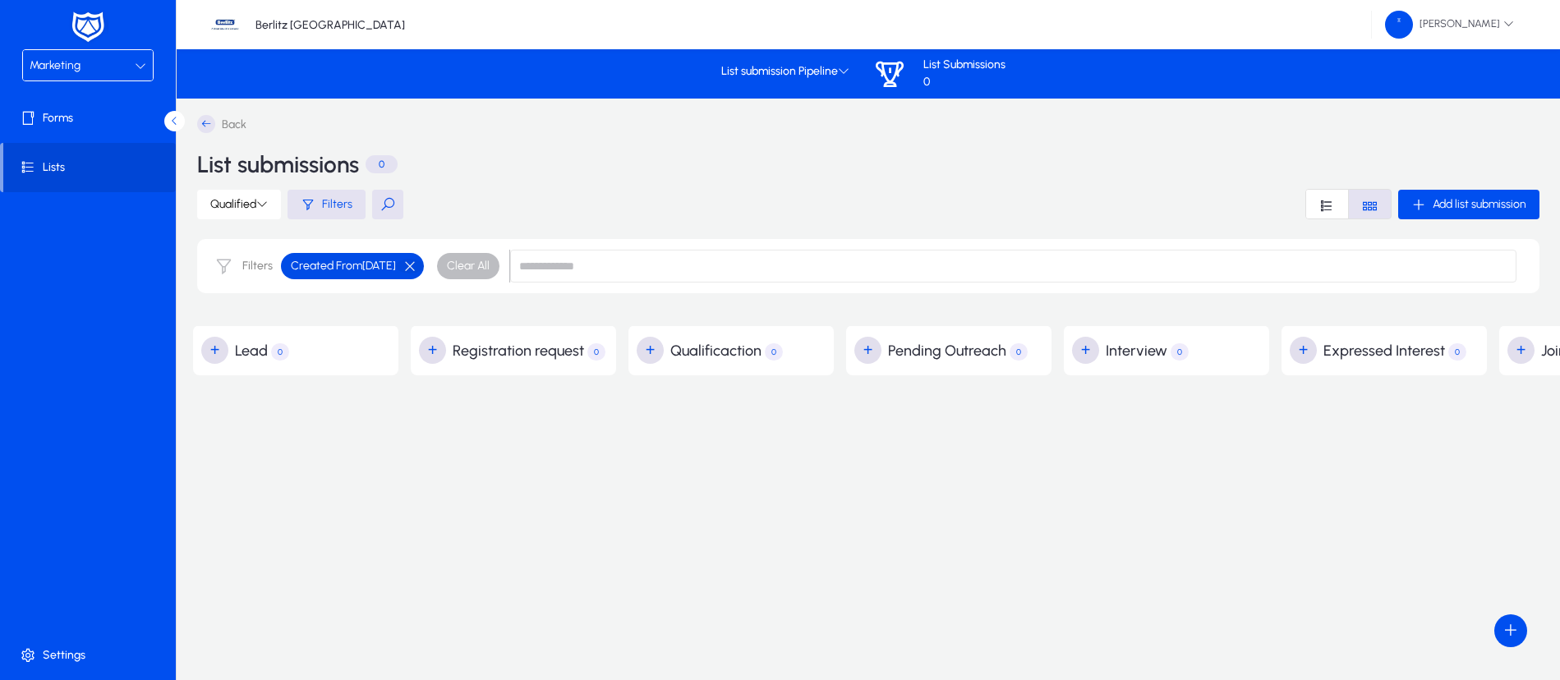
click at [424, 262] on button "button" at bounding box center [410, 266] width 28 height 15
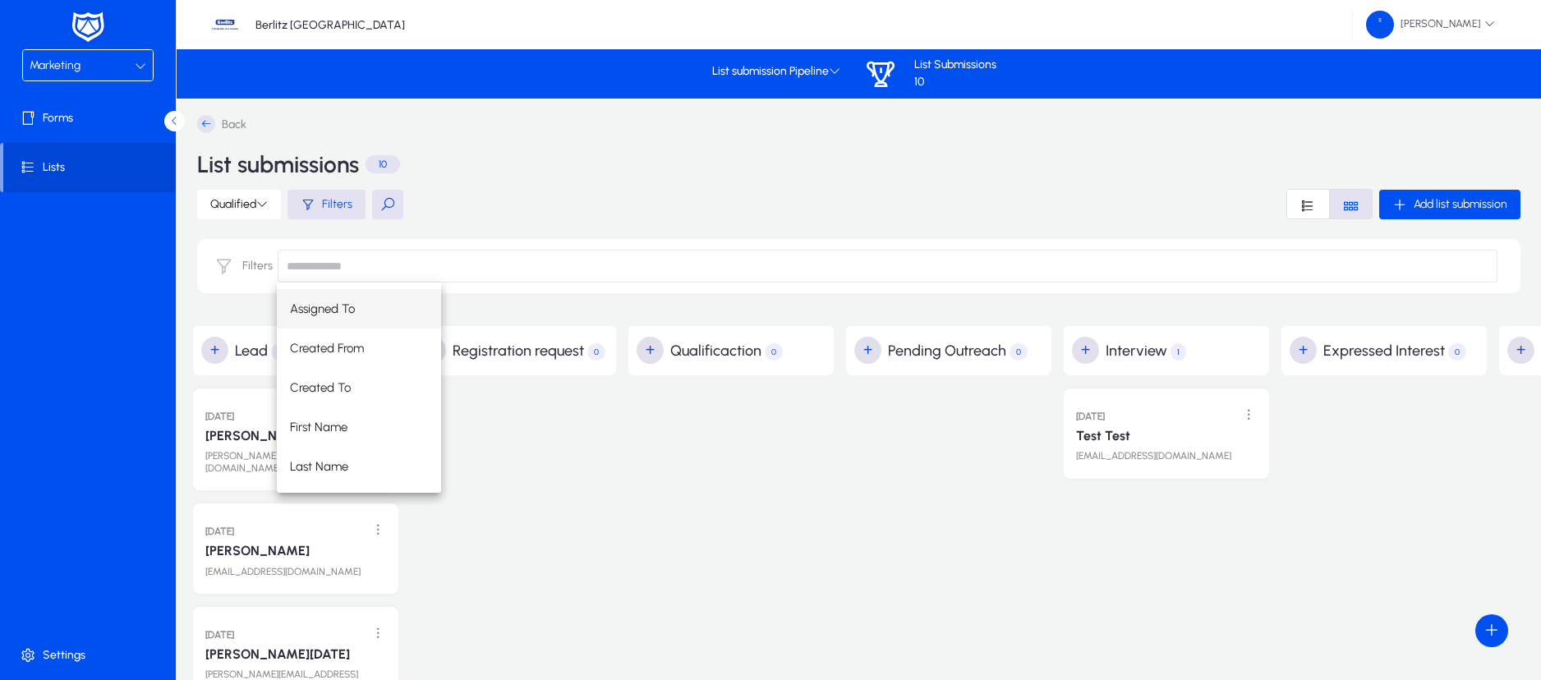
click at [338, 299] on span "Assigned To" at bounding box center [322, 309] width 65 height 20
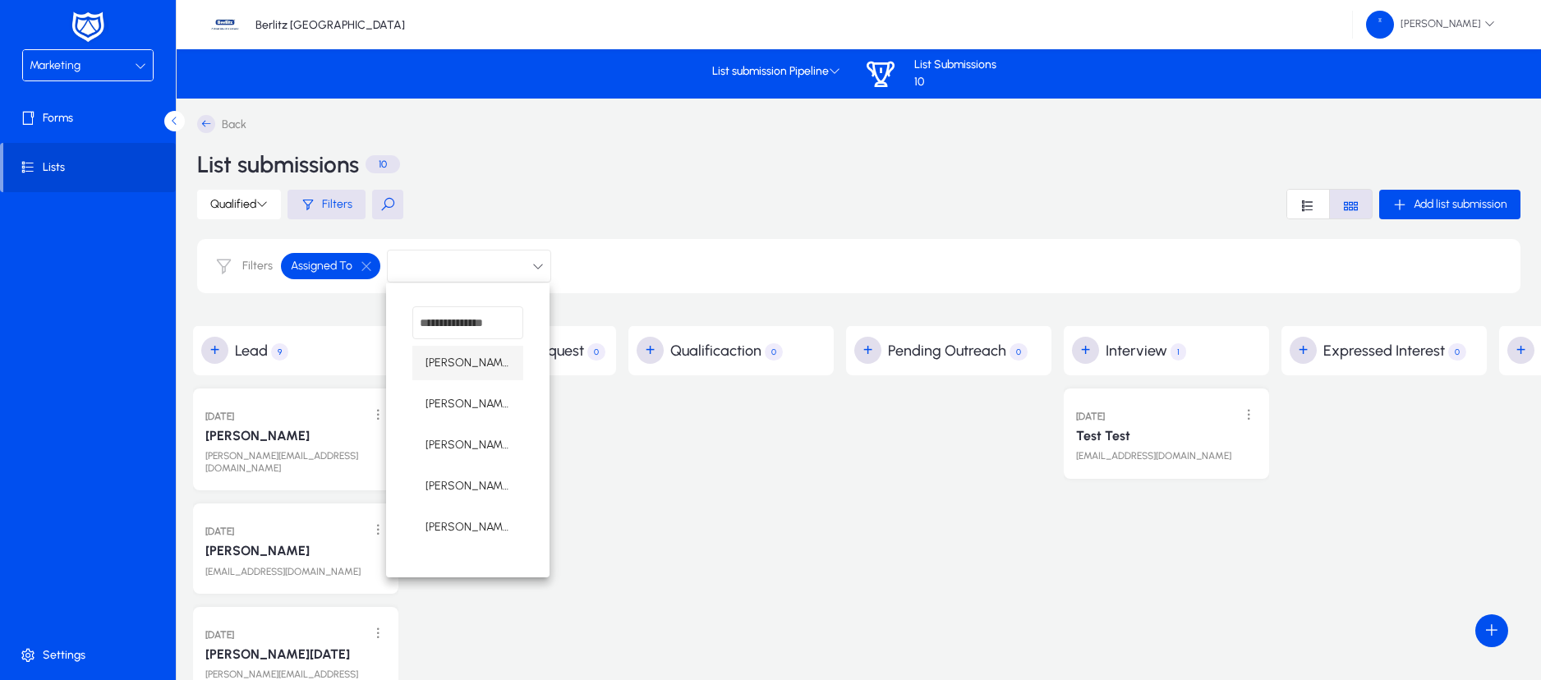
click at [466, 488] on span "[PERSON_NAME]" at bounding box center [467, 486] width 85 height 20
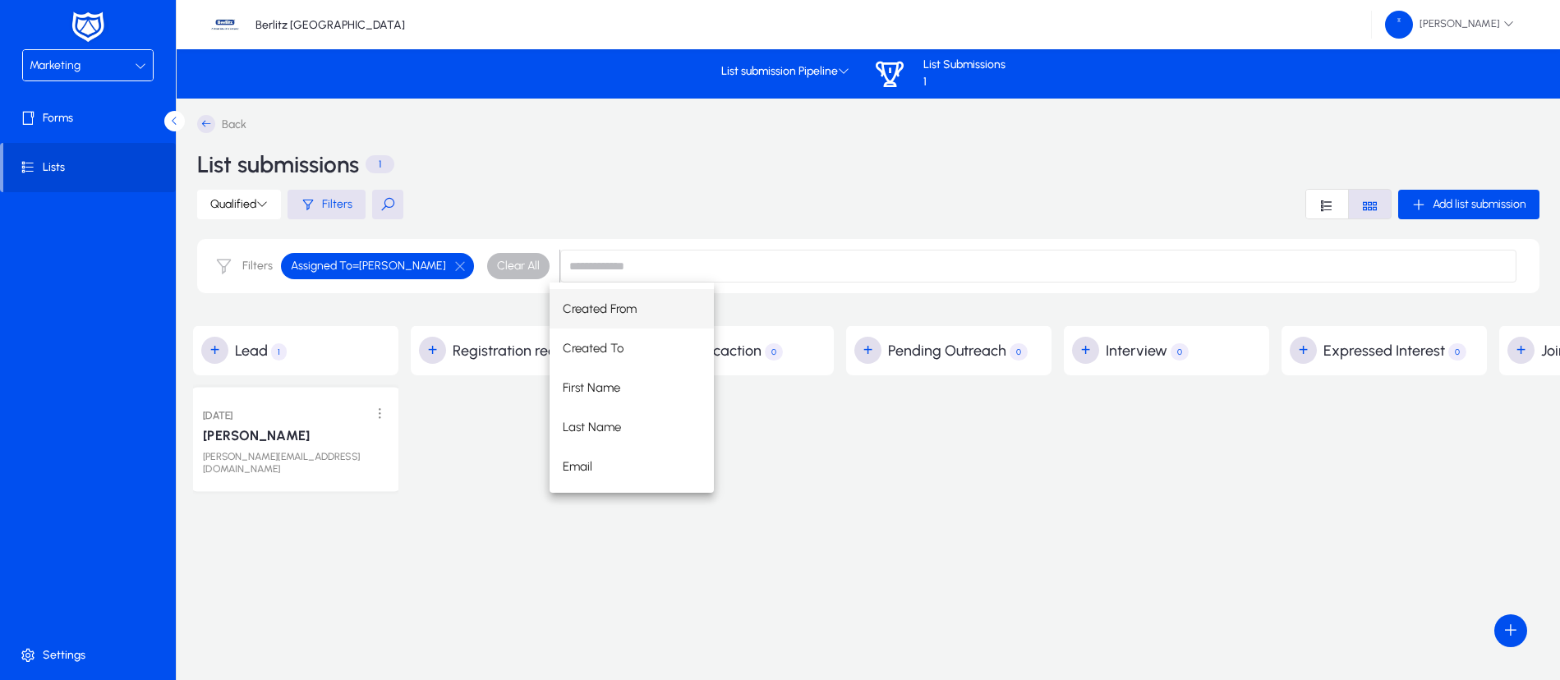
click at [294, 444] on div "roger@abv.bg" at bounding box center [296, 459] width 186 height 31
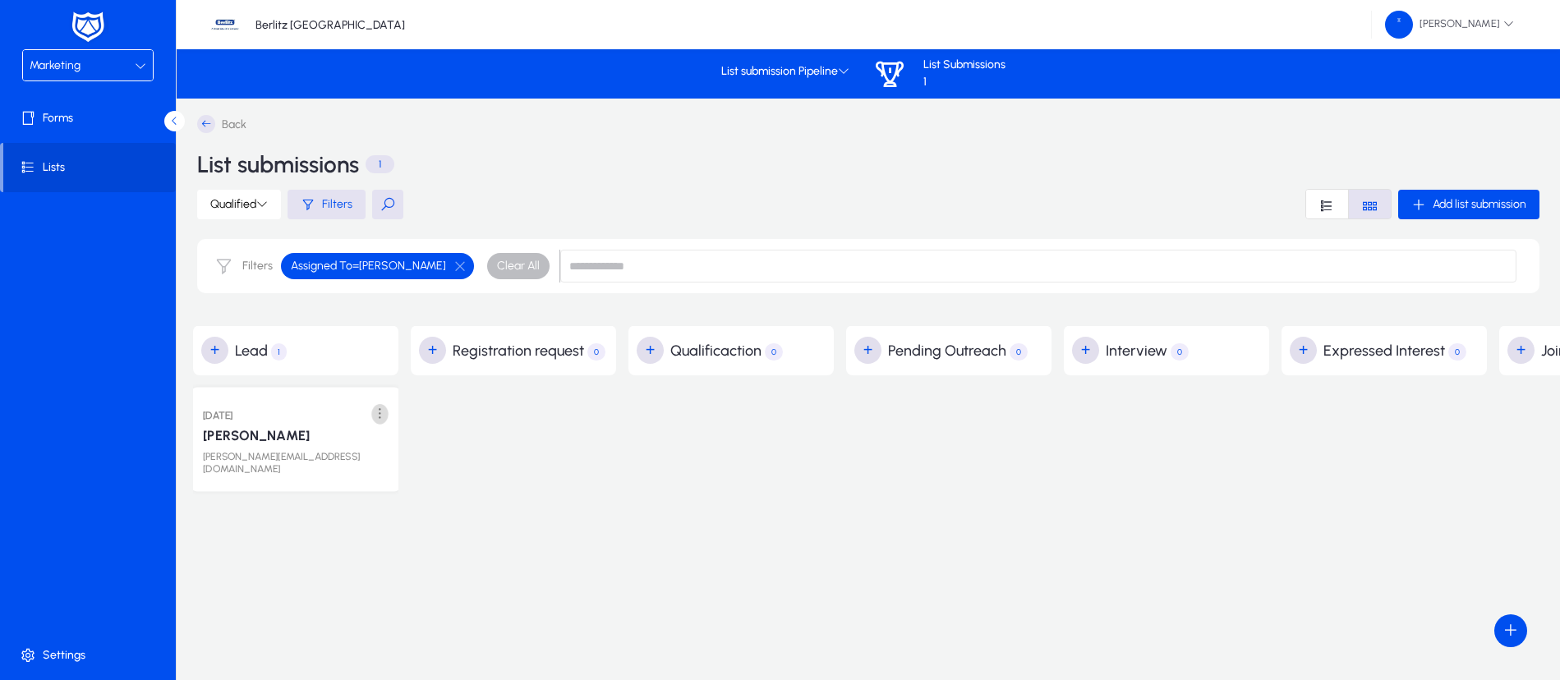
click at [373, 412] on span at bounding box center [380, 415] width 34 height 34
click at [332, 444] on span "Edit" at bounding box center [343, 448] width 66 height 15
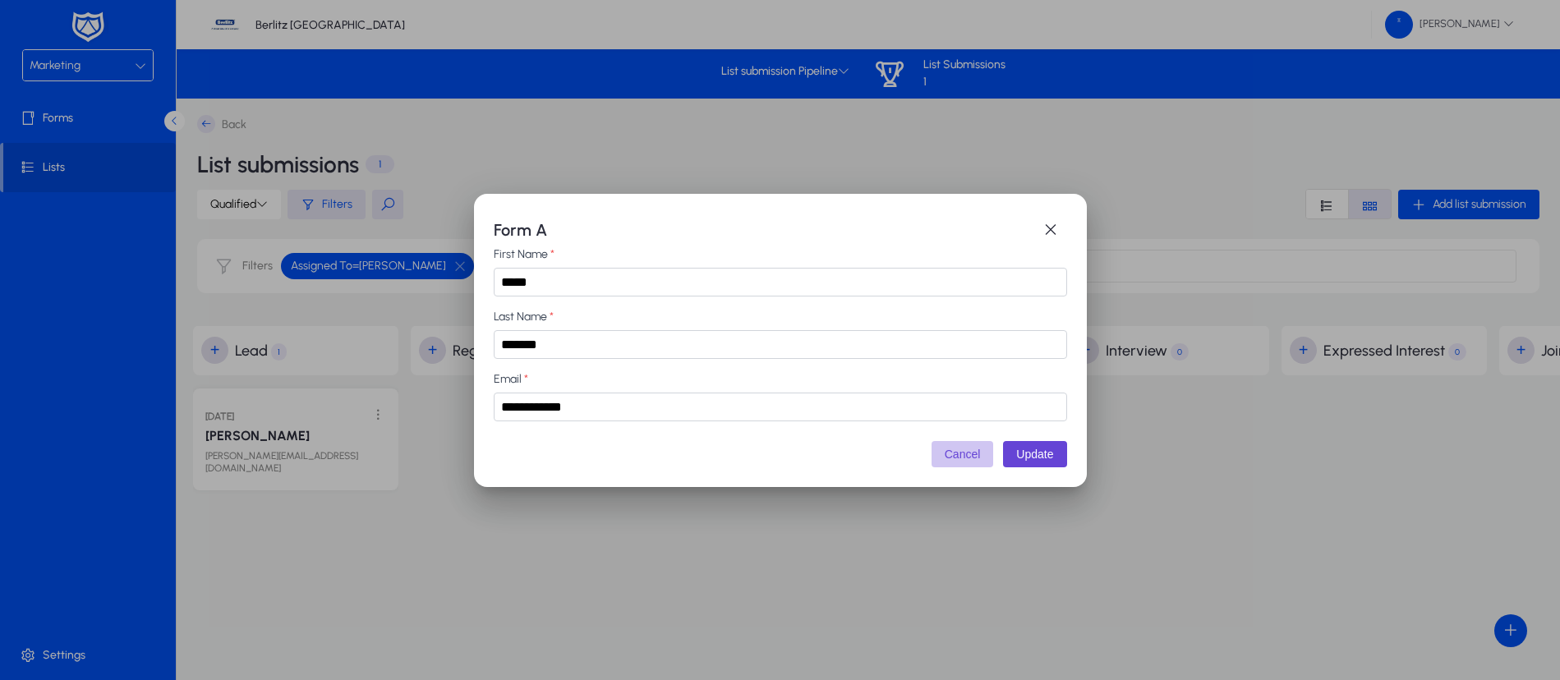
click at [958, 458] on button "Cancel" at bounding box center [962, 454] width 62 height 26
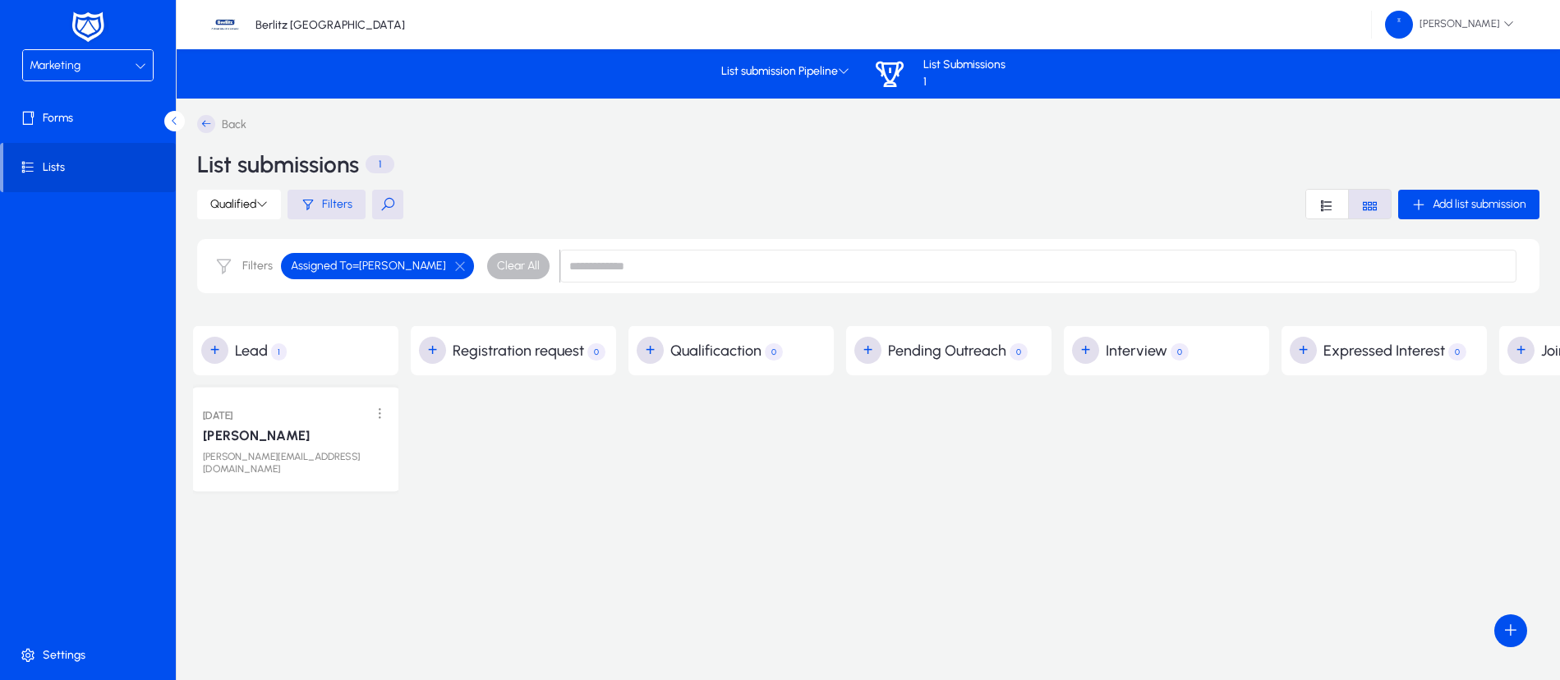
click at [279, 430] on link "Roger Federer" at bounding box center [256, 436] width 107 height 16
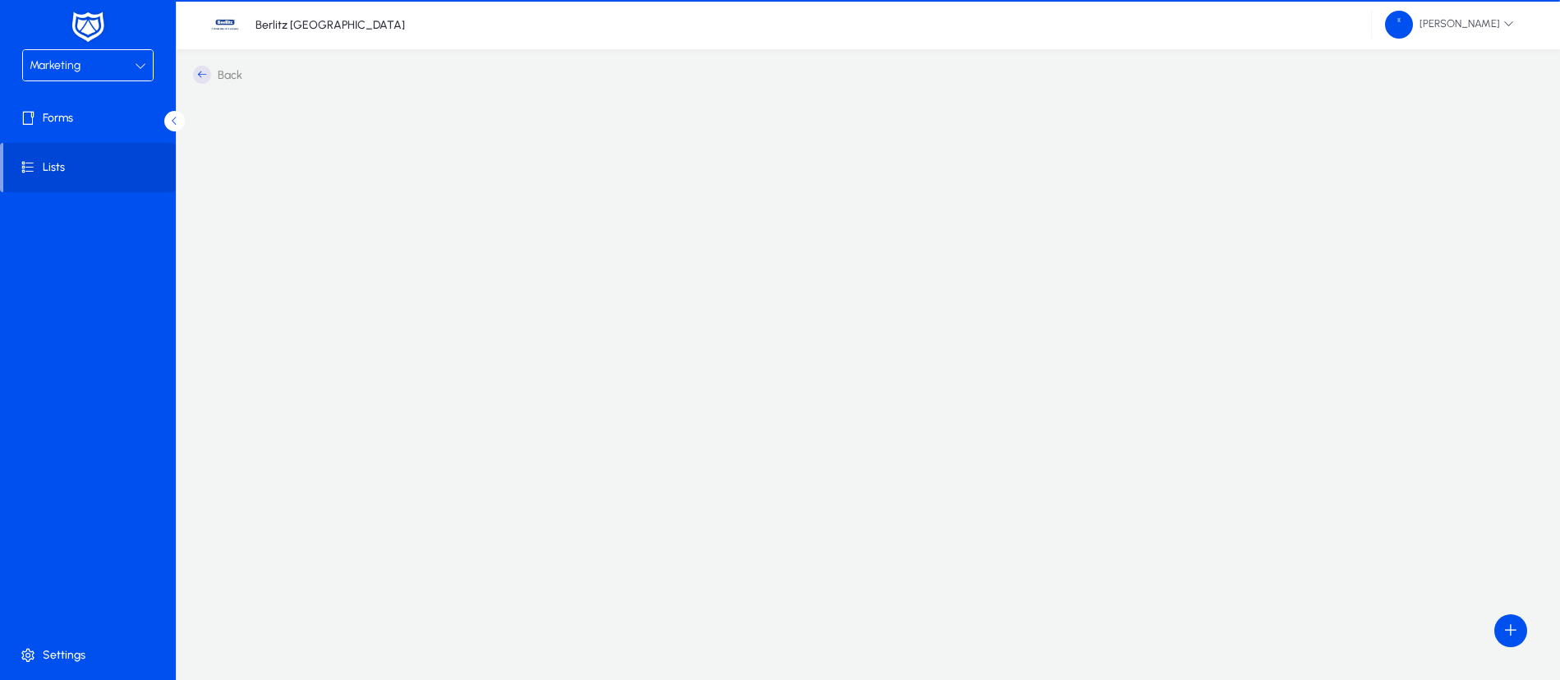
click at [279, 430] on div at bounding box center [868, 435] width 1350 height 33
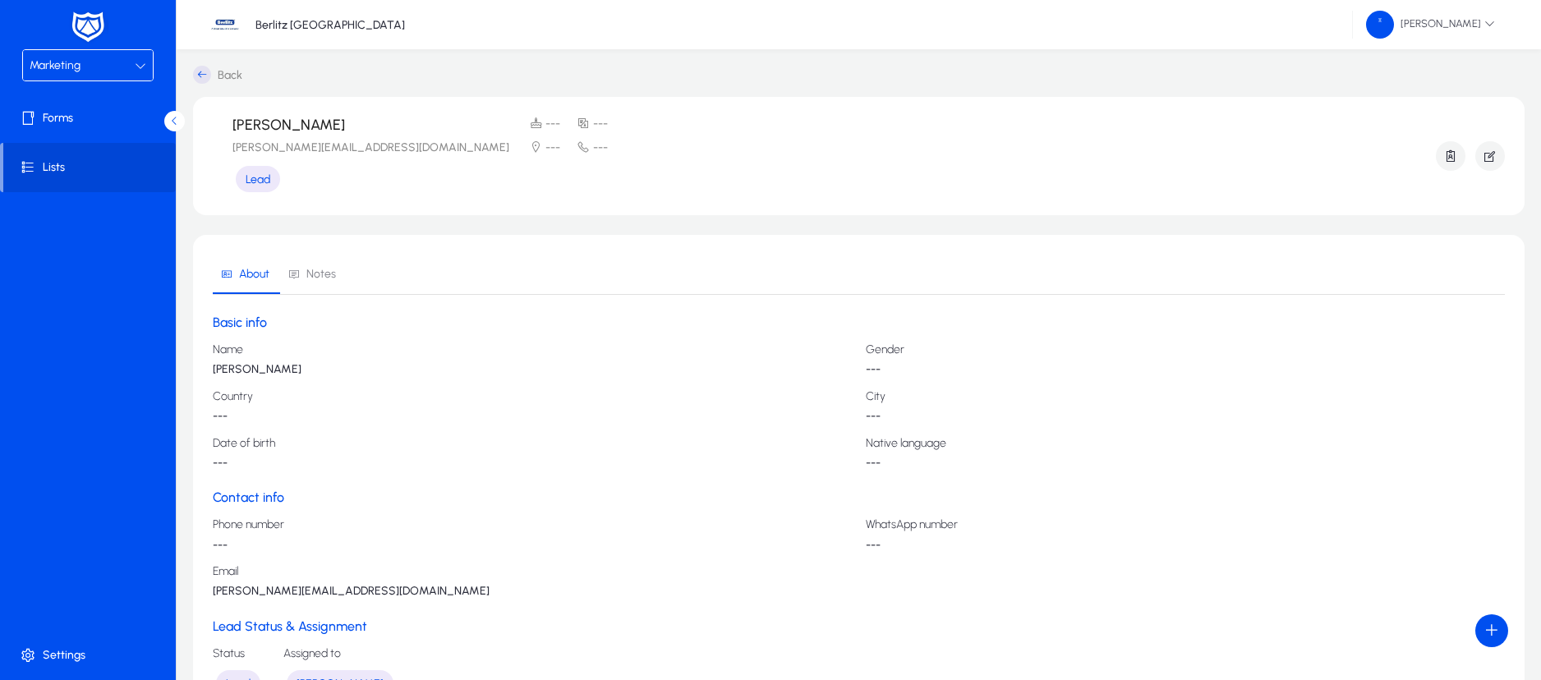
click at [520, 372] on p "Roger Federer" at bounding box center [533, 369] width 640 height 13
